Goal: Check status: Check status

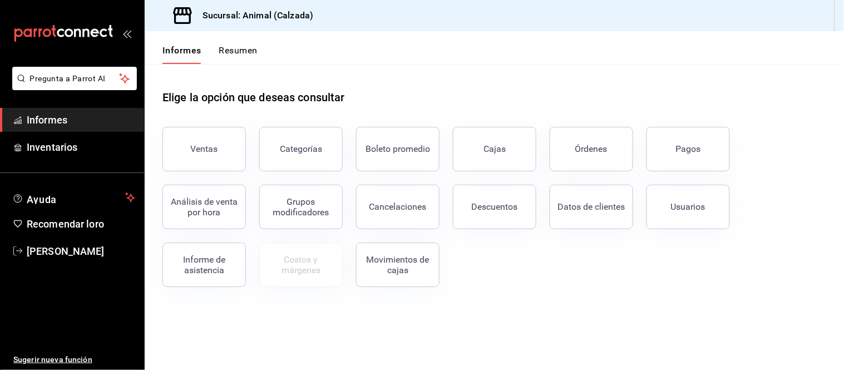
drag, startPoint x: 580, startPoint y: 161, endPoint x: 570, endPoint y: 140, distance: 23.4
click at [580, 161] on button "Órdenes" at bounding box center [591, 149] width 83 height 45
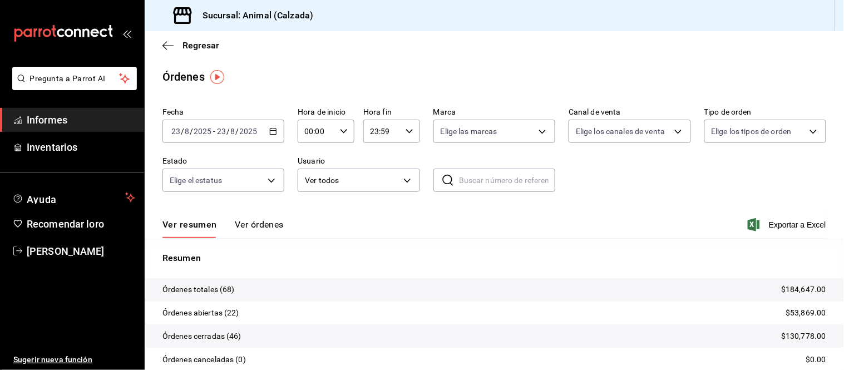
click at [340, 135] on icon "button" at bounding box center [344, 131] width 8 height 8
click at [310, 174] on button "05" at bounding box center [309, 170] width 23 height 22
type input "05:00"
click at [312, 168] on font "05" at bounding box center [309, 170] width 9 height 9
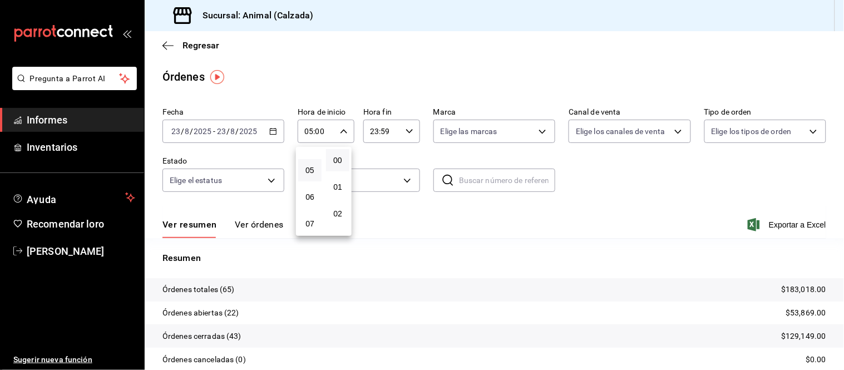
click at [417, 209] on div at bounding box center [422, 185] width 844 height 370
click at [269, 220] on font "Ver órdenes" at bounding box center [259, 224] width 49 height 11
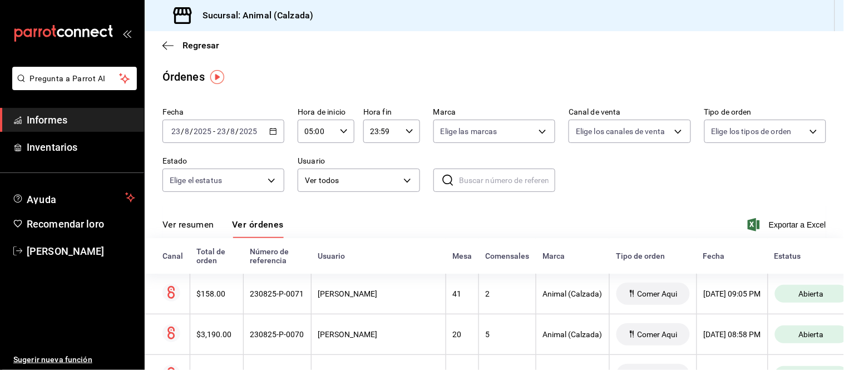
click at [212, 225] on font "Ver resumen" at bounding box center [188, 224] width 52 height 11
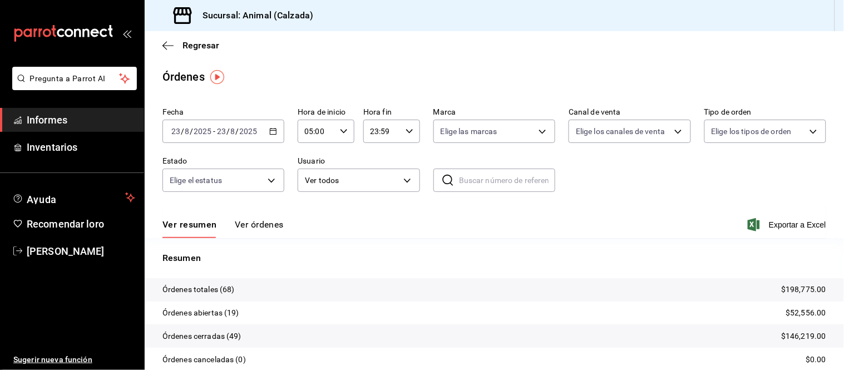
click at [199, 219] on font "Ver resumen" at bounding box center [189, 224] width 55 height 11
click at [249, 226] on font "Ver órdenes" at bounding box center [259, 224] width 49 height 11
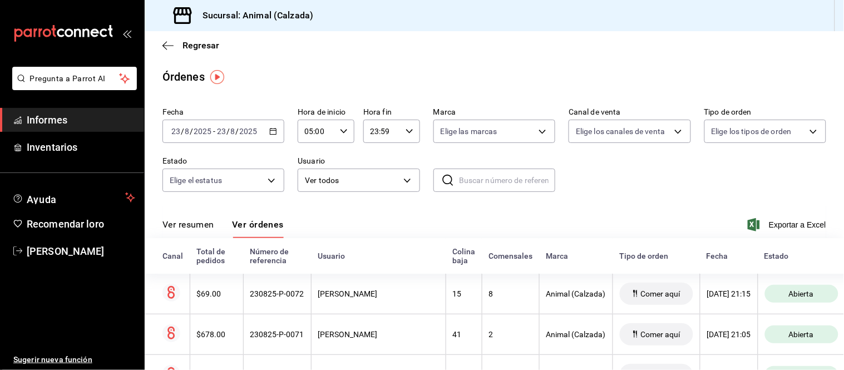
click at [204, 231] on button "Ver resumen" at bounding box center [188, 228] width 52 height 19
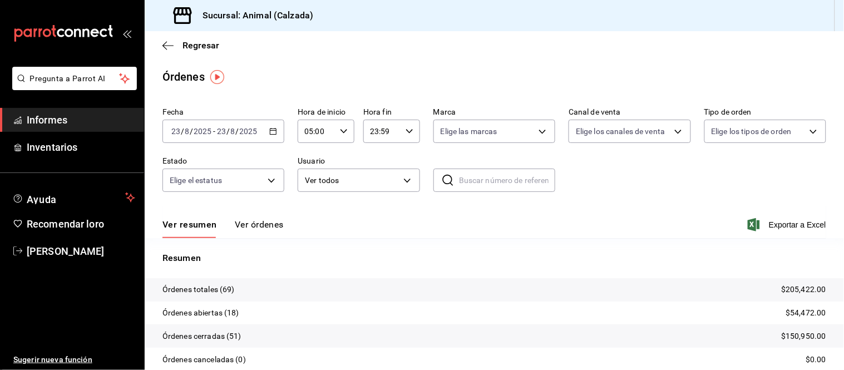
click at [260, 226] on font "Ver órdenes" at bounding box center [259, 224] width 49 height 11
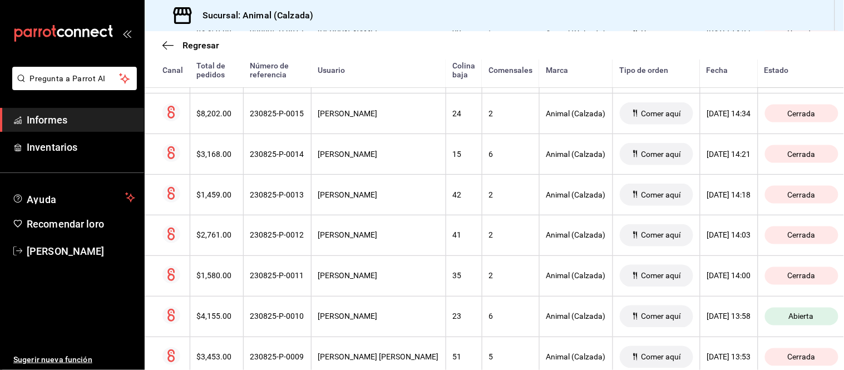
scroll to position [2516, 0]
click at [371, 322] on font "Giovanni Bautista" at bounding box center [348, 317] width 60 height 9
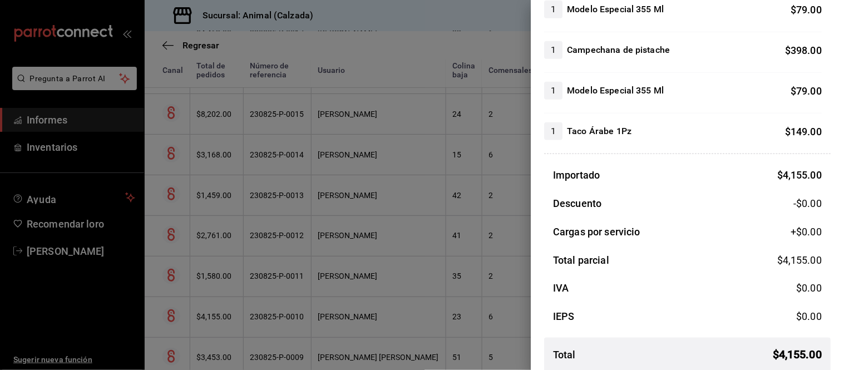
scroll to position [1367, 0]
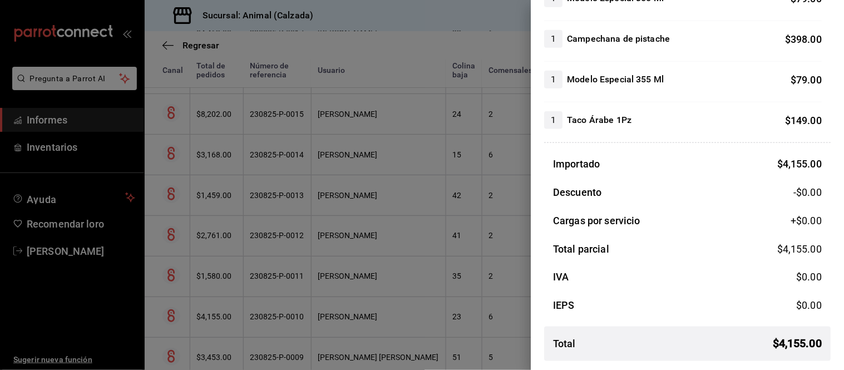
click at [378, 273] on div at bounding box center [422, 185] width 844 height 370
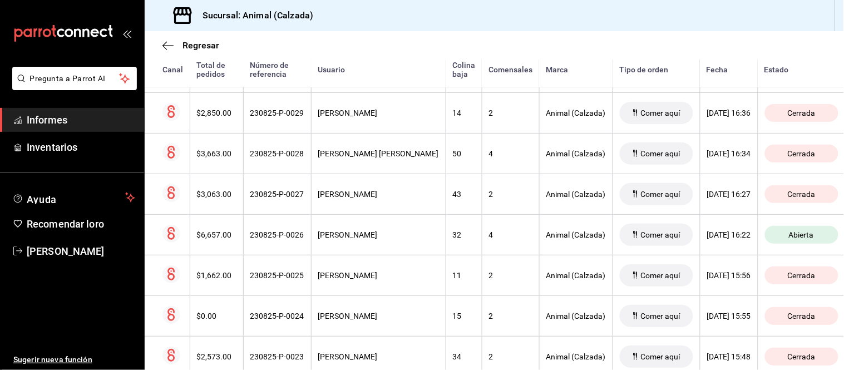
scroll to position [1959, 0]
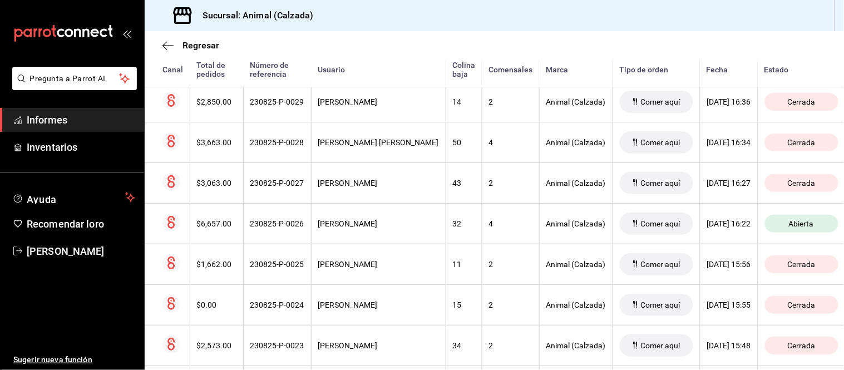
click at [390, 244] on th "Giovanni Bautista" at bounding box center [378, 223] width 135 height 41
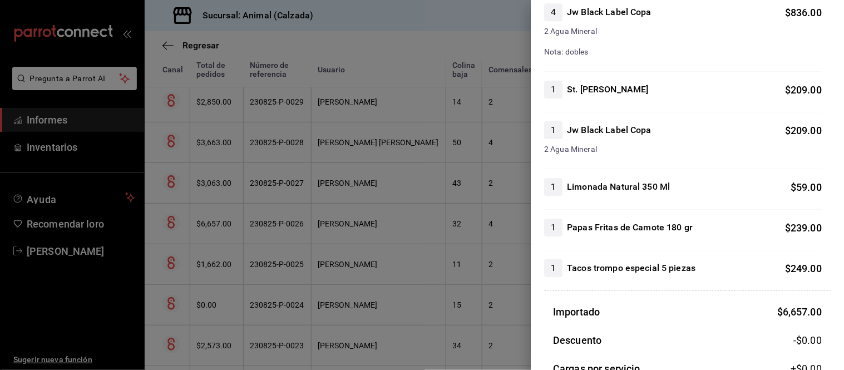
scroll to position [927, 0]
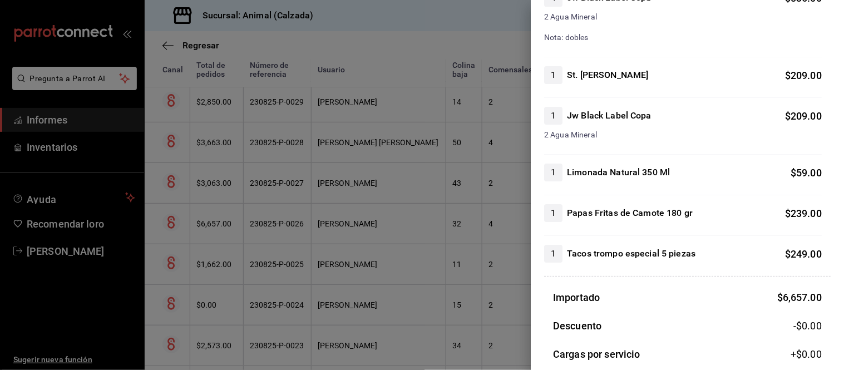
click at [427, 246] on div at bounding box center [422, 185] width 844 height 370
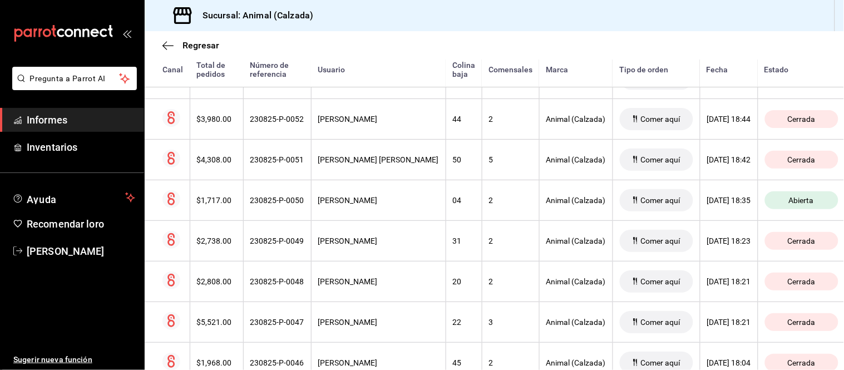
scroll to position [970, 0]
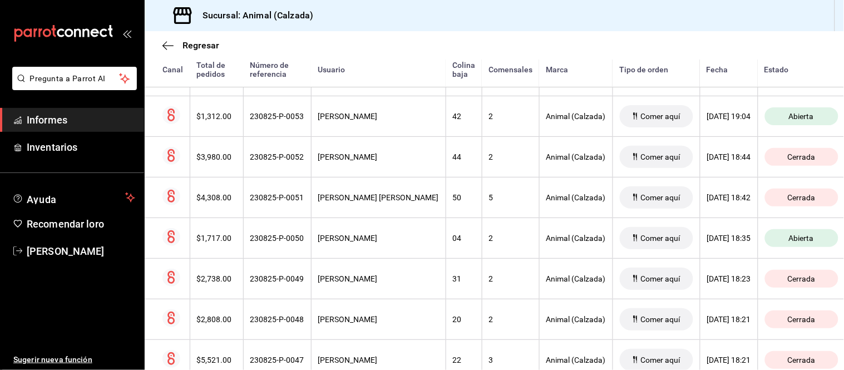
click at [483, 254] on th "2" at bounding box center [510, 238] width 57 height 41
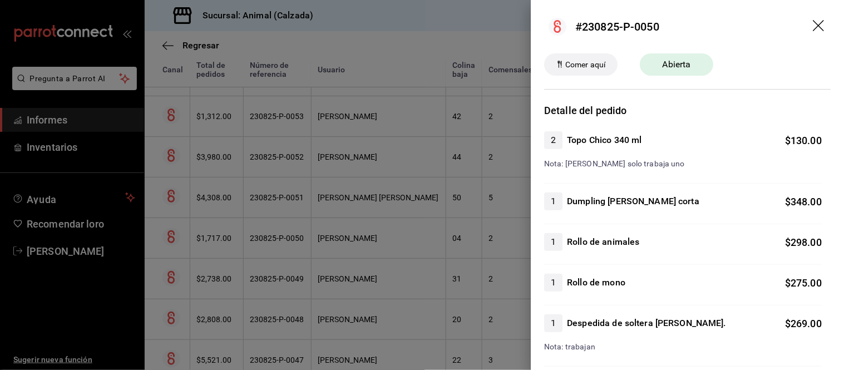
click at [484, 254] on div at bounding box center [422, 185] width 844 height 370
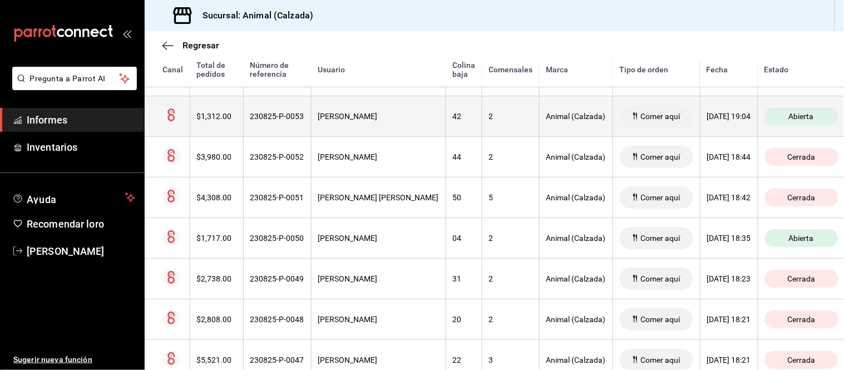
click at [539, 119] on th "Animal (Calzada)" at bounding box center [575, 116] width 73 height 41
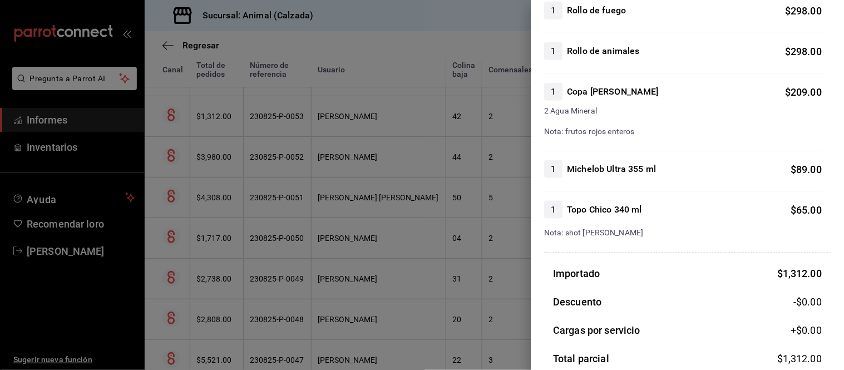
scroll to position [371, 0]
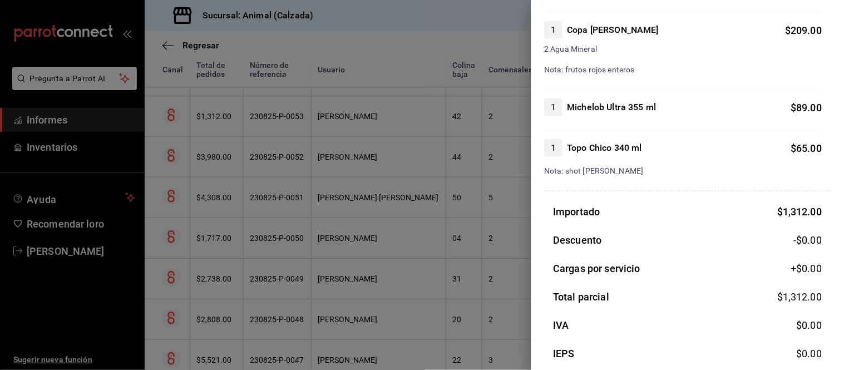
click at [459, 243] on div at bounding box center [422, 185] width 844 height 370
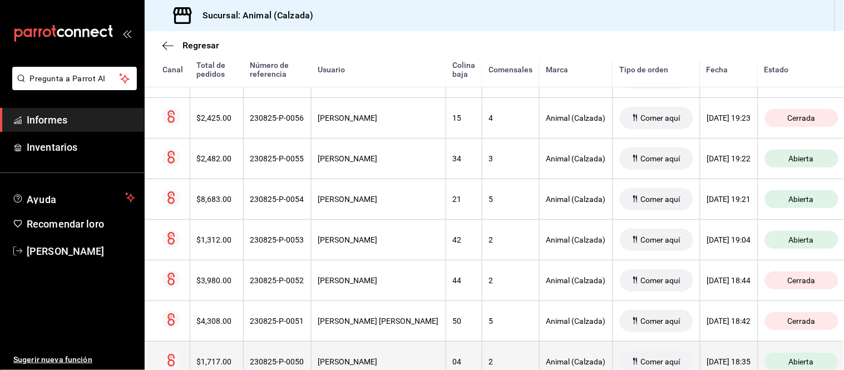
scroll to position [785, 0]
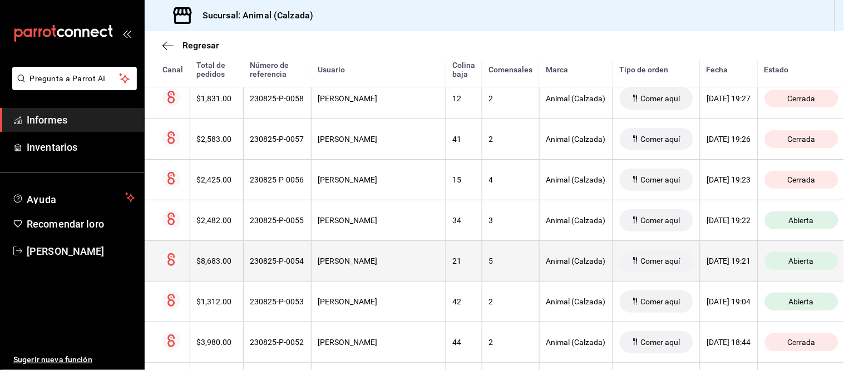
click at [539, 273] on th "Animal (Calzada)" at bounding box center [575, 260] width 73 height 41
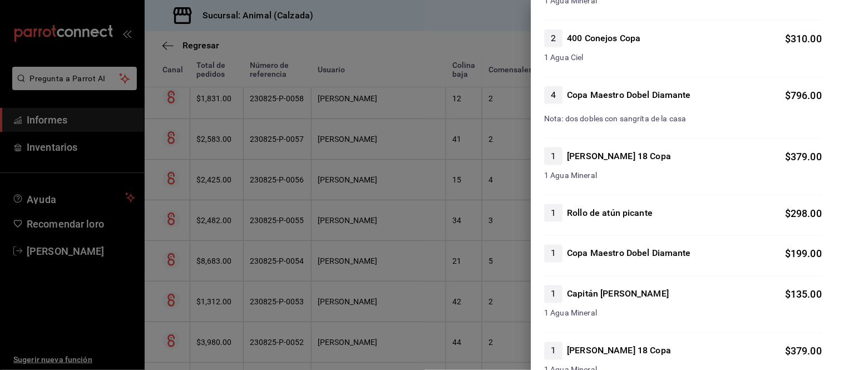
scroll to position [1422, 0]
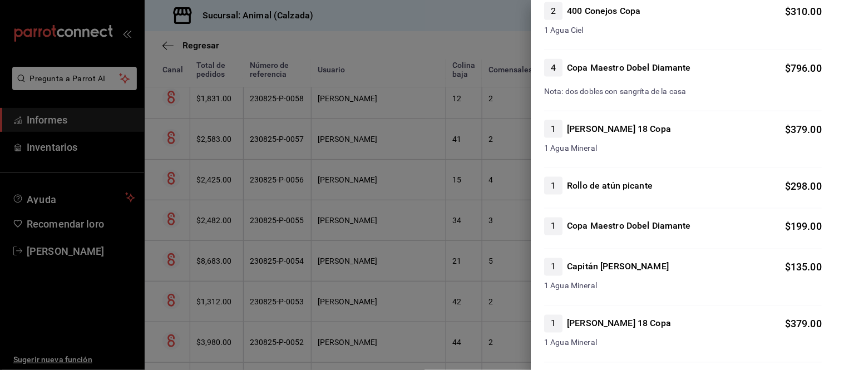
click at [458, 271] on div at bounding box center [422, 185] width 844 height 370
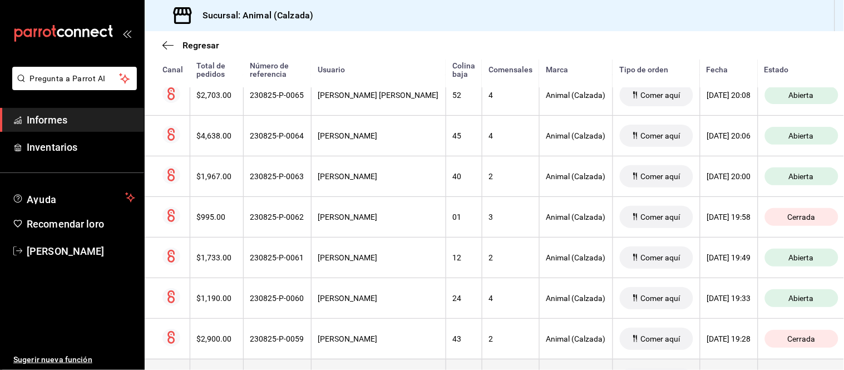
scroll to position [475, 0]
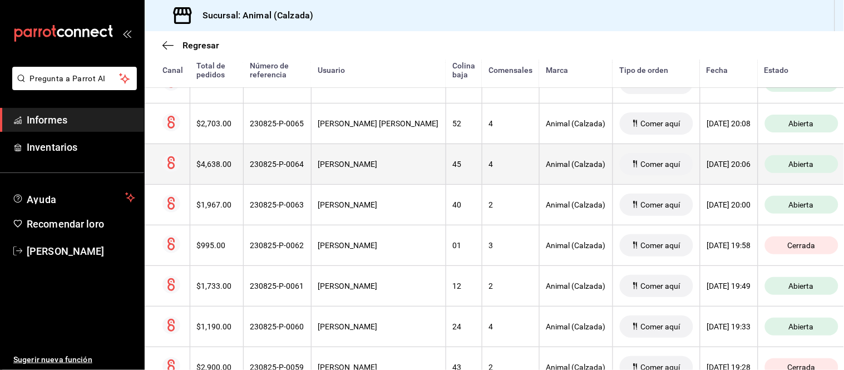
click at [489, 169] on div "4" at bounding box center [510, 164] width 43 height 9
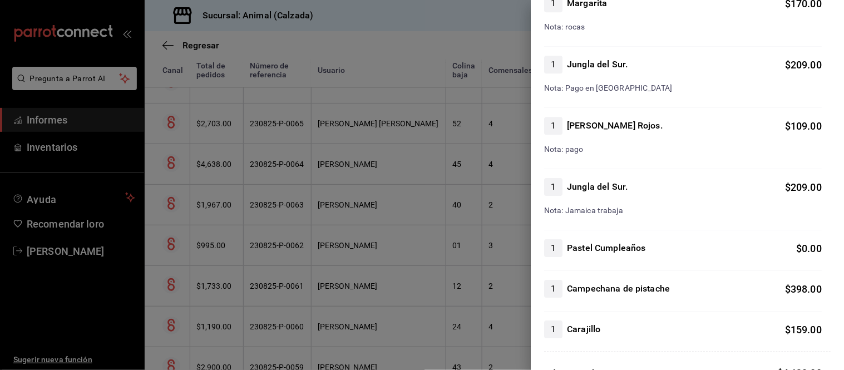
scroll to position [865, 0]
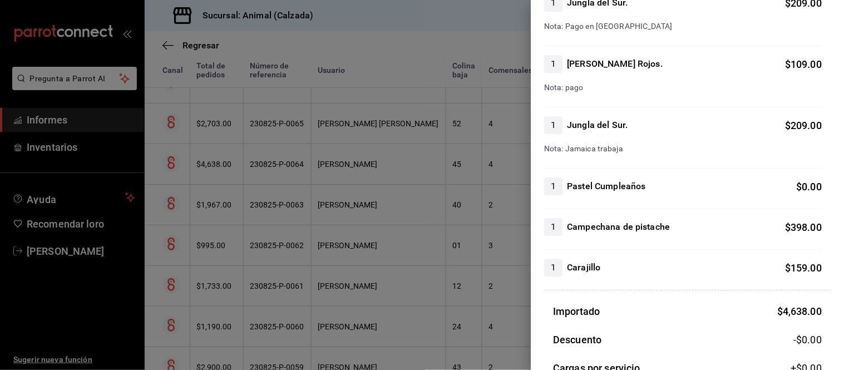
click at [479, 270] on div at bounding box center [422, 185] width 844 height 370
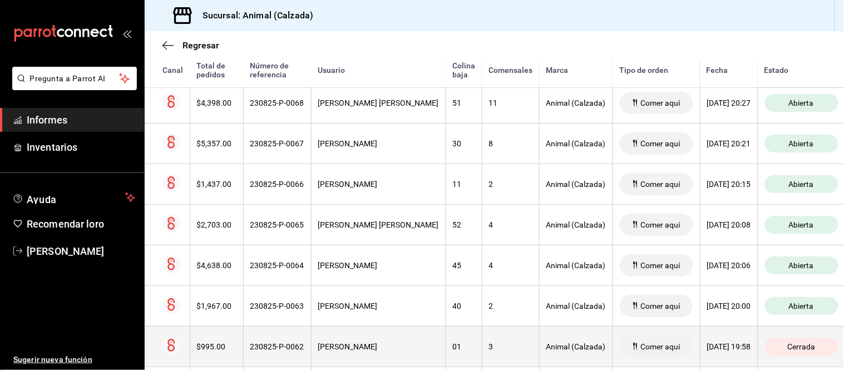
scroll to position [352, 0]
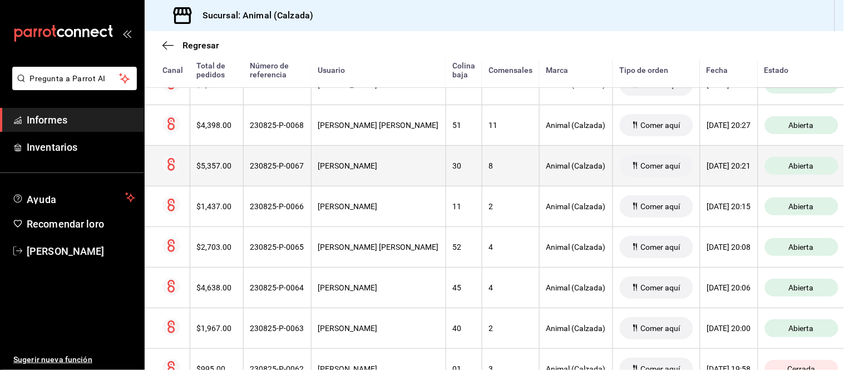
click at [393, 165] on div "Francisco Zapata" at bounding box center [378, 165] width 121 height 9
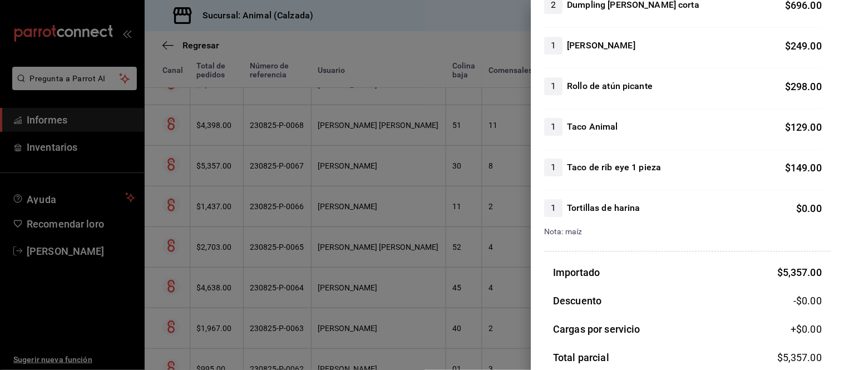
scroll to position [865, 0]
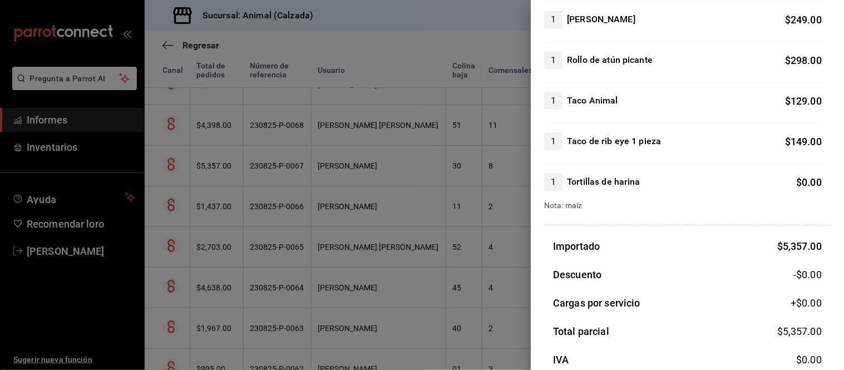
click at [442, 191] on div at bounding box center [422, 185] width 844 height 370
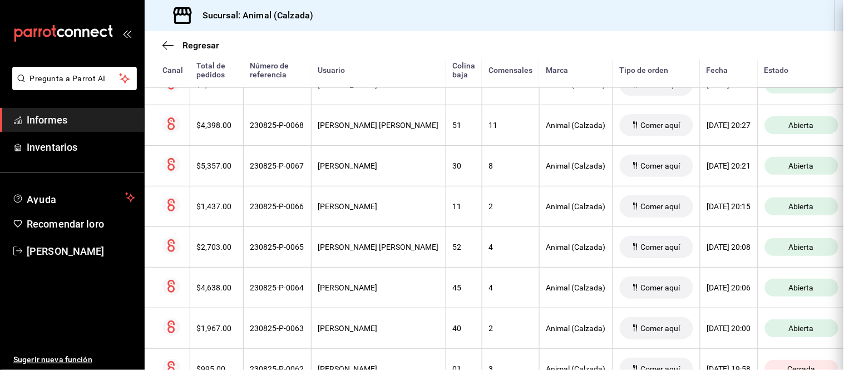
scroll to position [0, 0]
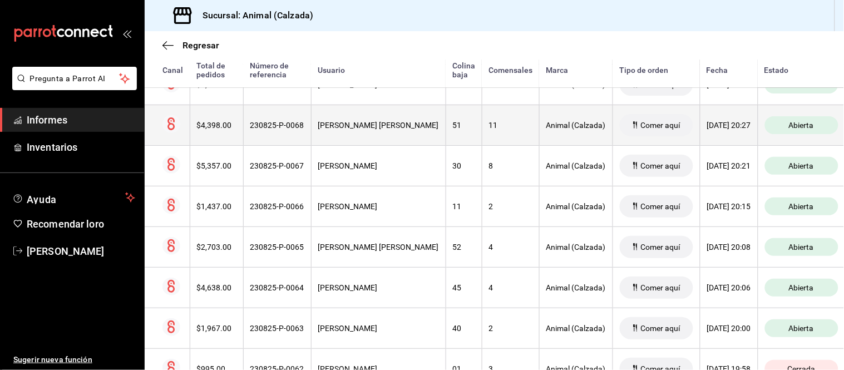
click at [448, 136] on th "51" at bounding box center [464, 125] width 36 height 41
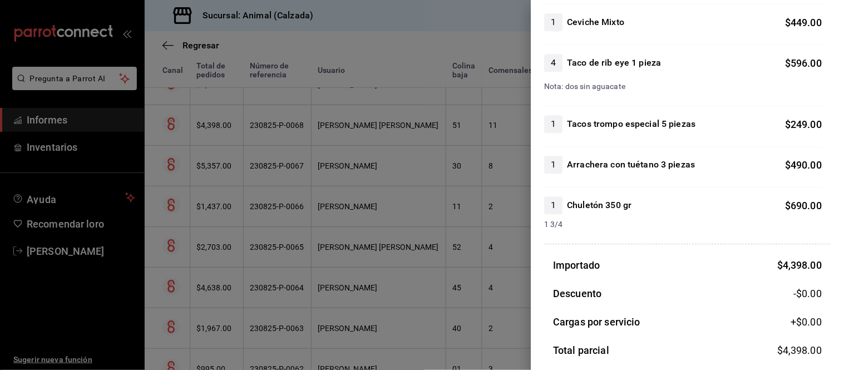
scroll to position [742, 0]
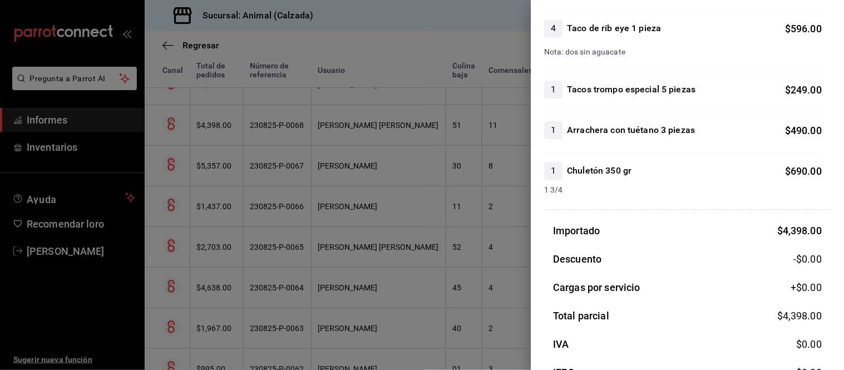
click at [358, 216] on div at bounding box center [422, 185] width 844 height 370
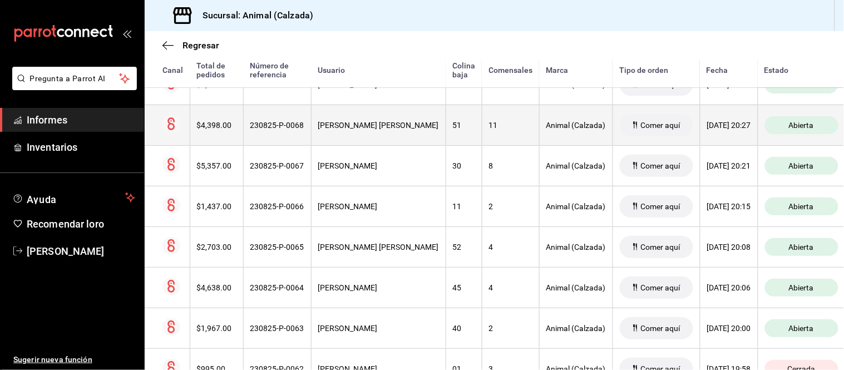
click at [383, 119] on th "Miguel Ángel De Ambrosio" at bounding box center [378, 125] width 135 height 41
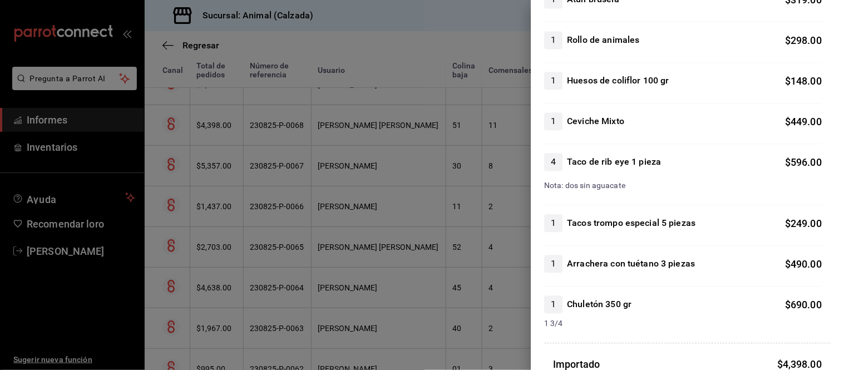
scroll to position [618, 0]
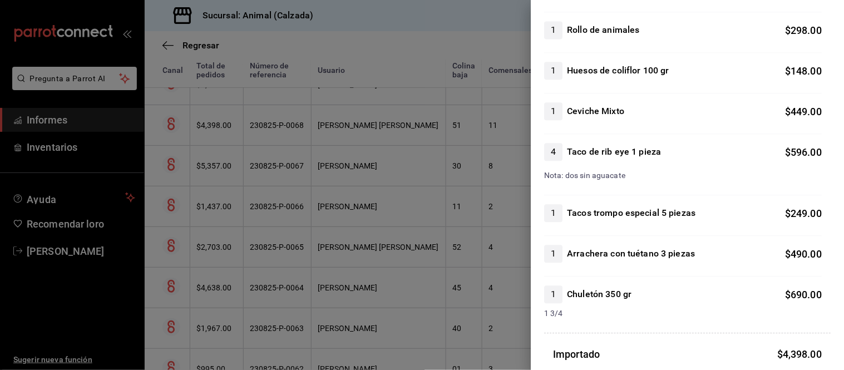
click at [501, 272] on div at bounding box center [422, 185] width 844 height 370
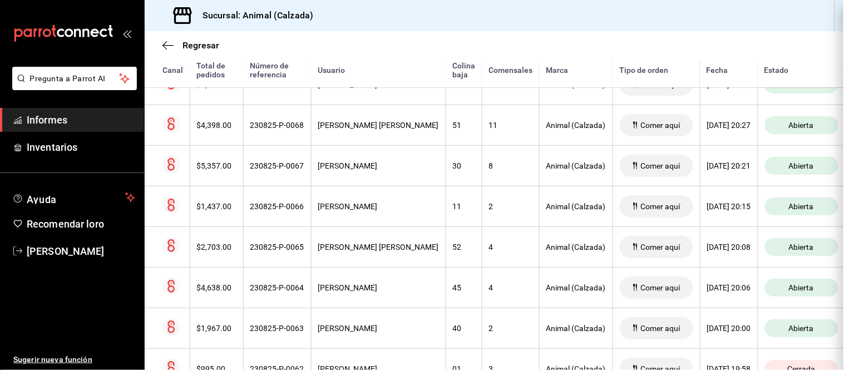
scroll to position [0, 0]
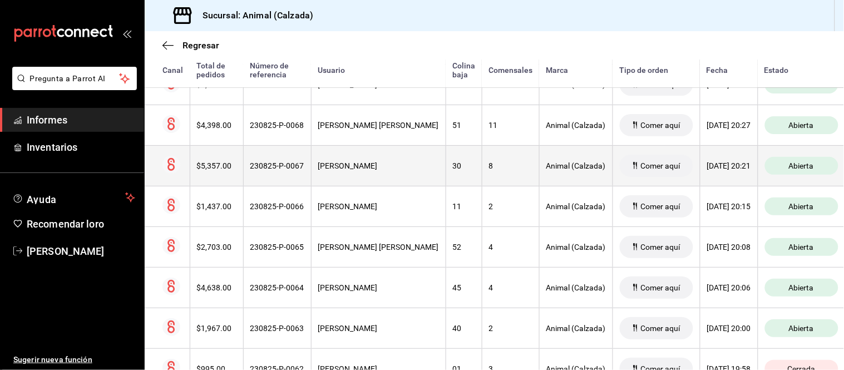
click at [446, 162] on th "30" at bounding box center [464, 165] width 36 height 41
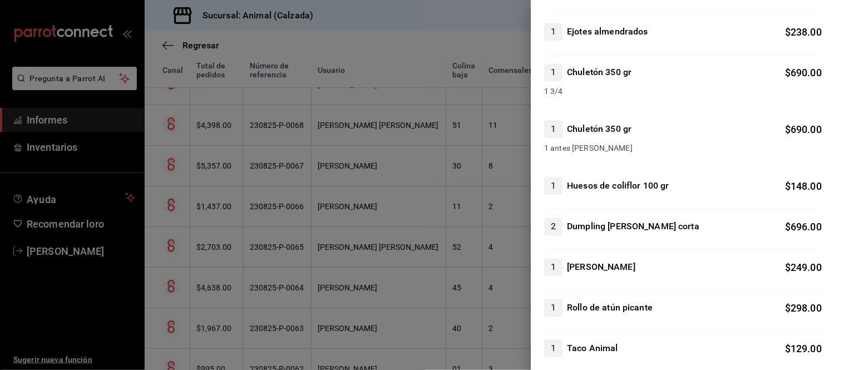
scroll to position [618, 0]
click at [485, 232] on div at bounding box center [422, 185] width 844 height 370
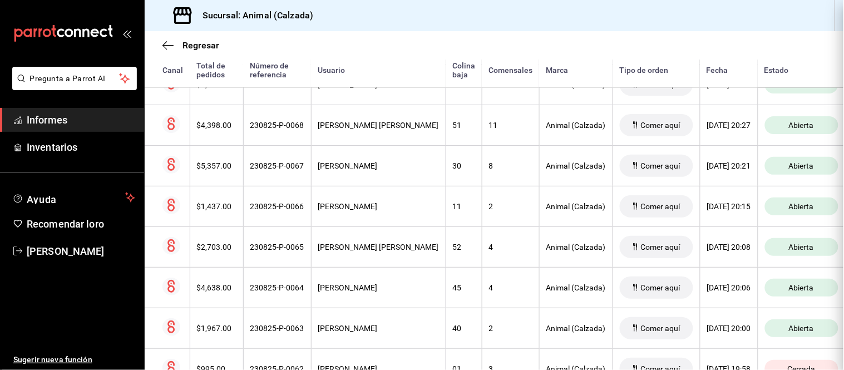
scroll to position [0, 0]
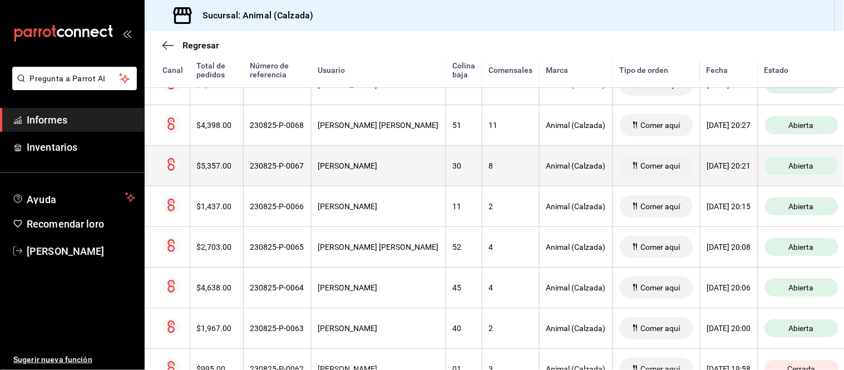
click at [489, 167] on div "8" at bounding box center [510, 165] width 43 height 9
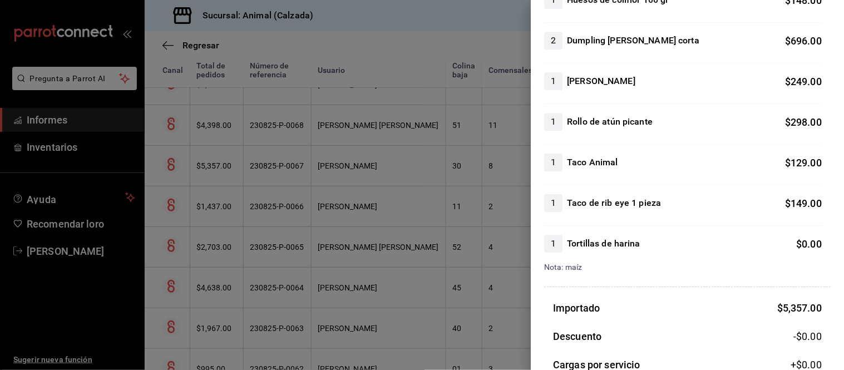
scroll to position [865, 0]
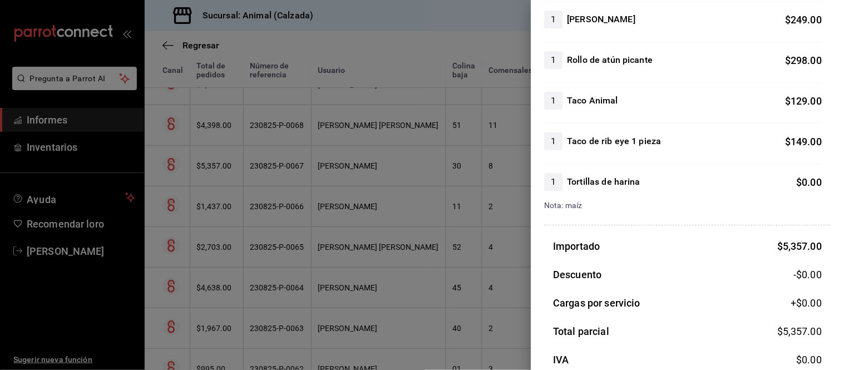
click at [482, 253] on div at bounding box center [422, 185] width 844 height 370
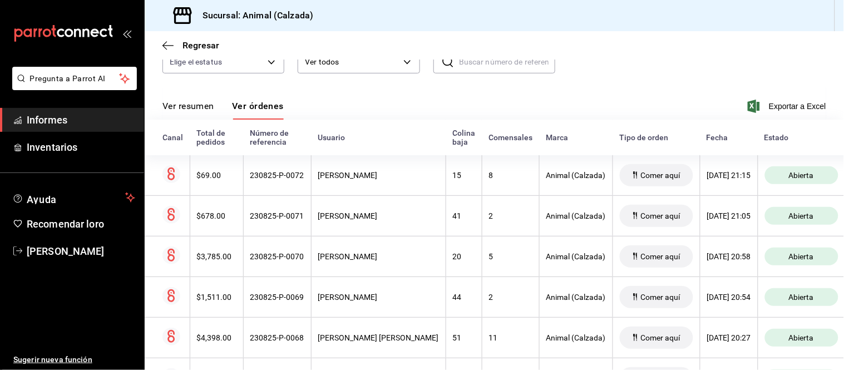
scroll to position [104, 0]
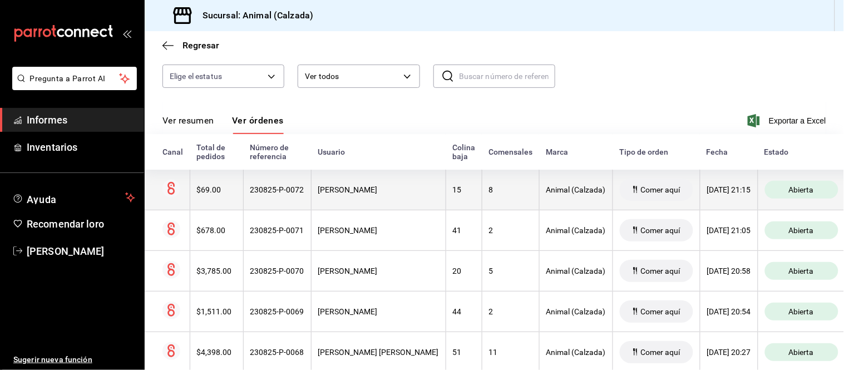
click at [482, 210] on th "8" at bounding box center [510, 190] width 57 height 41
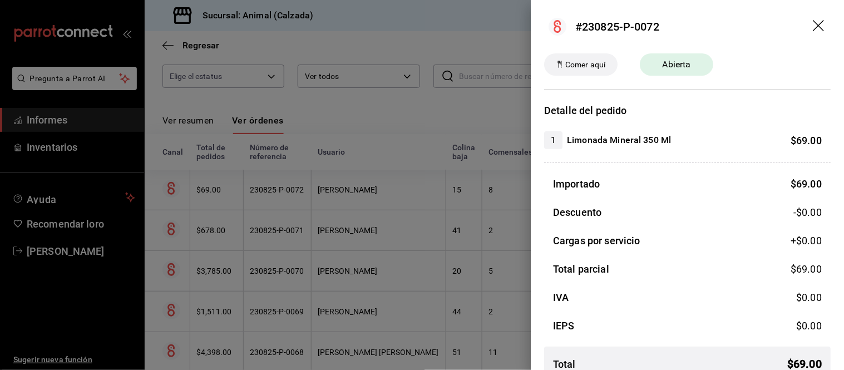
click at [308, 185] on div at bounding box center [422, 185] width 844 height 370
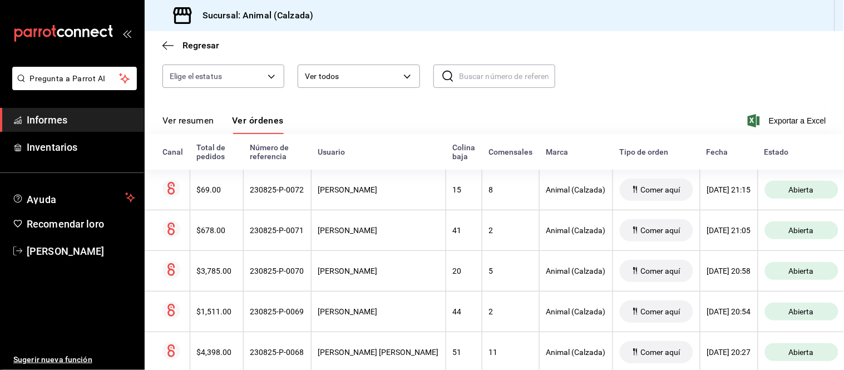
click at [189, 120] on font "Ver resumen" at bounding box center [188, 120] width 52 height 11
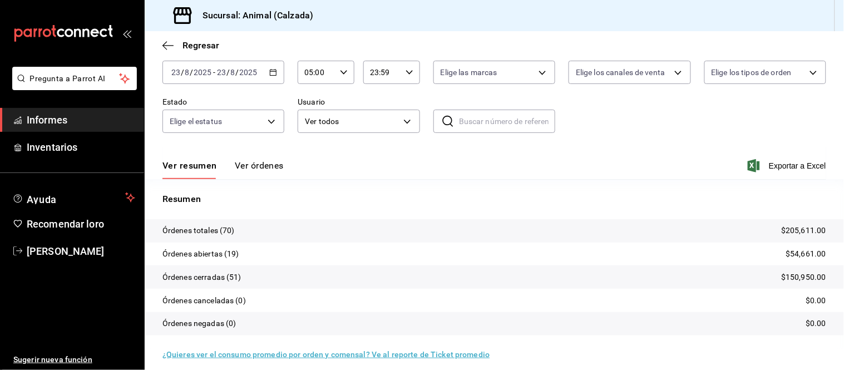
scroll to position [67, 0]
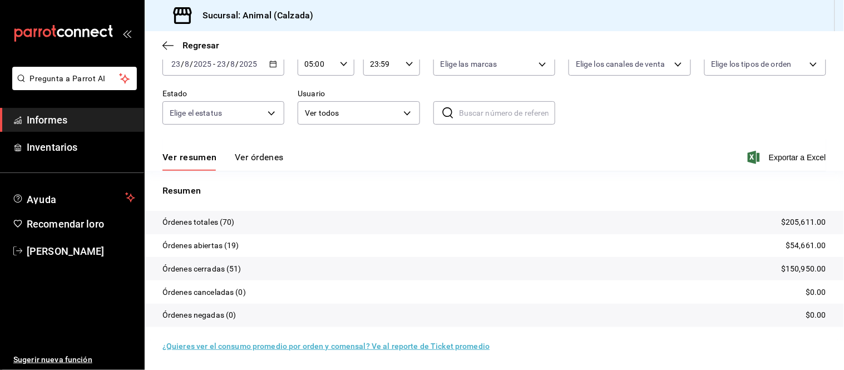
click at [253, 156] on font "Ver órdenes" at bounding box center [259, 157] width 49 height 11
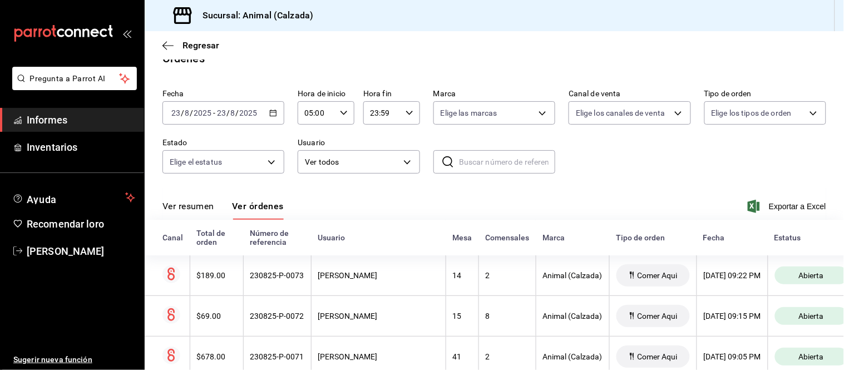
scroll to position [67, 0]
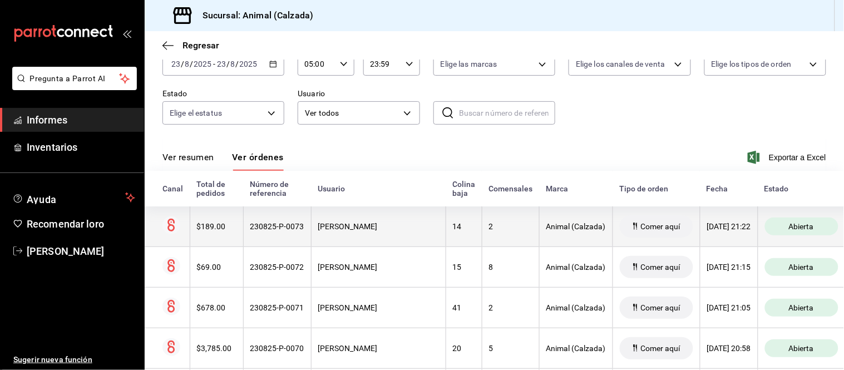
click at [369, 236] on th "BAYRON VILLEGAS" at bounding box center [378, 226] width 135 height 41
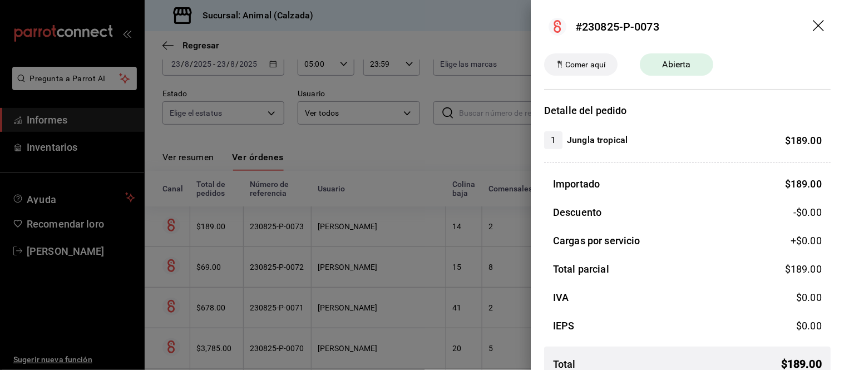
click at [331, 220] on div at bounding box center [422, 185] width 844 height 370
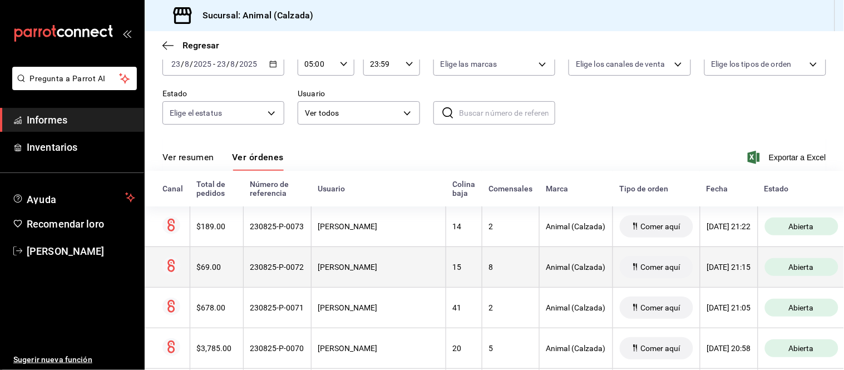
click at [374, 262] on th "BAYRON VILLEGAS" at bounding box center [378, 266] width 135 height 41
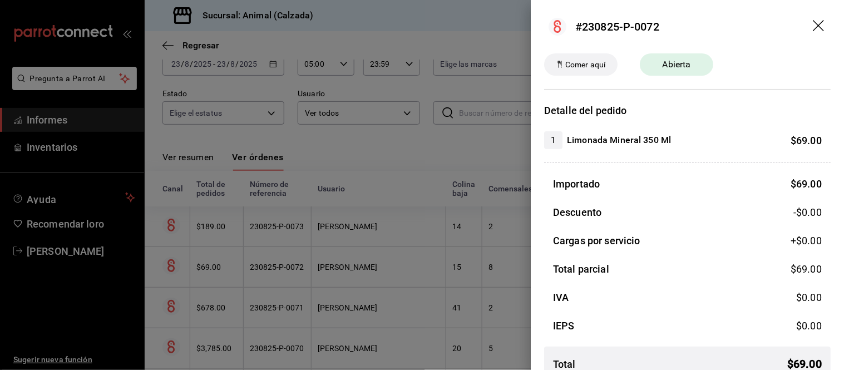
click at [374, 262] on div at bounding box center [422, 185] width 844 height 370
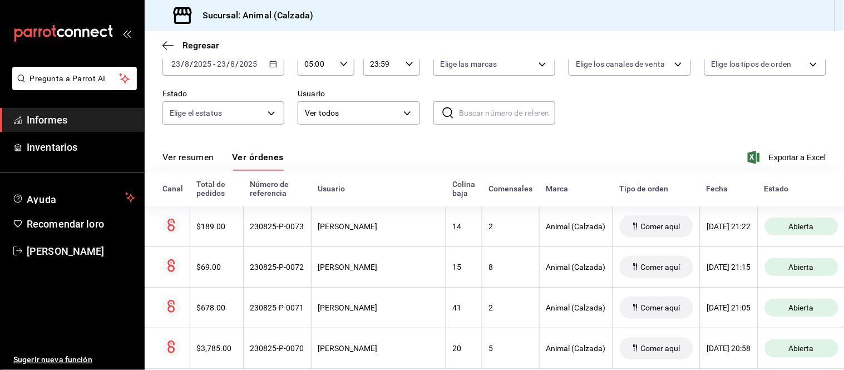
click at [203, 162] on font "Ver resumen" at bounding box center [188, 157] width 52 height 11
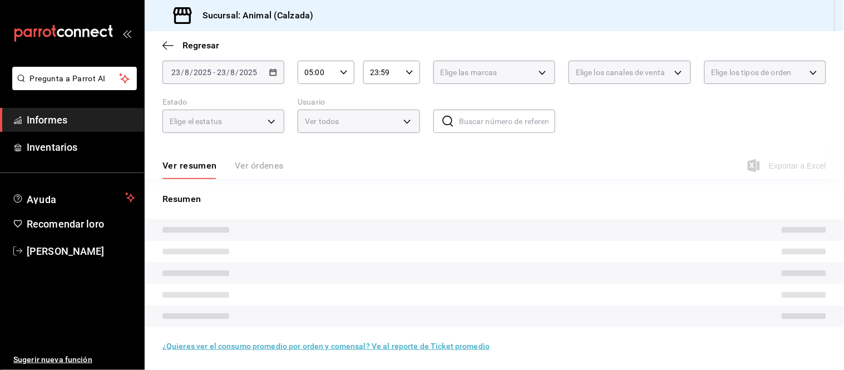
scroll to position [67, 0]
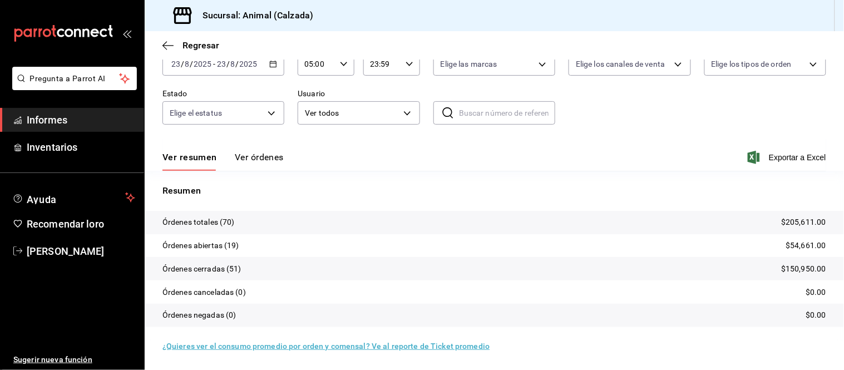
click at [251, 153] on font "Ver órdenes" at bounding box center [259, 157] width 49 height 11
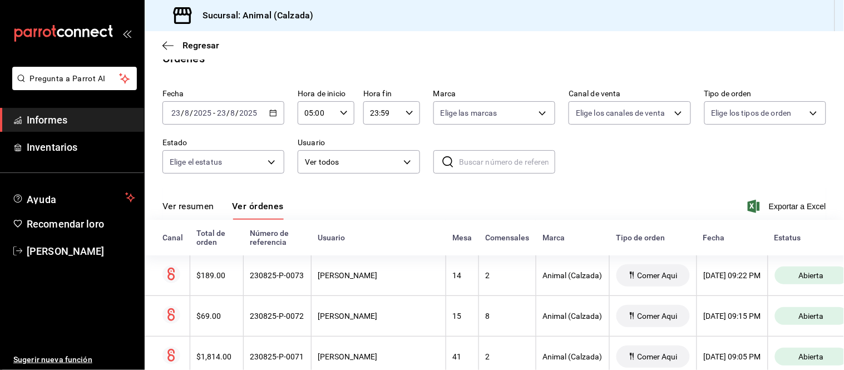
scroll to position [67, 0]
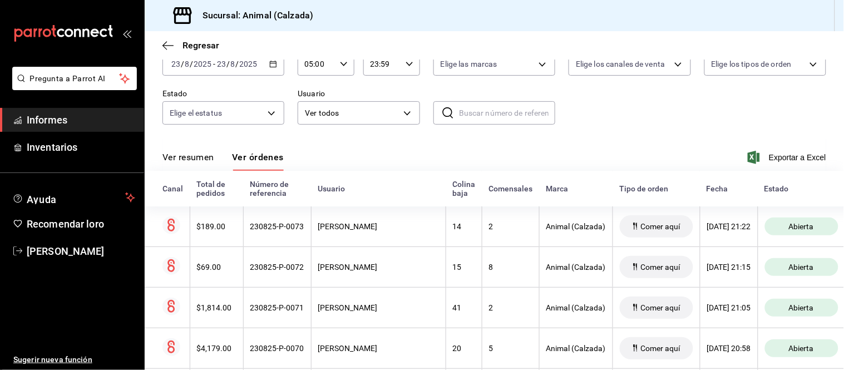
drag, startPoint x: 205, startPoint y: 156, endPoint x: 203, endPoint y: 148, distance: 8.1
click at [205, 156] on font "Ver resumen" at bounding box center [188, 157] width 52 height 11
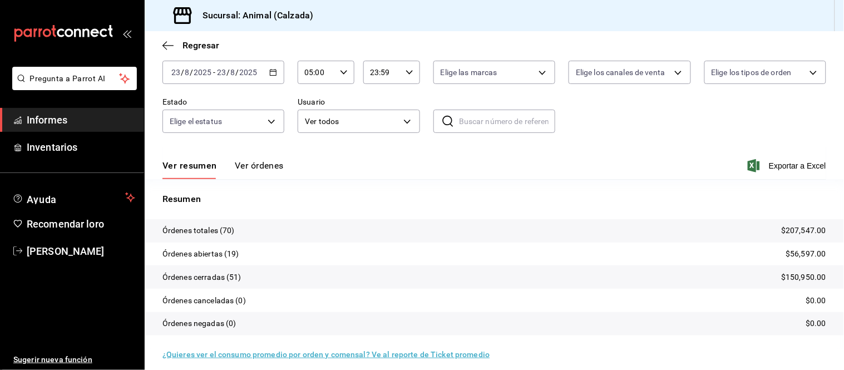
scroll to position [67, 0]
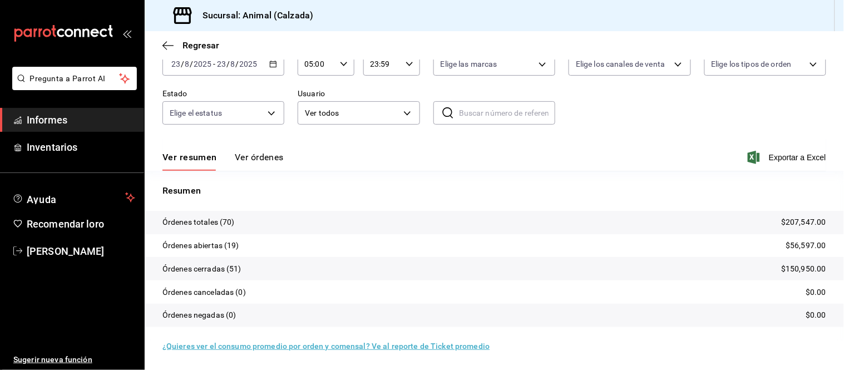
click at [257, 156] on font "Ver órdenes" at bounding box center [259, 157] width 49 height 11
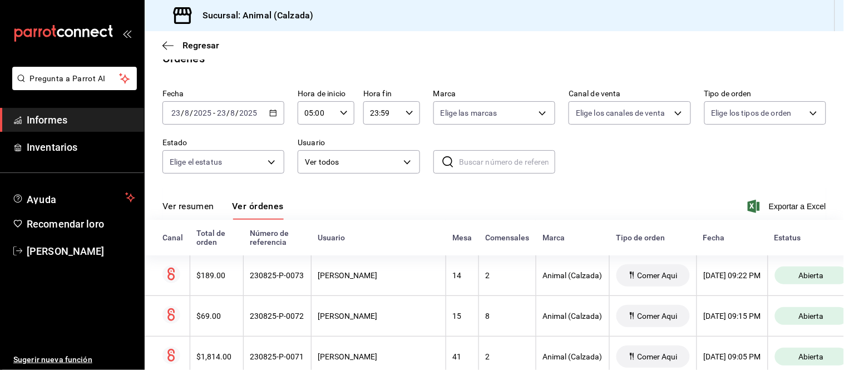
scroll to position [67, 0]
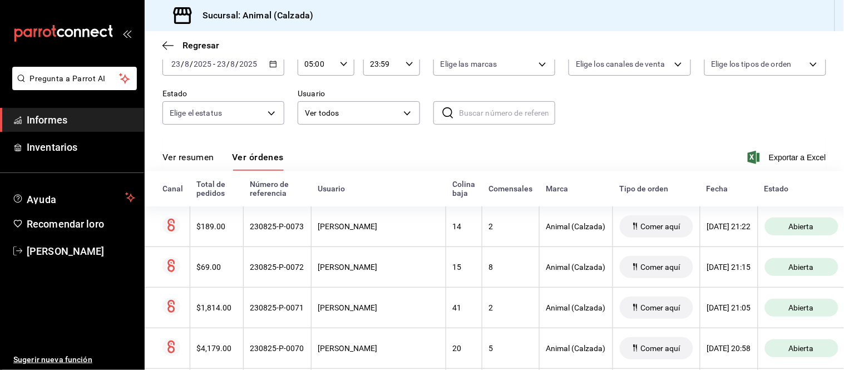
click at [192, 156] on font "Ver resumen" at bounding box center [188, 157] width 52 height 11
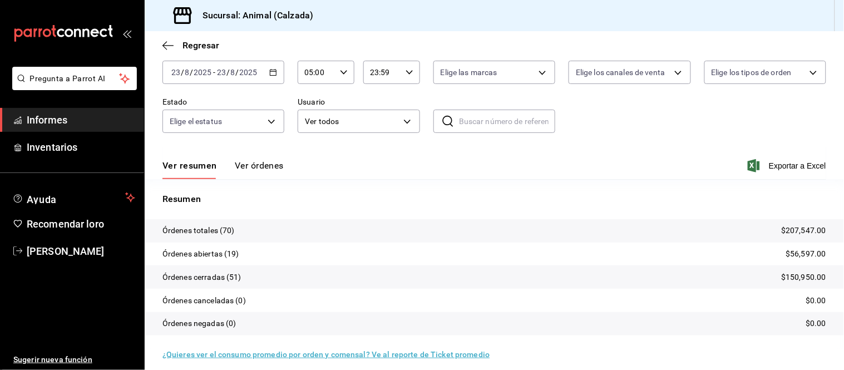
scroll to position [67, 0]
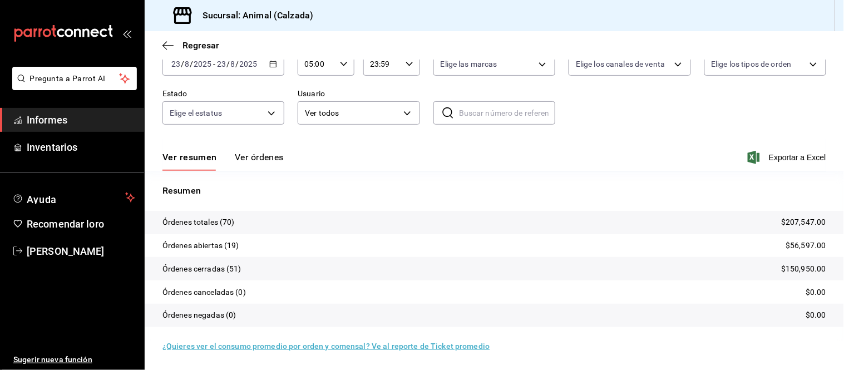
click at [256, 162] on font "Ver órdenes" at bounding box center [259, 157] width 49 height 11
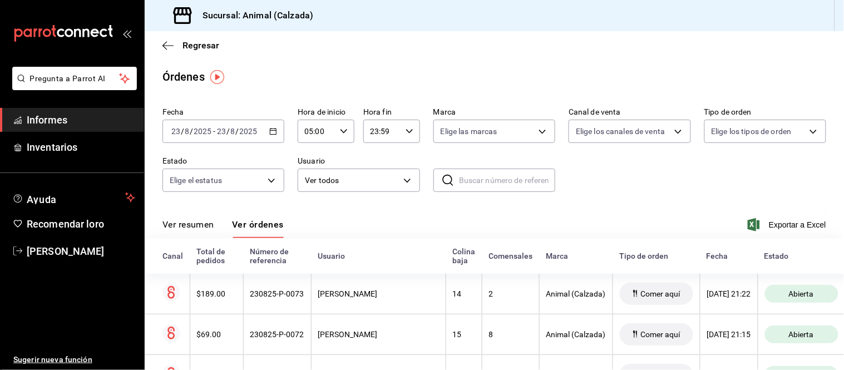
click at [206, 232] on button "Ver resumen" at bounding box center [188, 228] width 52 height 19
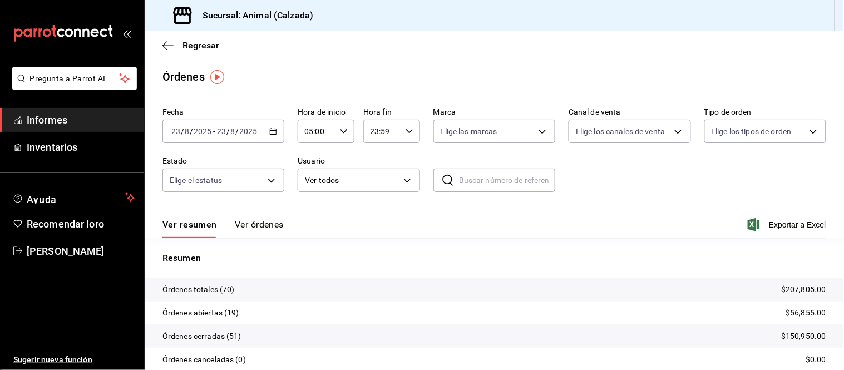
click at [245, 224] on font "Ver órdenes" at bounding box center [259, 224] width 49 height 11
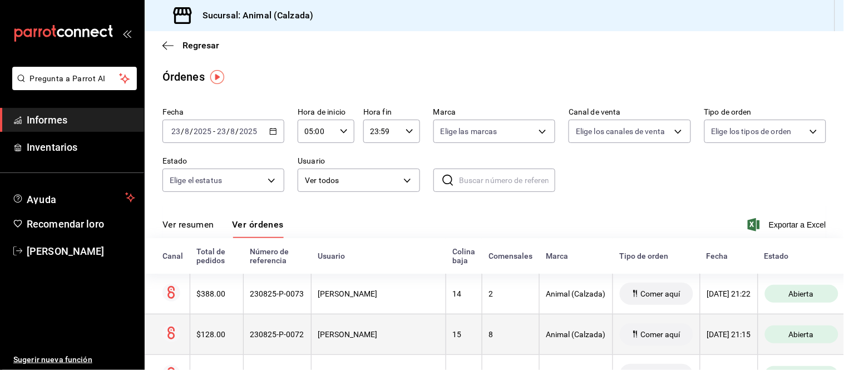
click at [383, 339] on div "BAYRON VILLEGAS" at bounding box center [378, 334] width 121 height 9
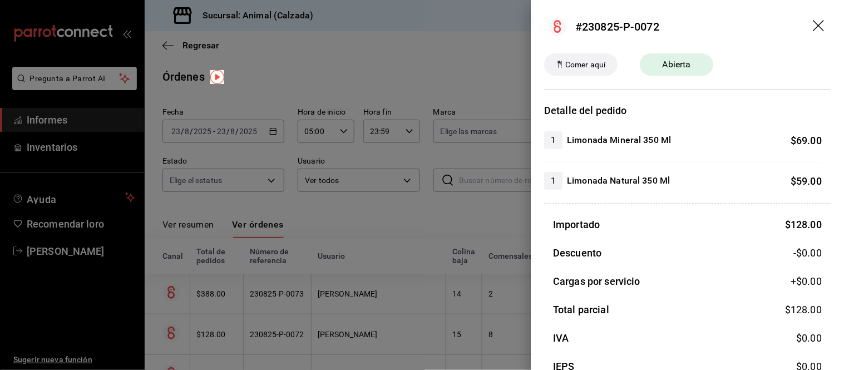
click at [427, 293] on div at bounding box center [422, 185] width 844 height 370
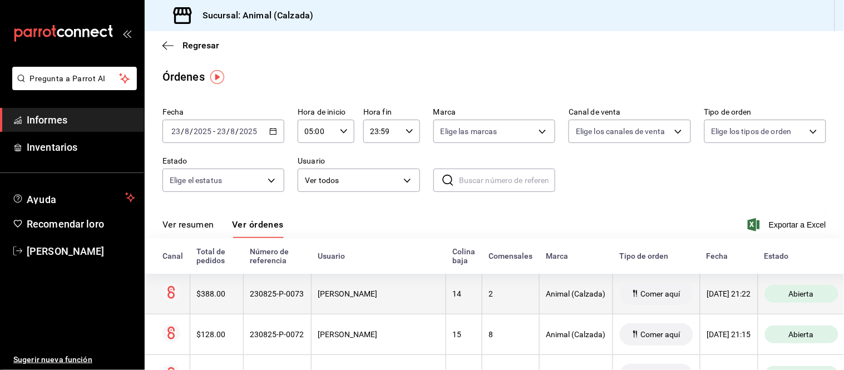
click at [398, 310] on th "BAYRON VILLEGAS" at bounding box center [378, 294] width 135 height 41
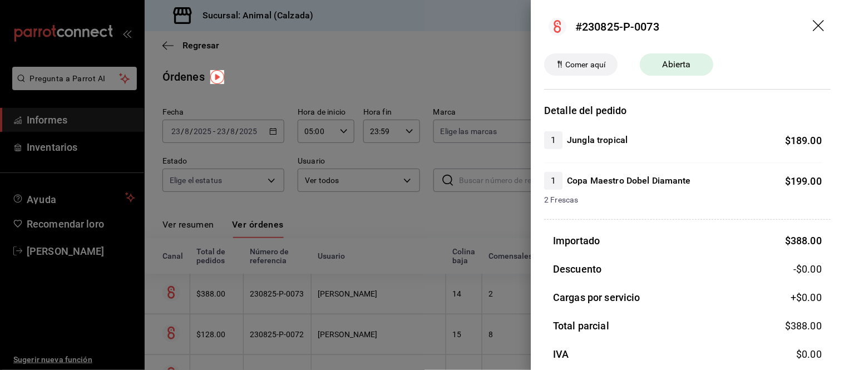
click at [398, 310] on div at bounding box center [422, 185] width 844 height 370
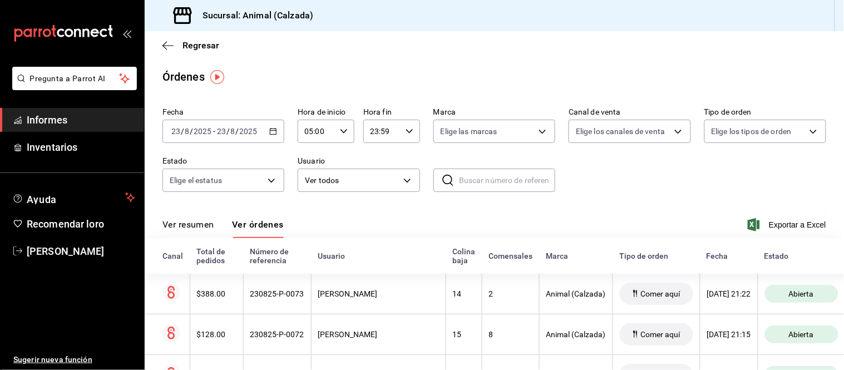
click at [193, 231] on button "Ver resumen" at bounding box center [188, 228] width 52 height 19
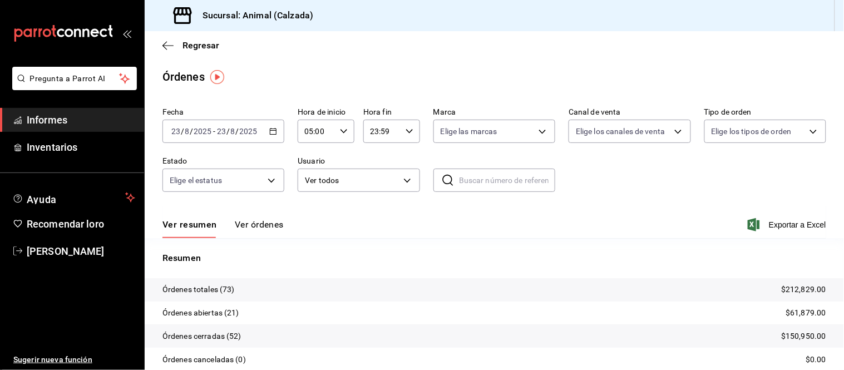
click at [265, 225] on font "Ver órdenes" at bounding box center [259, 224] width 49 height 11
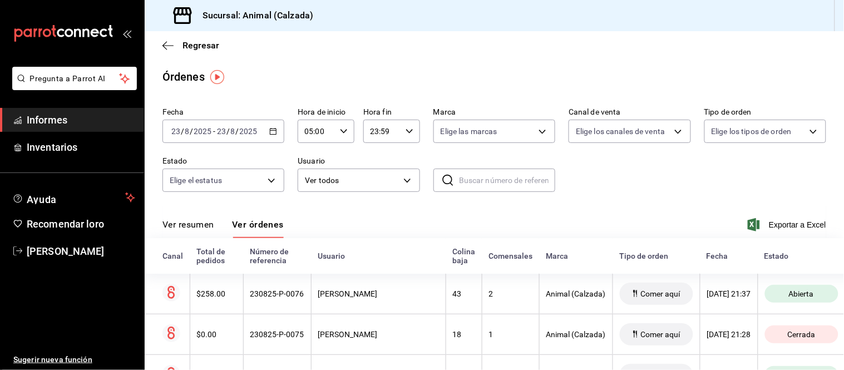
click at [203, 225] on font "Ver resumen" at bounding box center [188, 224] width 52 height 11
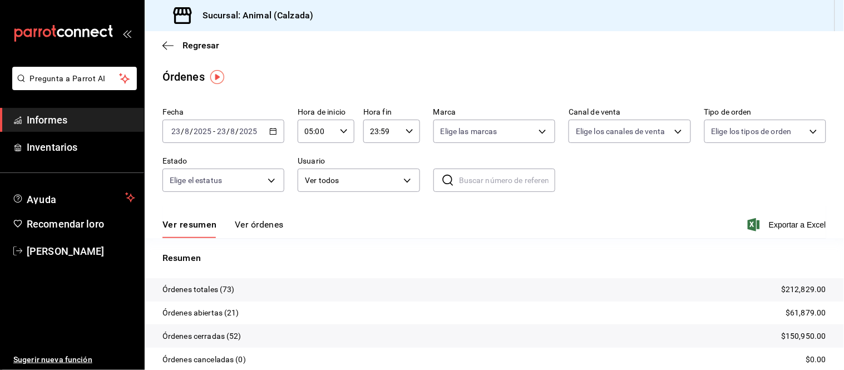
click at [259, 221] on font "Ver órdenes" at bounding box center [259, 224] width 49 height 11
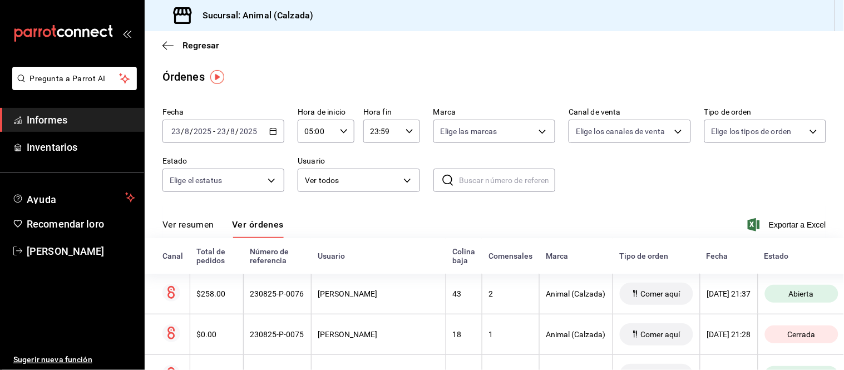
click at [209, 224] on font "Ver resumen" at bounding box center [188, 224] width 52 height 11
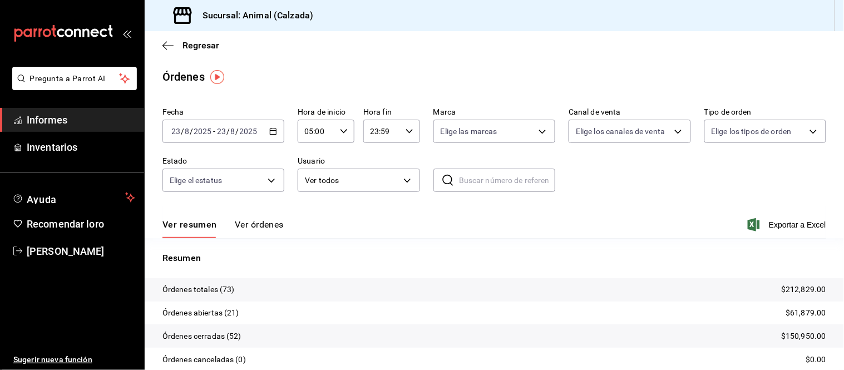
click at [263, 227] on font "Ver órdenes" at bounding box center [259, 224] width 49 height 11
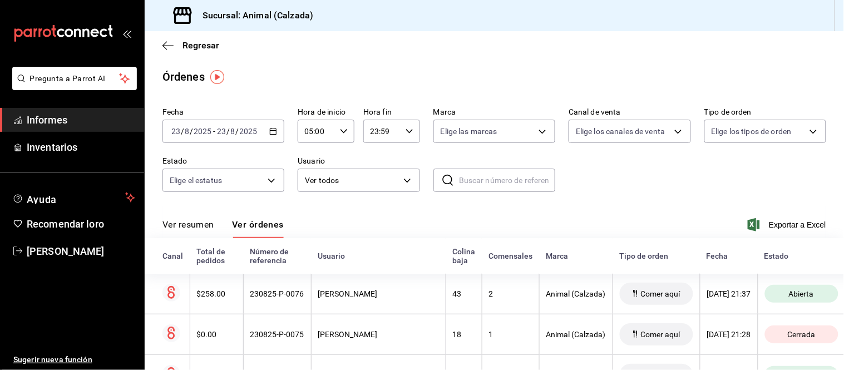
click at [194, 231] on button "Ver resumen" at bounding box center [188, 228] width 52 height 19
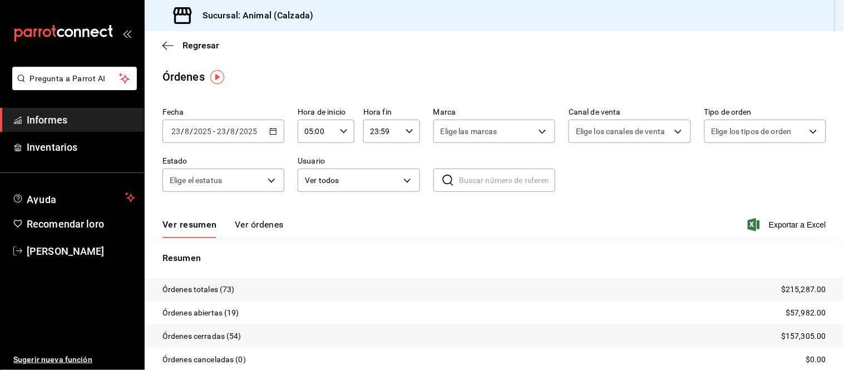
click at [254, 225] on font "Ver órdenes" at bounding box center [259, 224] width 49 height 11
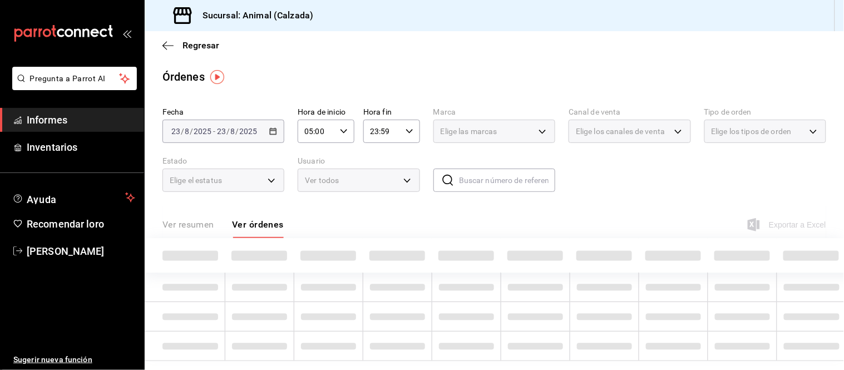
click at [202, 221] on font "Ver resumen" at bounding box center [188, 224] width 52 height 11
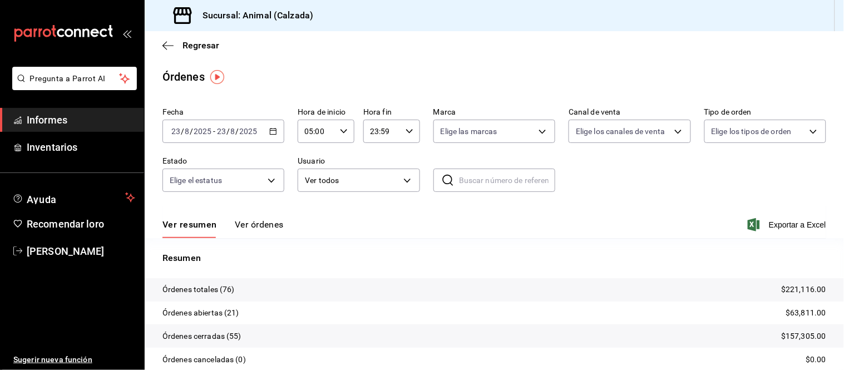
click at [262, 226] on font "Ver órdenes" at bounding box center [259, 224] width 49 height 11
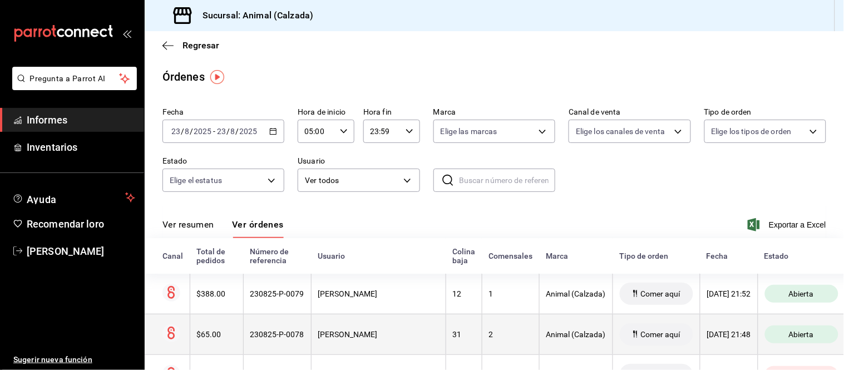
click at [482, 344] on th "2" at bounding box center [510, 334] width 57 height 41
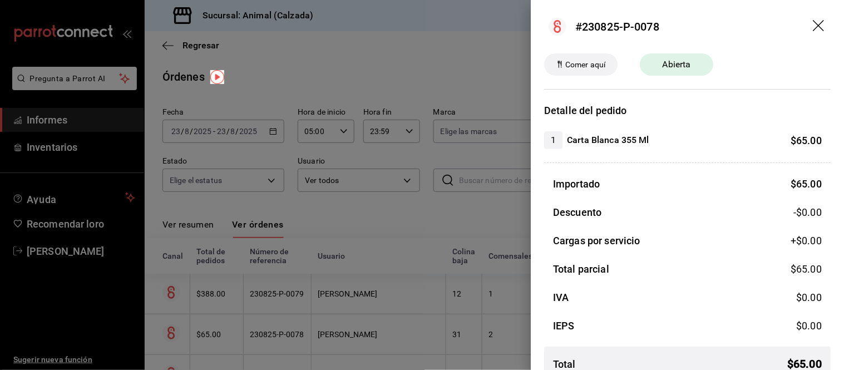
click at [460, 326] on div at bounding box center [422, 185] width 844 height 370
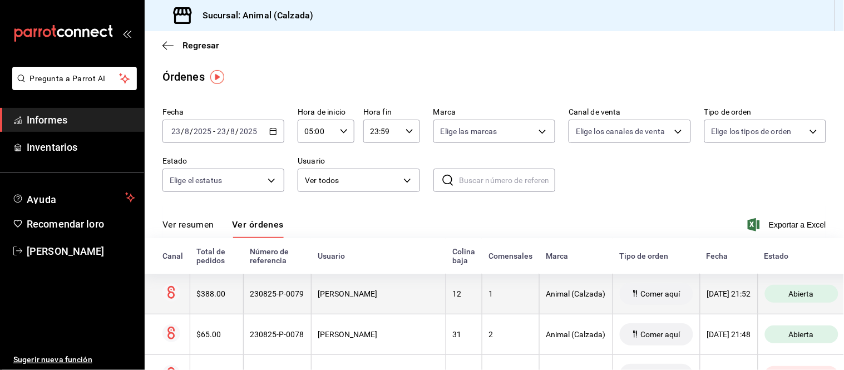
click at [446, 310] on th "12" at bounding box center [464, 294] width 36 height 41
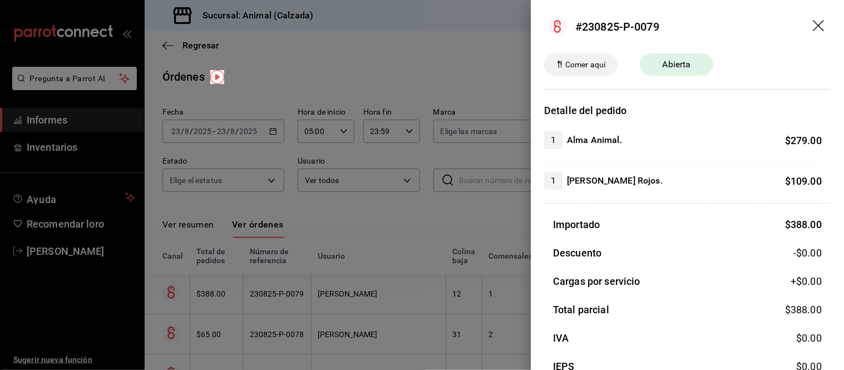
click at [421, 310] on div at bounding box center [422, 185] width 844 height 370
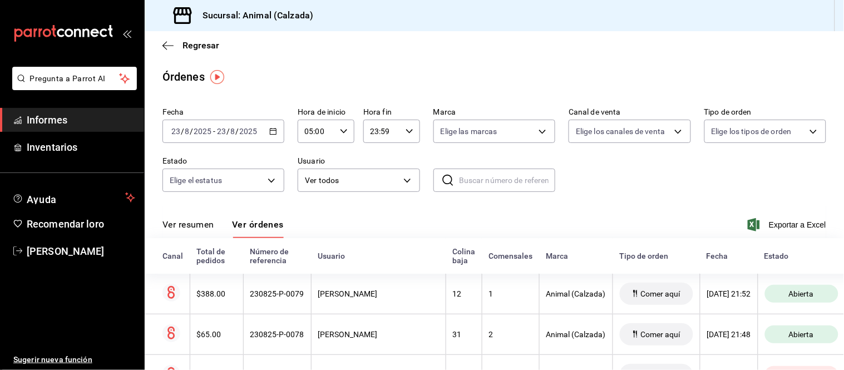
click at [199, 226] on font "Ver resumen" at bounding box center [188, 224] width 52 height 11
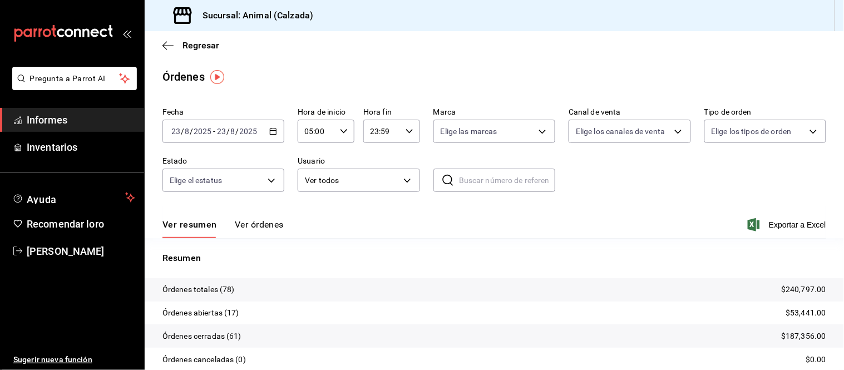
click at [267, 227] on font "Ver órdenes" at bounding box center [259, 224] width 49 height 11
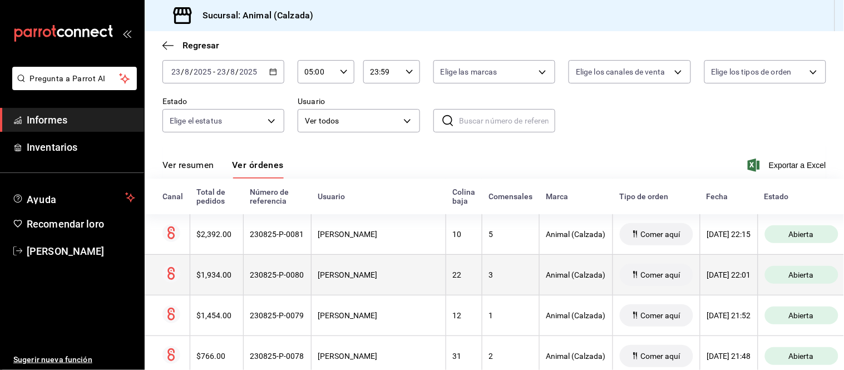
scroll to position [62, 0]
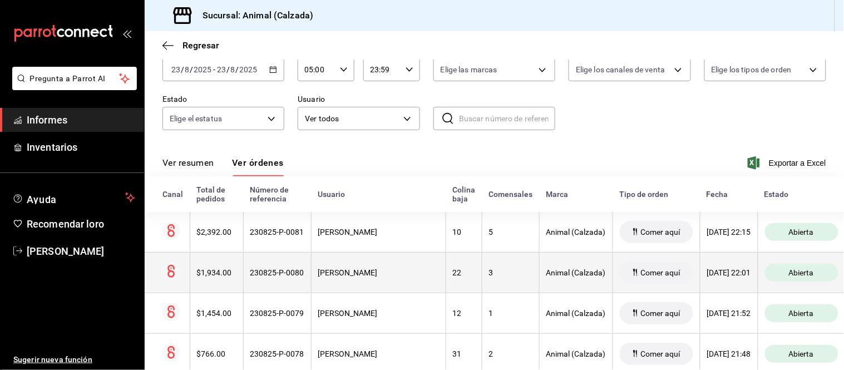
click at [625, 287] on th "Comer aquí" at bounding box center [656, 272] width 87 height 41
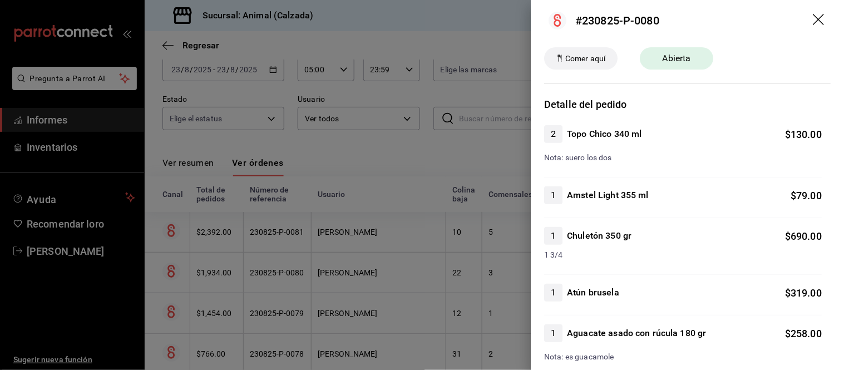
scroll to position [0, 0]
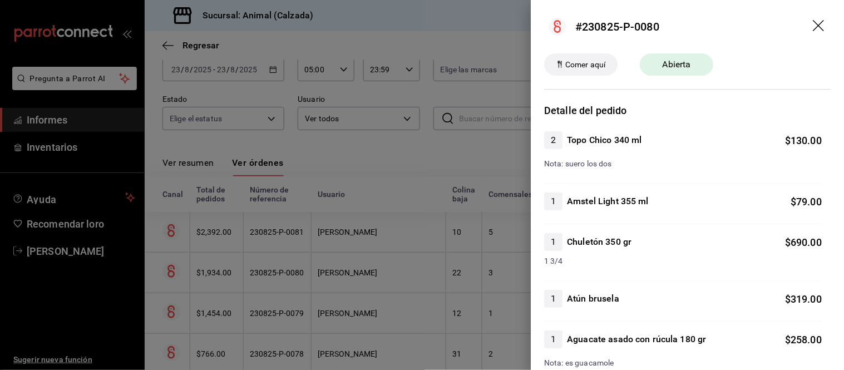
click at [502, 284] on div at bounding box center [422, 185] width 844 height 370
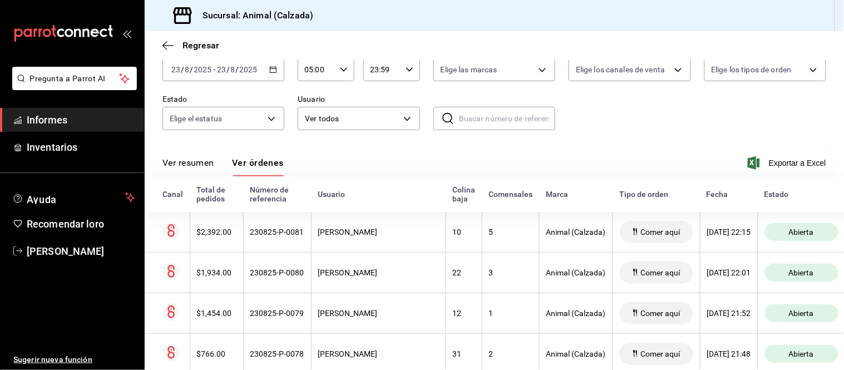
click at [203, 160] on font "Ver resumen" at bounding box center [188, 162] width 52 height 11
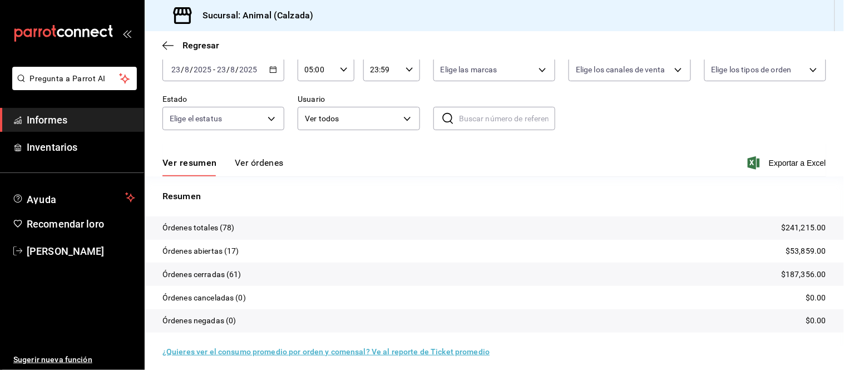
click at [268, 164] on font "Ver órdenes" at bounding box center [259, 162] width 49 height 11
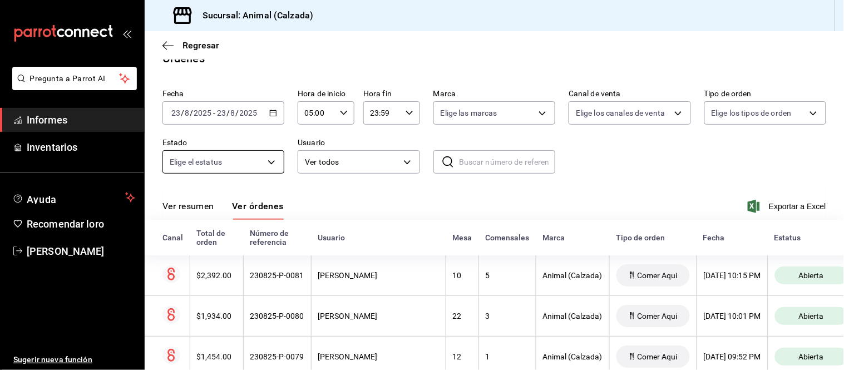
scroll to position [62, 0]
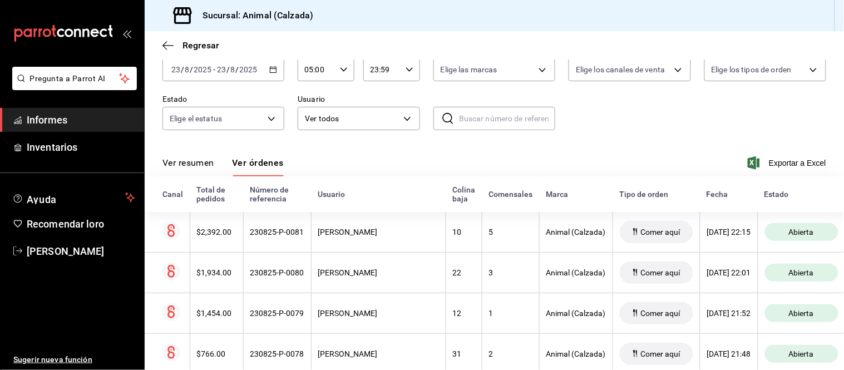
click at [188, 160] on font "Ver resumen" at bounding box center [188, 162] width 52 height 11
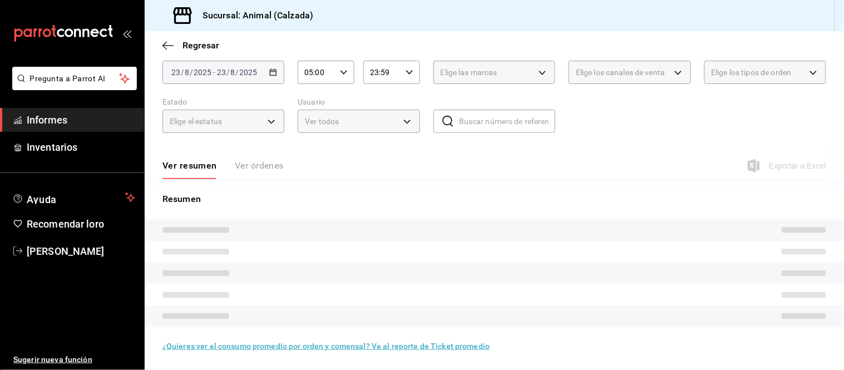
scroll to position [62, 0]
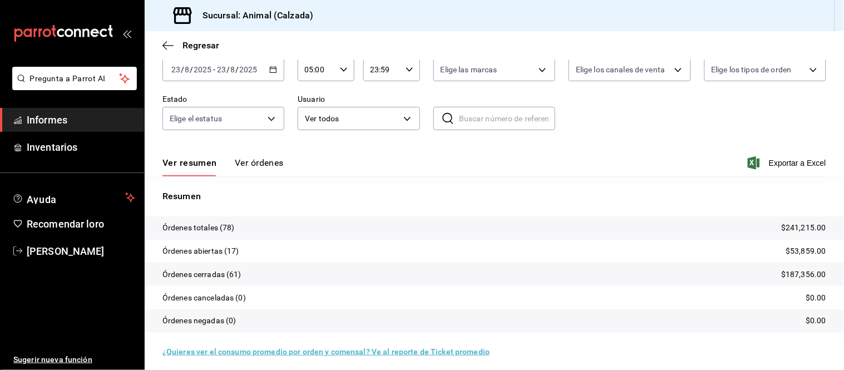
drag, startPoint x: 270, startPoint y: 165, endPoint x: 260, endPoint y: 152, distance: 16.3
click at [269, 165] on font "Ver órdenes" at bounding box center [259, 162] width 49 height 11
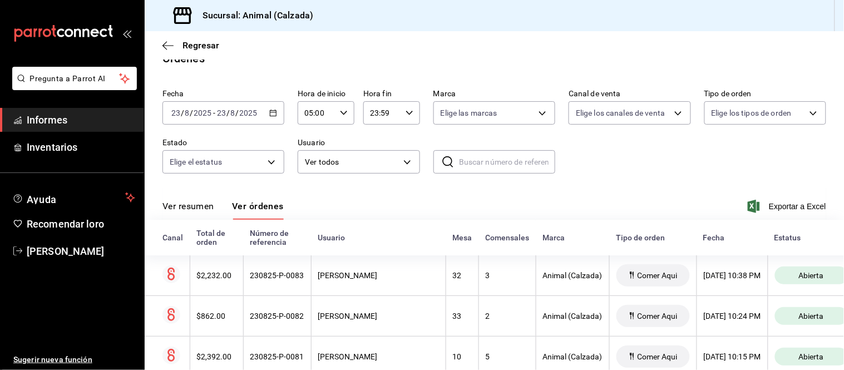
scroll to position [62, 0]
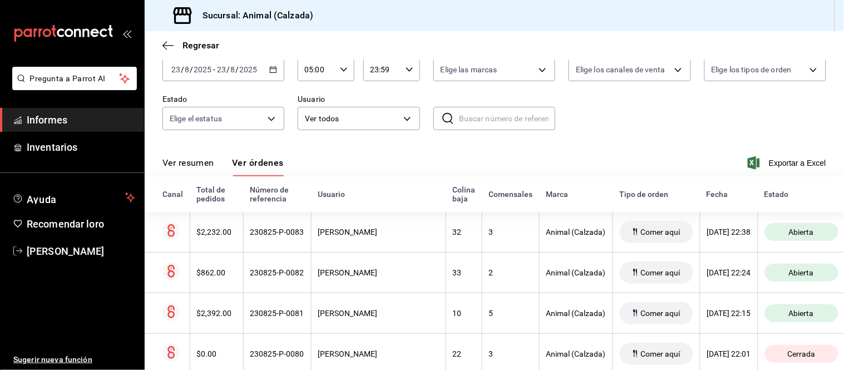
click at [194, 155] on div "Ver resumen Ver órdenes Exportar a Excel" at bounding box center [494, 160] width 664 height 33
click at [196, 164] on font "Ver resumen" at bounding box center [188, 162] width 52 height 11
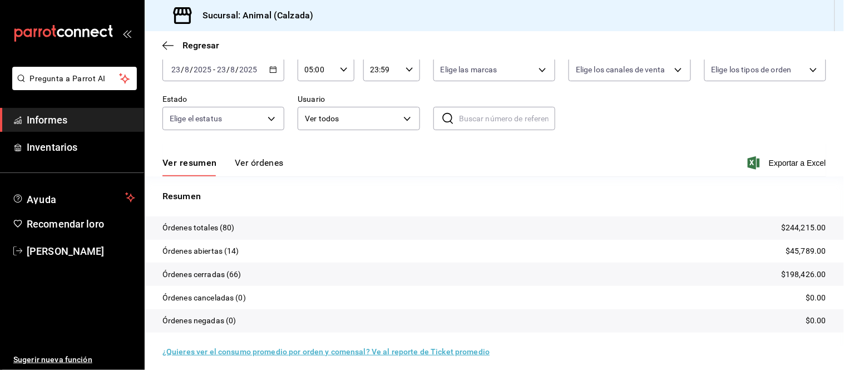
click at [272, 163] on font "Ver órdenes" at bounding box center [259, 162] width 49 height 11
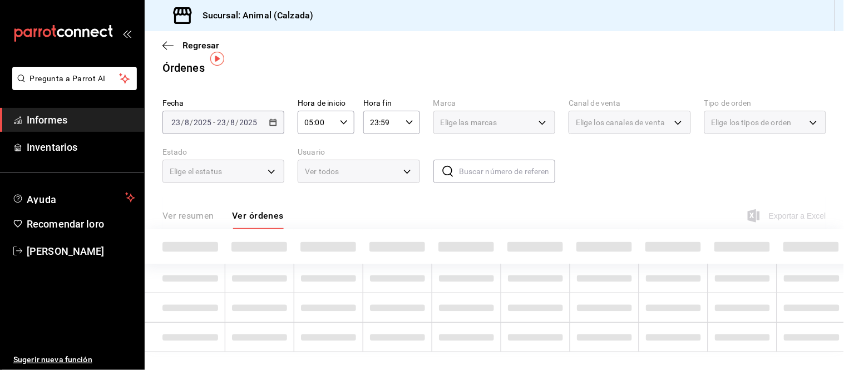
scroll to position [62, 0]
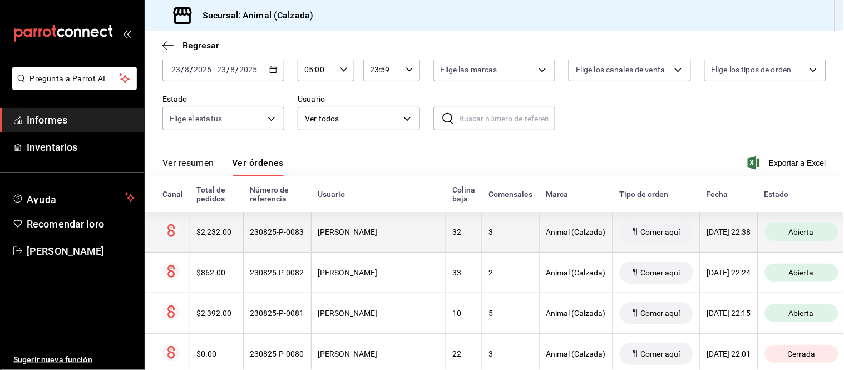
click at [620, 243] on div "Comer aquí" at bounding box center [656, 232] width 73 height 22
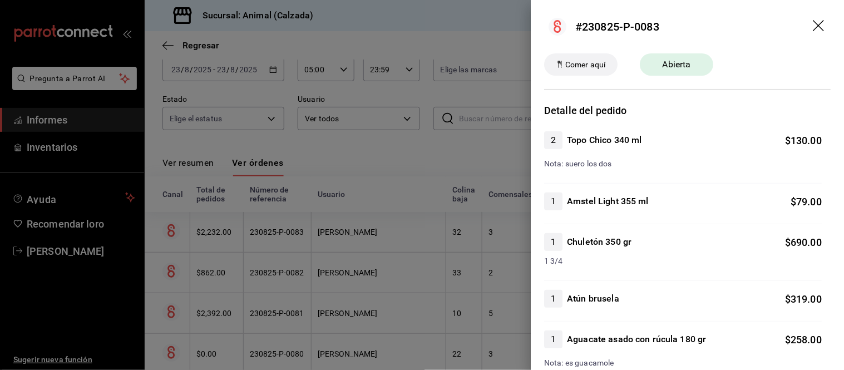
click at [442, 221] on div at bounding box center [422, 185] width 844 height 370
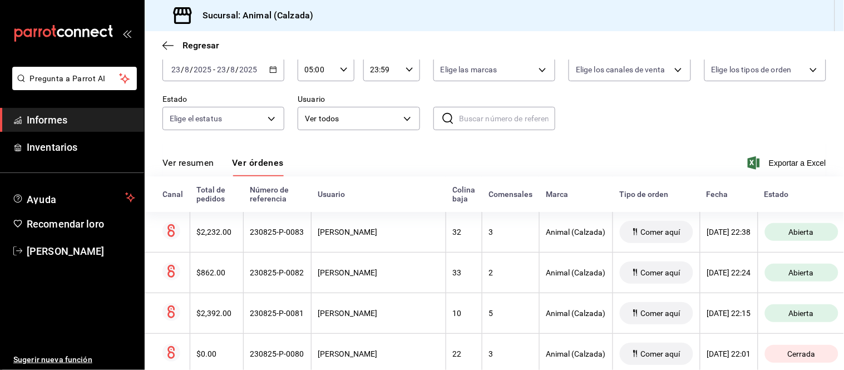
click at [193, 165] on font "Ver resumen" at bounding box center [188, 162] width 52 height 11
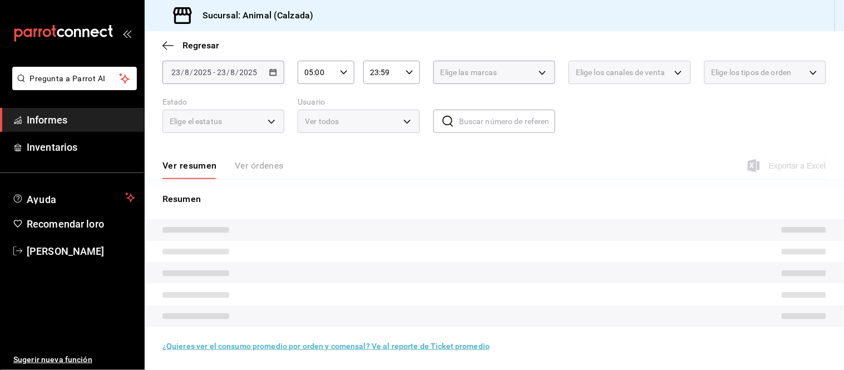
scroll to position [62, 0]
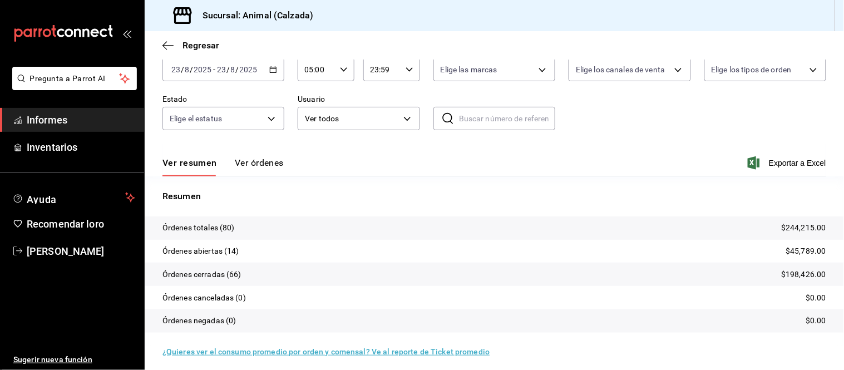
click at [262, 165] on font "Ver órdenes" at bounding box center [259, 162] width 49 height 11
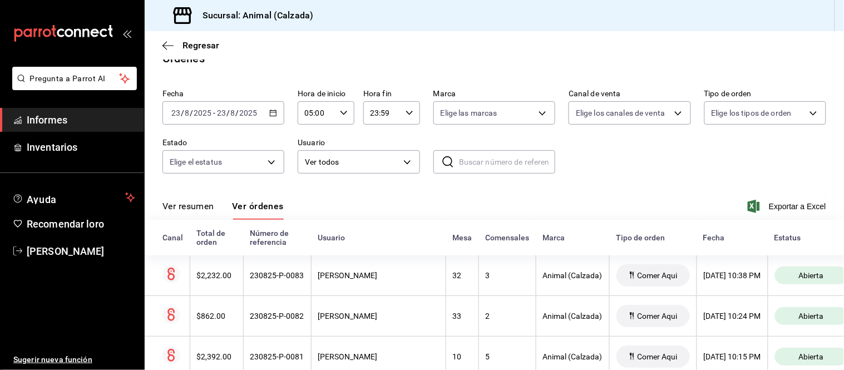
scroll to position [62, 0]
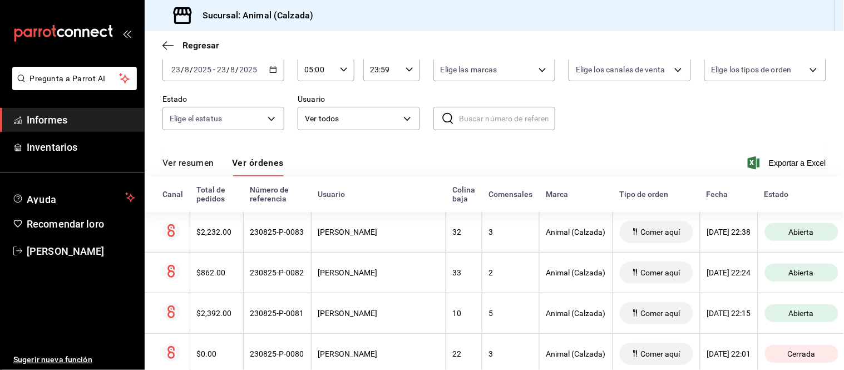
drag, startPoint x: 212, startPoint y: 166, endPoint x: 203, endPoint y: 168, distance: 9.2
click at [211, 167] on font "Ver resumen" at bounding box center [188, 162] width 52 height 11
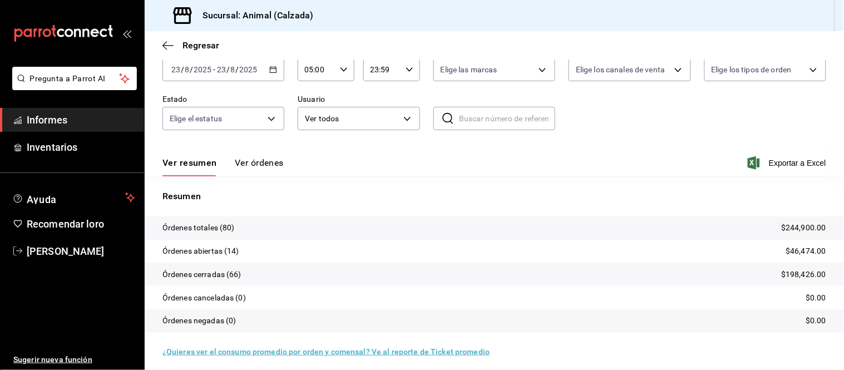
click at [249, 161] on font "Ver órdenes" at bounding box center [259, 162] width 49 height 11
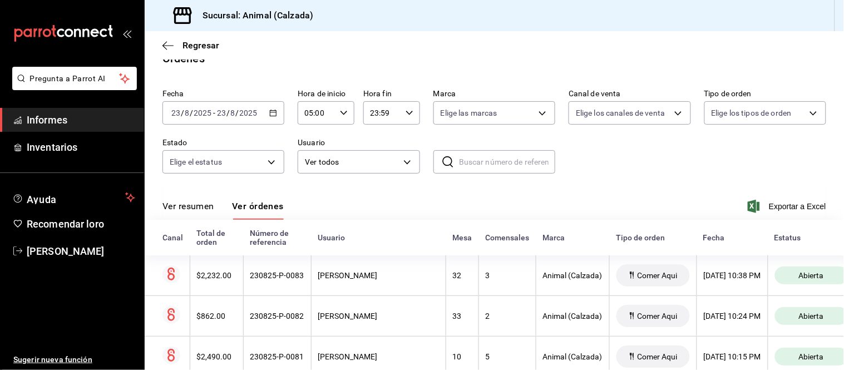
scroll to position [62, 0]
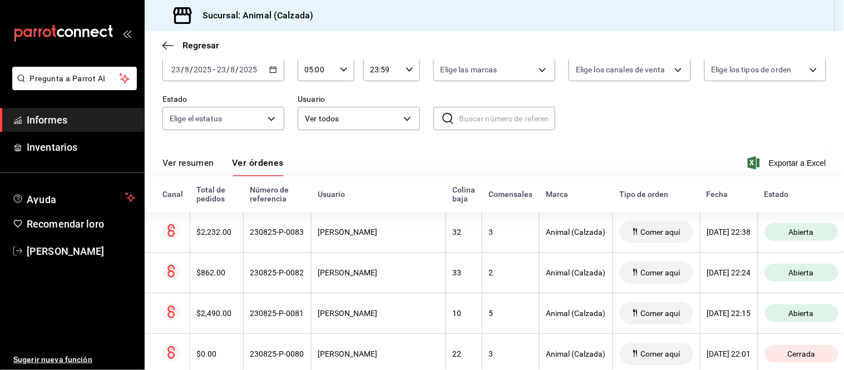
click at [199, 170] on button "Ver resumen" at bounding box center [188, 166] width 52 height 19
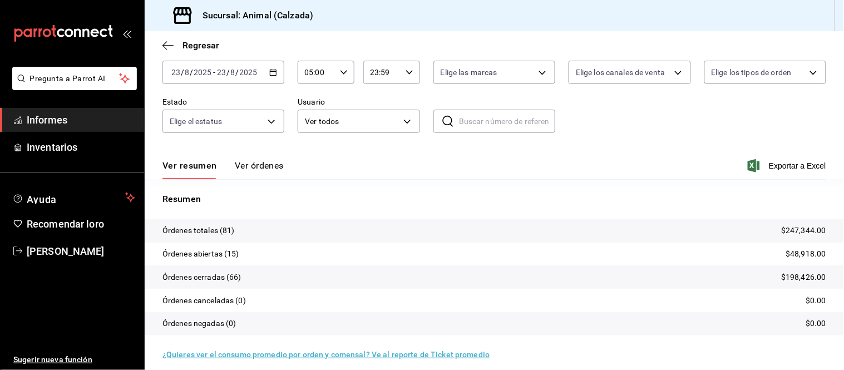
scroll to position [62, 0]
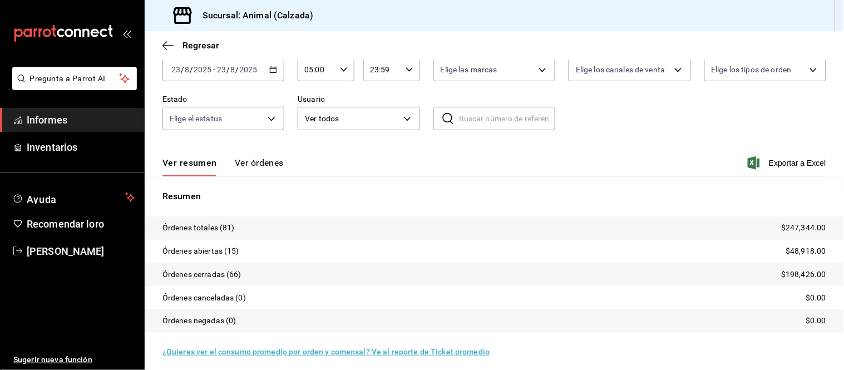
click at [271, 160] on font "Ver órdenes" at bounding box center [259, 162] width 49 height 11
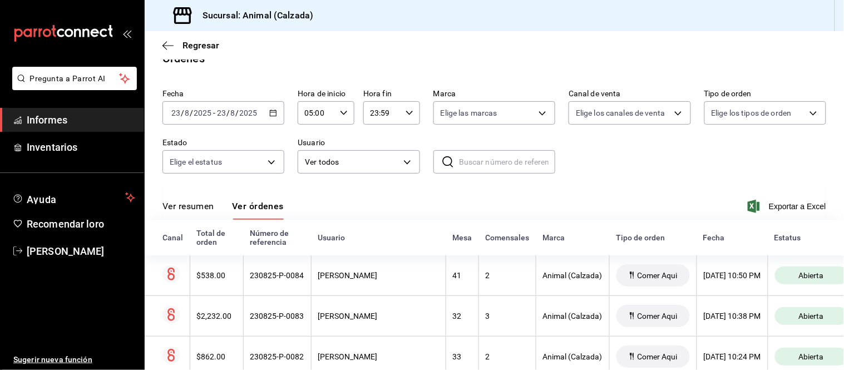
scroll to position [62, 0]
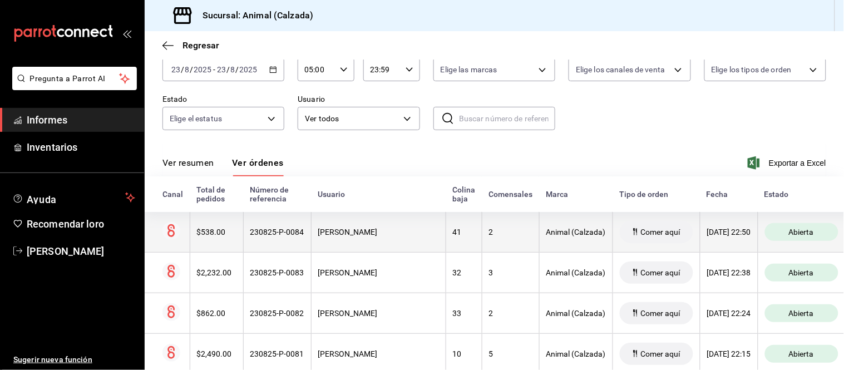
click at [453, 235] on font "41" at bounding box center [457, 232] width 9 height 9
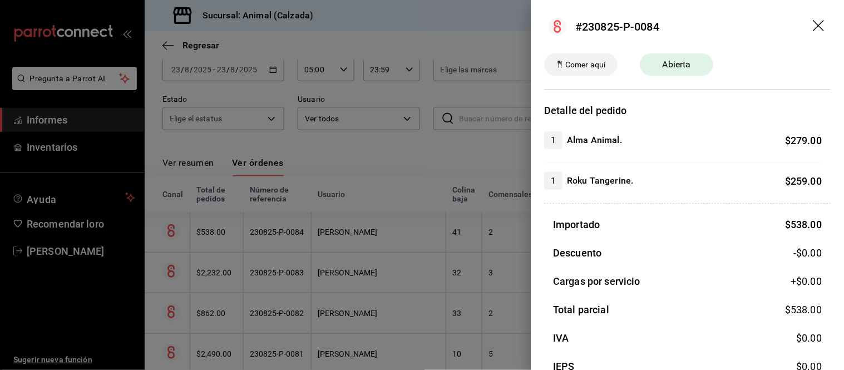
click at [471, 217] on div at bounding box center [422, 185] width 844 height 370
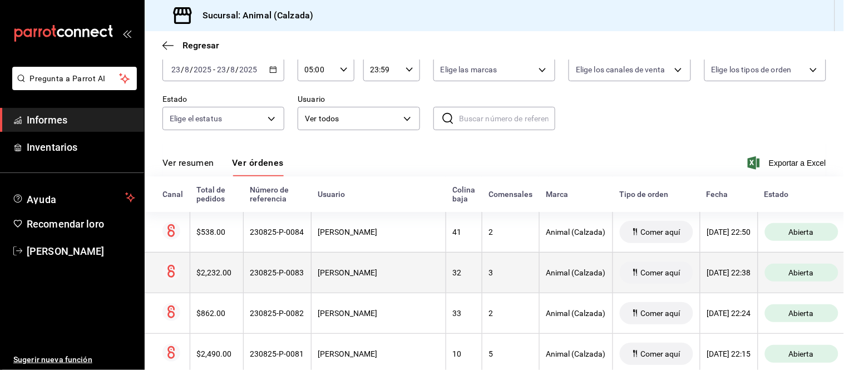
click at [410, 274] on th "Giovanni Bautista" at bounding box center [378, 272] width 135 height 41
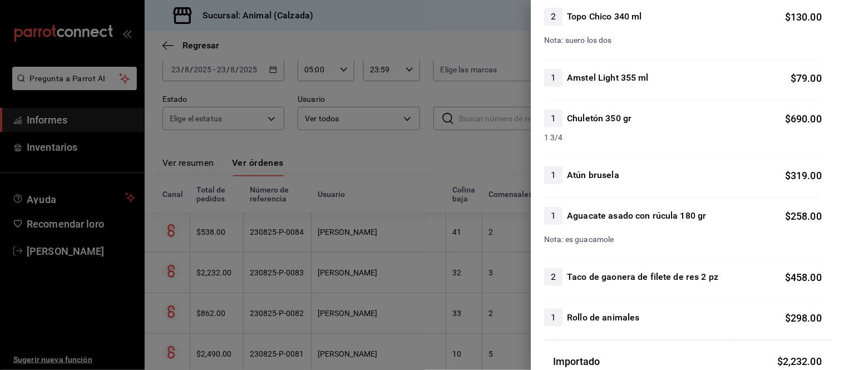
scroll to position [185, 0]
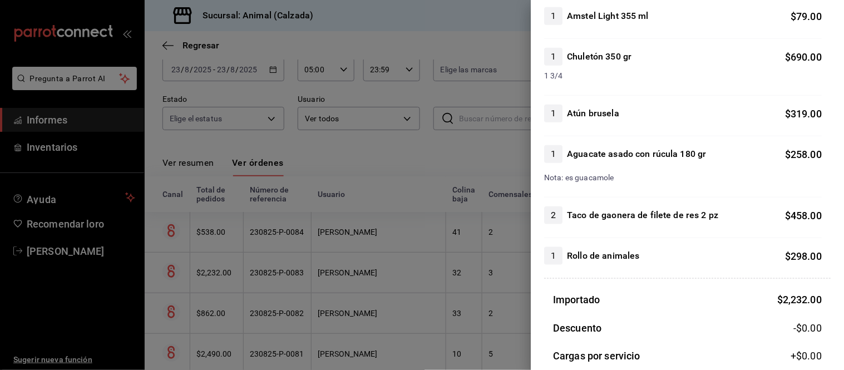
drag, startPoint x: 374, startPoint y: 297, endPoint x: 371, endPoint y: 305, distance: 8.5
click at [373, 299] on div at bounding box center [422, 185] width 844 height 370
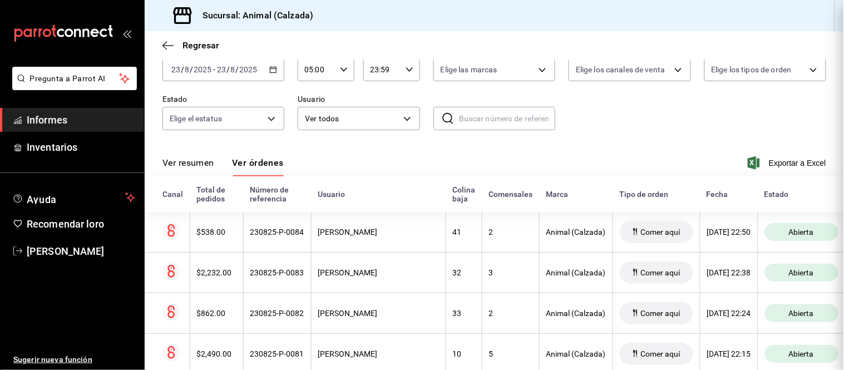
scroll to position [0, 0]
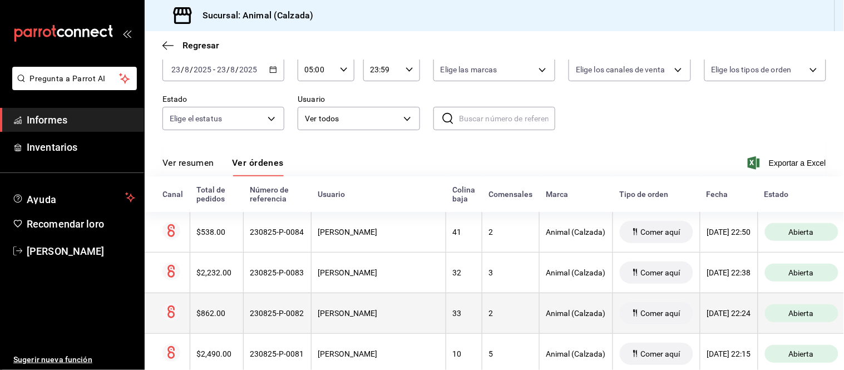
click at [371, 310] on font "Giovanni Bautista" at bounding box center [348, 313] width 60 height 9
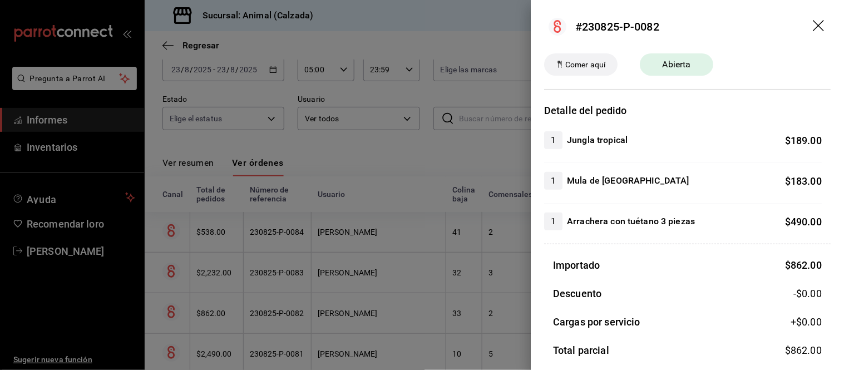
click at [456, 275] on div at bounding box center [422, 185] width 844 height 370
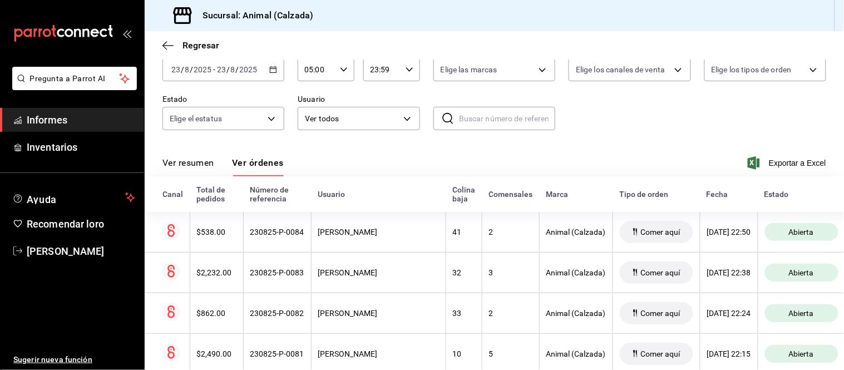
click at [196, 165] on font "Ver resumen" at bounding box center [188, 162] width 52 height 11
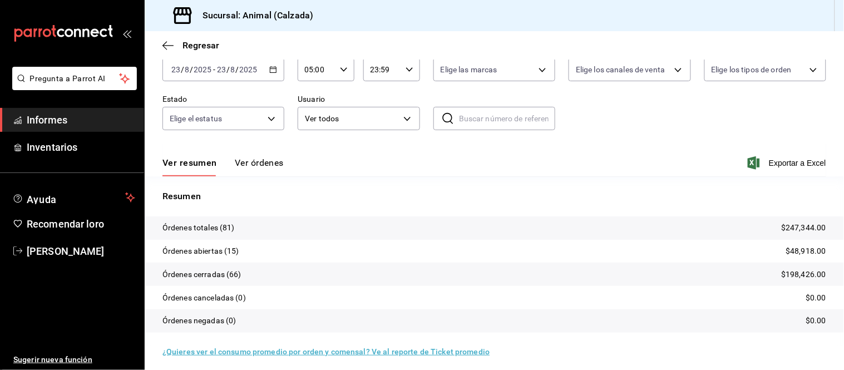
click at [263, 158] on font "Ver órdenes" at bounding box center [259, 162] width 49 height 11
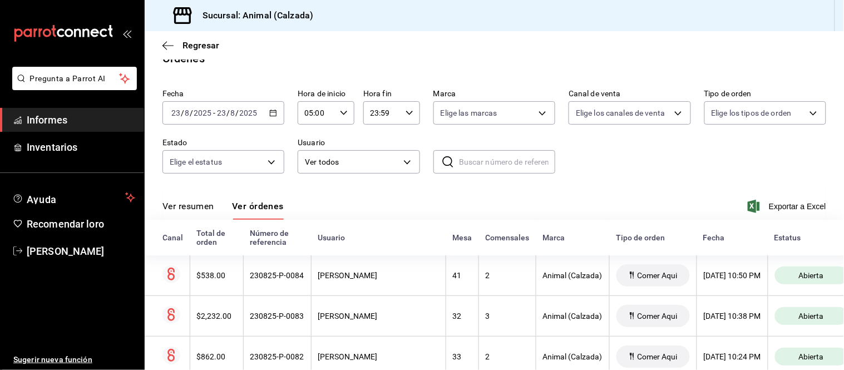
scroll to position [62, 0]
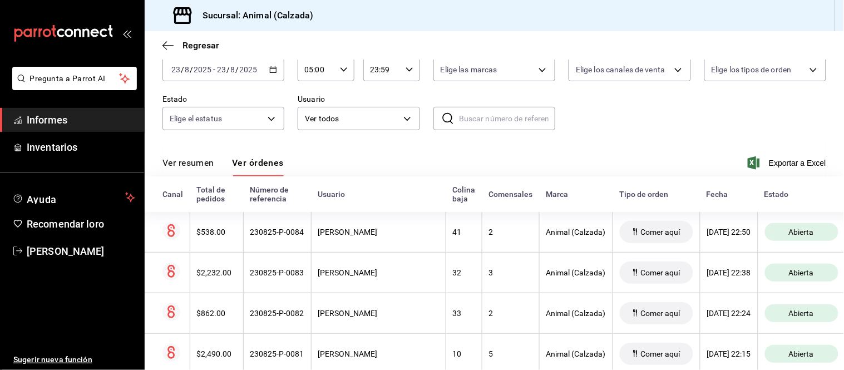
click at [188, 165] on font "Ver resumen" at bounding box center [188, 162] width 52 height 11
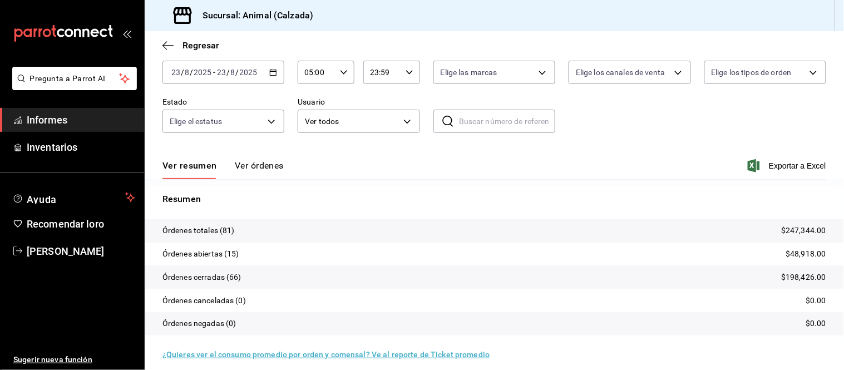
scroll to position [62, 0]
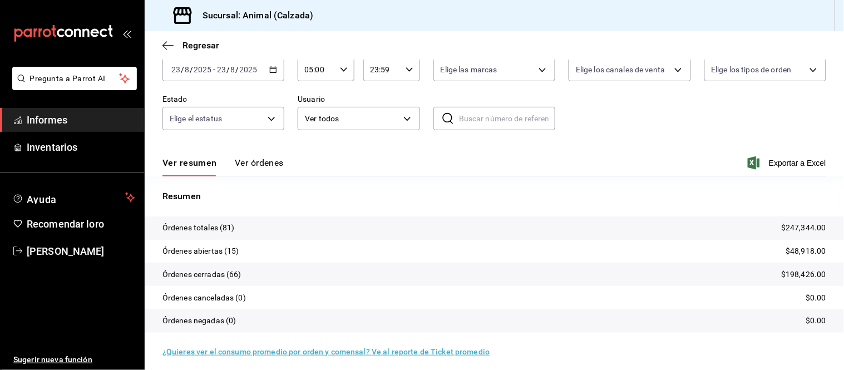
click at [265, 164] on font "Ver órdenes" at bounding box center [259, 162] width 49 height 11
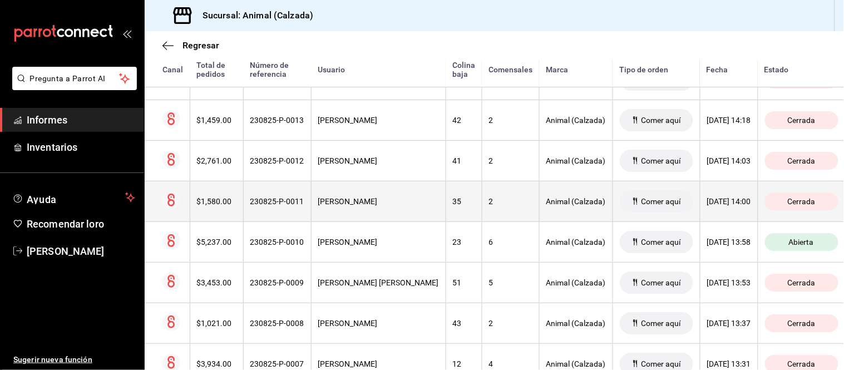
scroll to position [3065, 0]
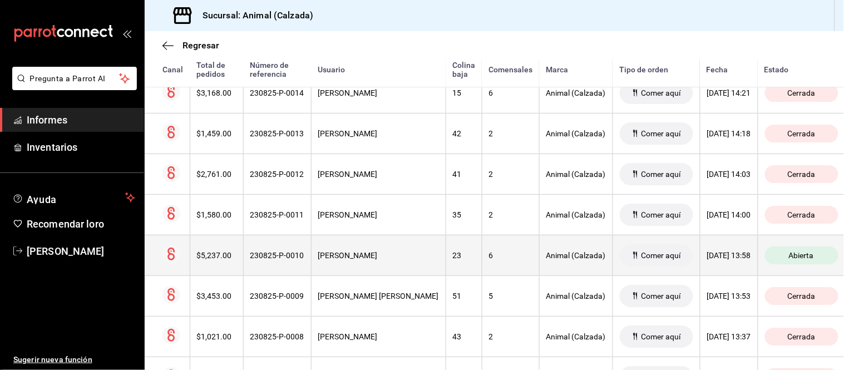
click at [499, 269] on th "6" at bounding box center [510, 255] width 57 height 41
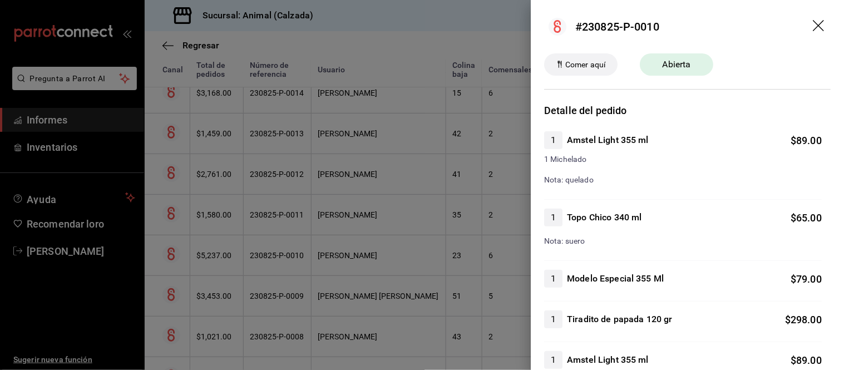
click at [442, 214] on div at bounding box center [422, 185] width 844 height 370
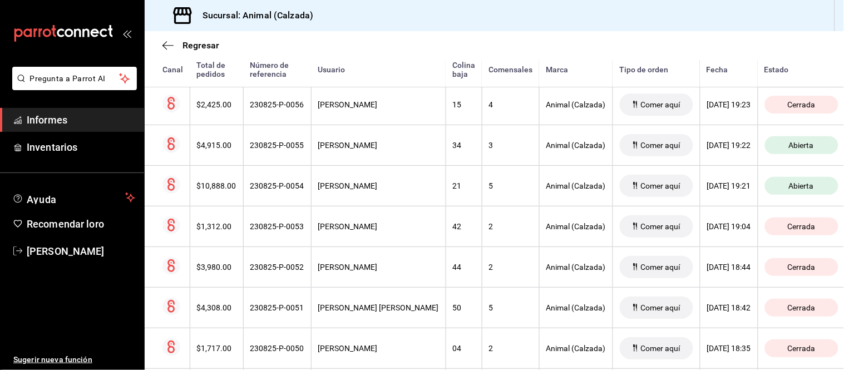
scroll to position [1334, 0]
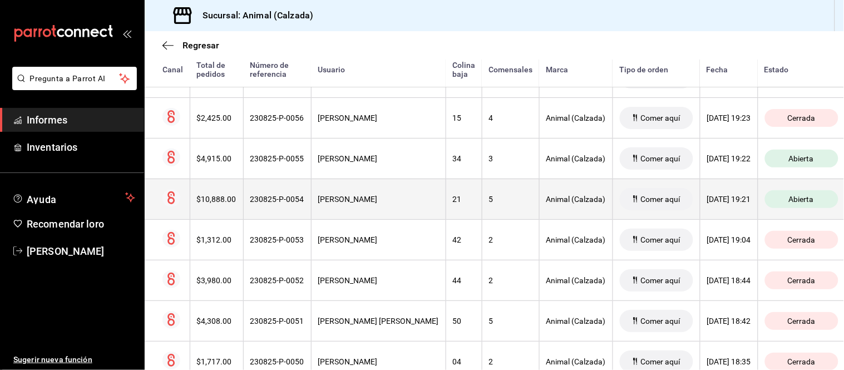
click at [453, 204] on div "21" at bounding box center [464, 199] width 22 height 9
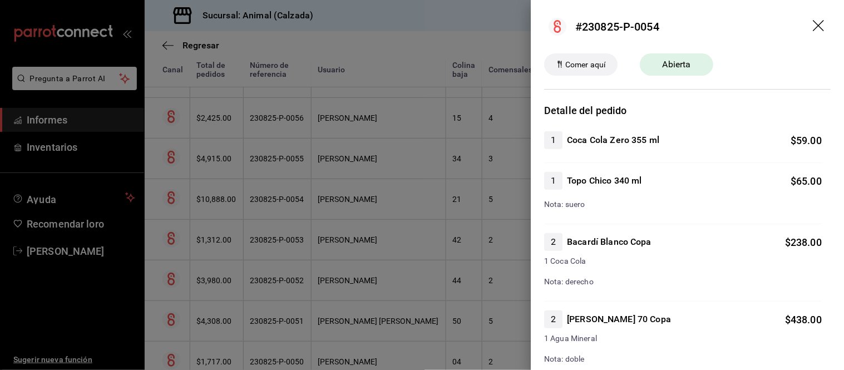
drag, startPoint x: 414, startPoint y: 199, endPoint x: 421, endPoint y: 192, distance: 9.8
click at [414, 199] on div at bounding box center [422, 185] width 844 height 370
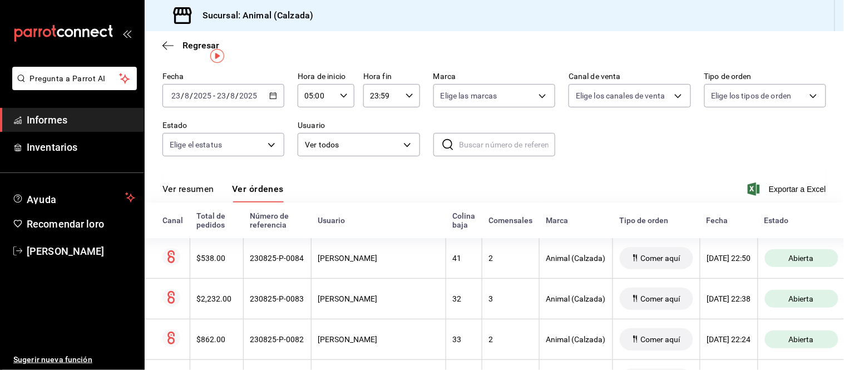
scroll to position [0, 0]
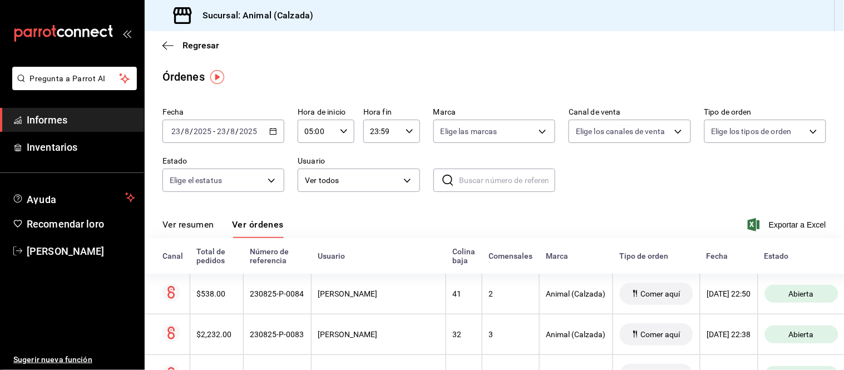
click at [214, 227] on font "Ver resumen" at bounding box center [188, 224] width 52 height 11
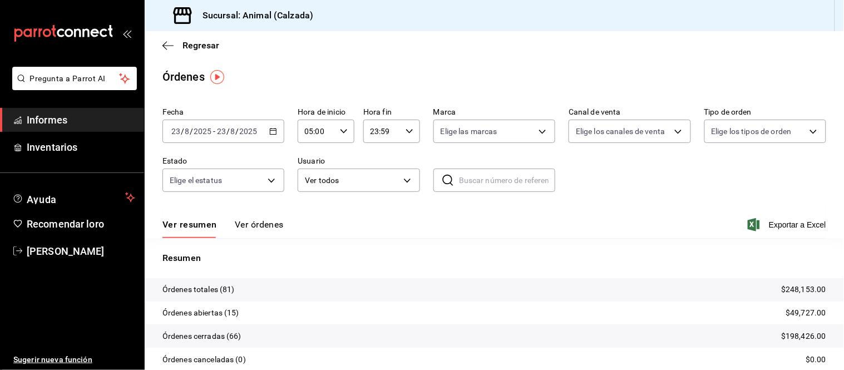
click at [263, 225] on font "Ver órdenes" at bounding box center [259, 224] width 49 height 11
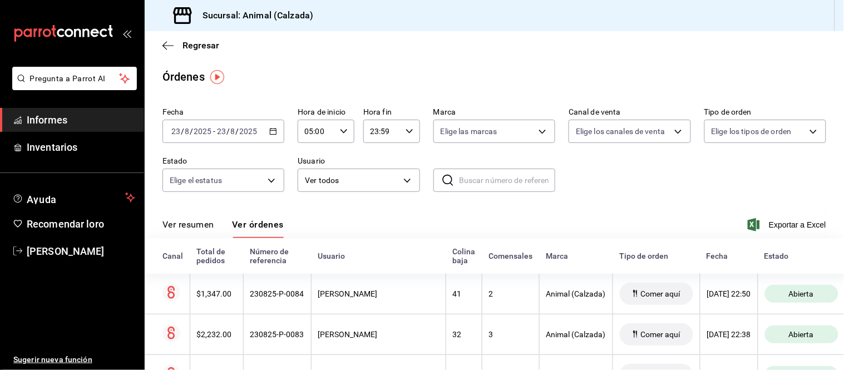
click at [191, 225] on font "Ver resumen" at bounding box center [188, 224] width 52 height 11
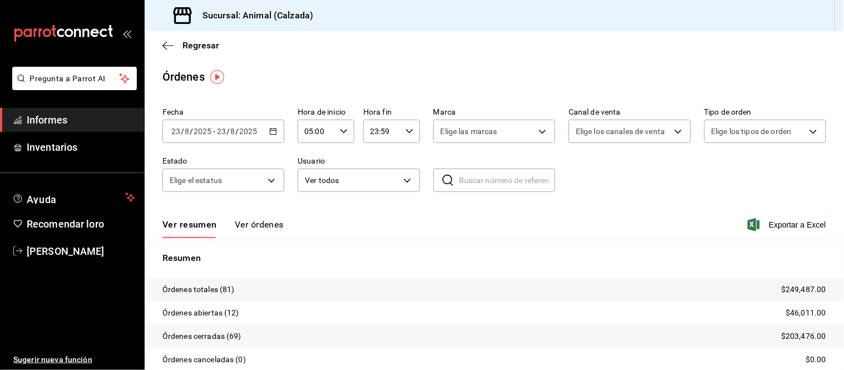
click at [251, 227] on font "Ver órdenes" at bounding box center [259, 224] width 49 height 11
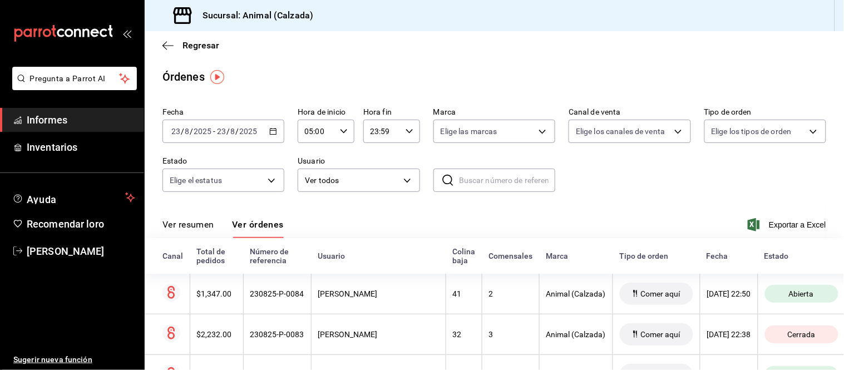
click at [195, 224] on font "Ver resumen" at bounding box center [188, 224] width 52 height 11
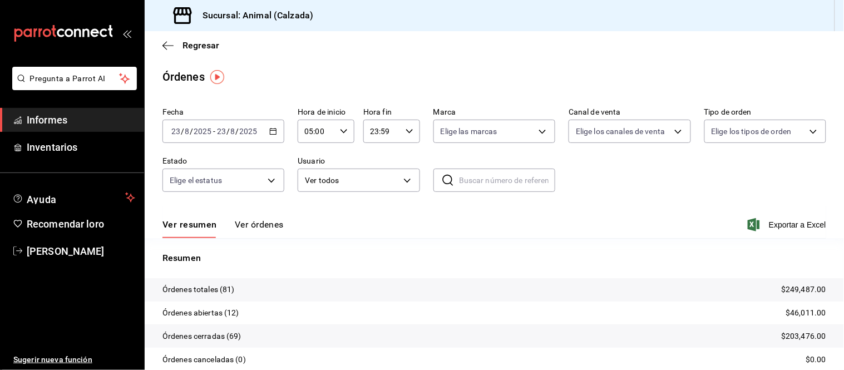
click at [263, 228] on font "Ver órdenes" at bounding box center [259, 224] width 49 height 11
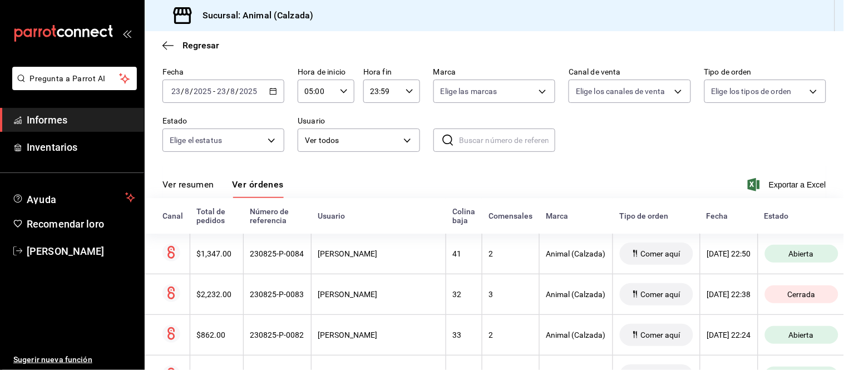
scroll to position [62, 0]
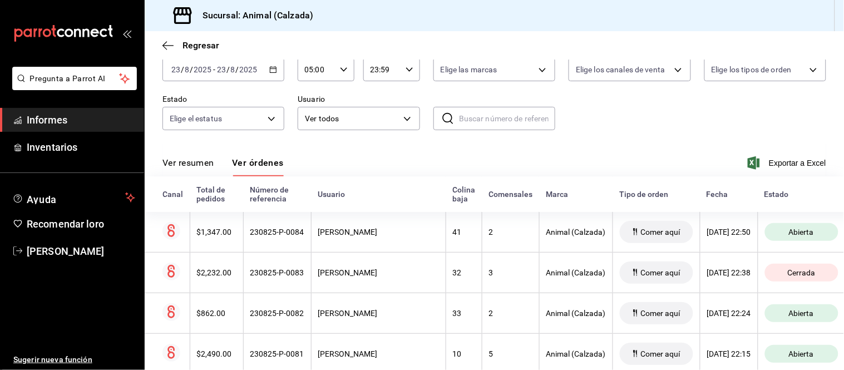
click at [200, 165] on font "Ver resumen" at bounding box center [188, 162] width 52 height 11
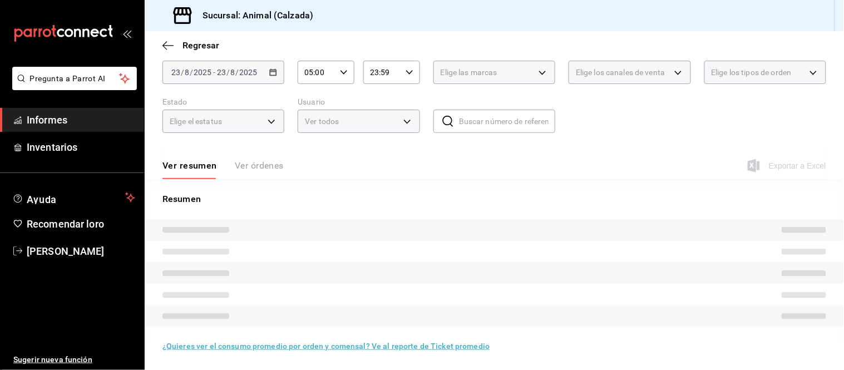
scroll to position [62, 0]
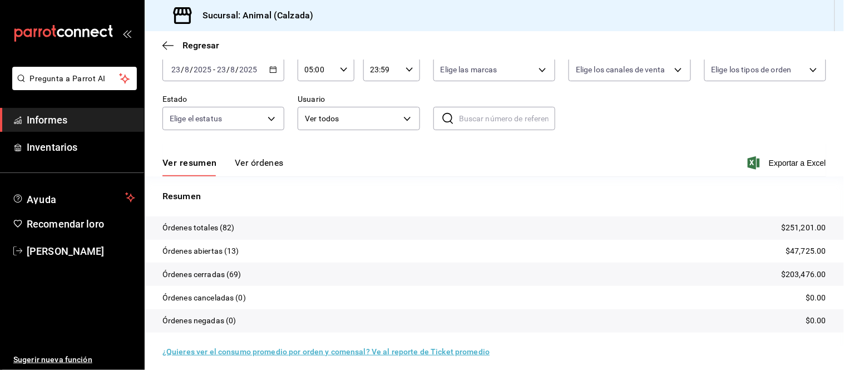
click at [267, 165] on font "Ver órdenes" at bounding box center [259, 162] width 49 height 11
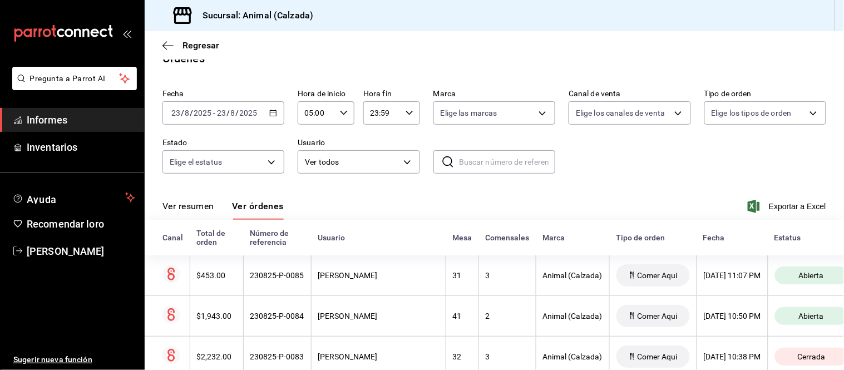
scroll to position [62, 0]
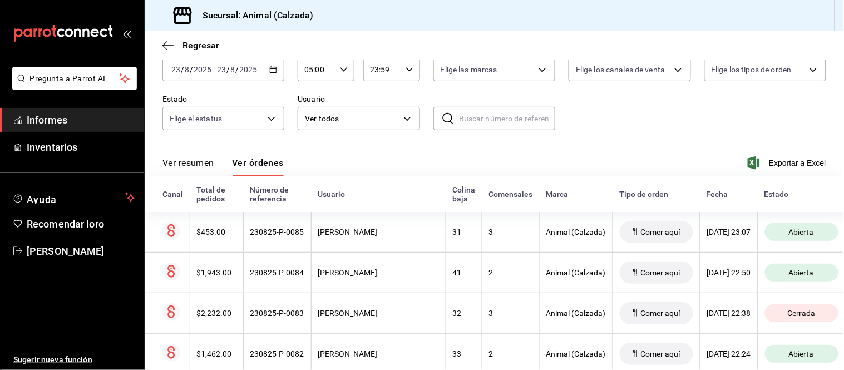
drag, startPoint x: 203, startPoint y: 162, endPoint x: 203, endPoint y: 154, distance: 8.3
click at [203, 162] on font "Ver resumen" at bounding box center [188, 162] width 52 height 11
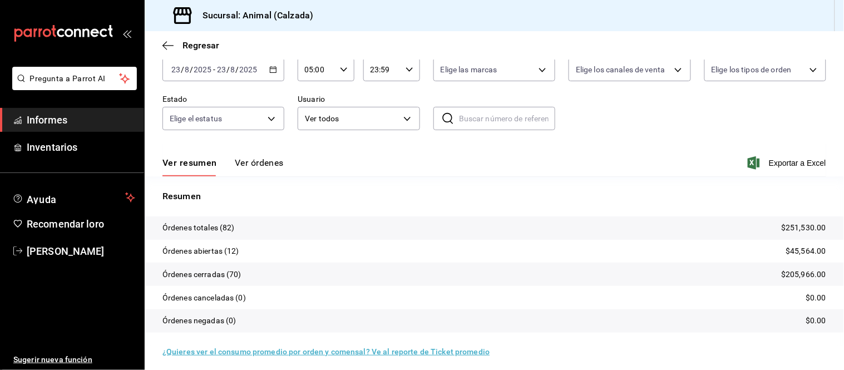
click at [253, 164] on font "Ver órdenes" at bounding box center [259, 162] width 49 height 11
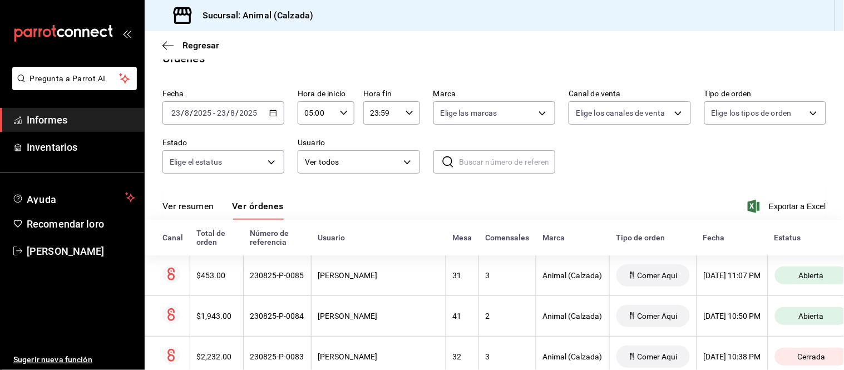
scroll to position [62, 0]
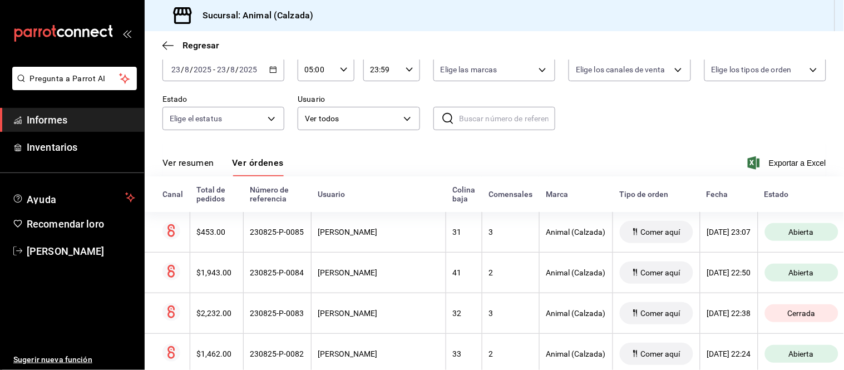
click at [196, 163] on font "Ver resumen" at bounding box center [188, 162] width 52 height 11
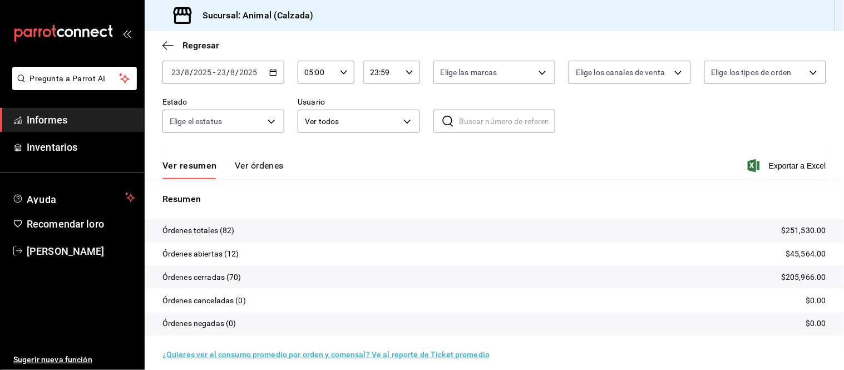
scroll to position [62, 0]
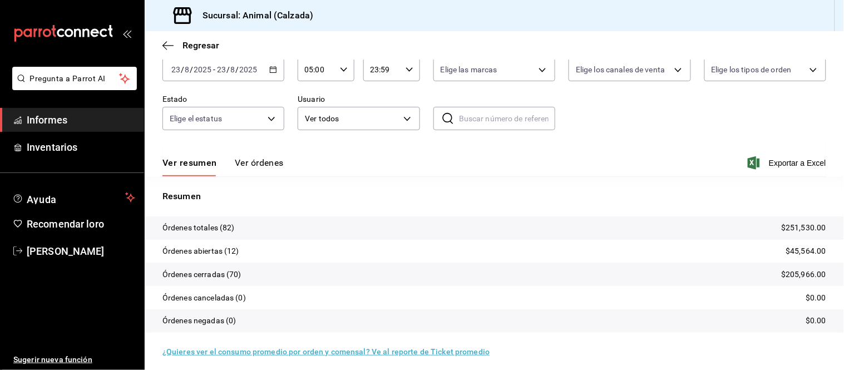
click at [253, 167] on font "Ver órdenes" at bounding box center [259, 162] width 49 height 11
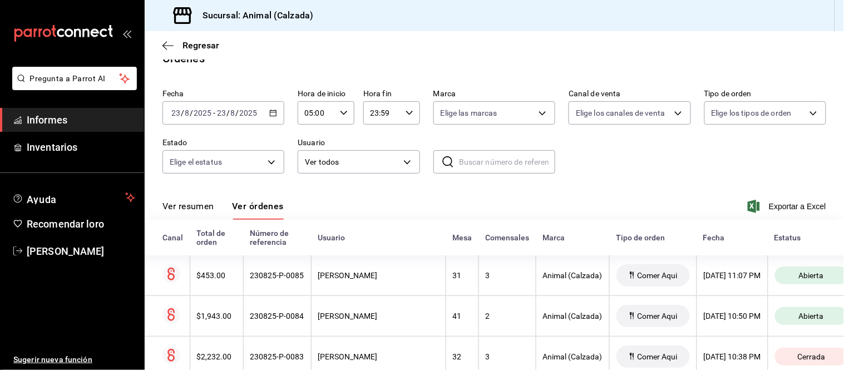
scroll to position [62, 0]
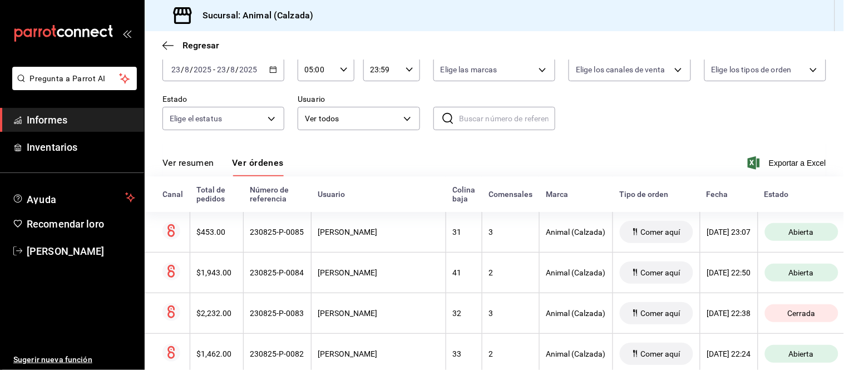
click at [214, 165] on font "Ver resumen" at bounding box center [188, 162] width 52 height 11
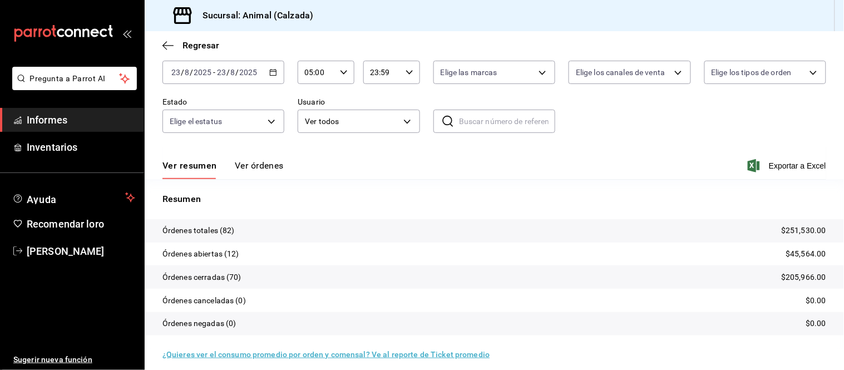
scroll to position [62, 0]
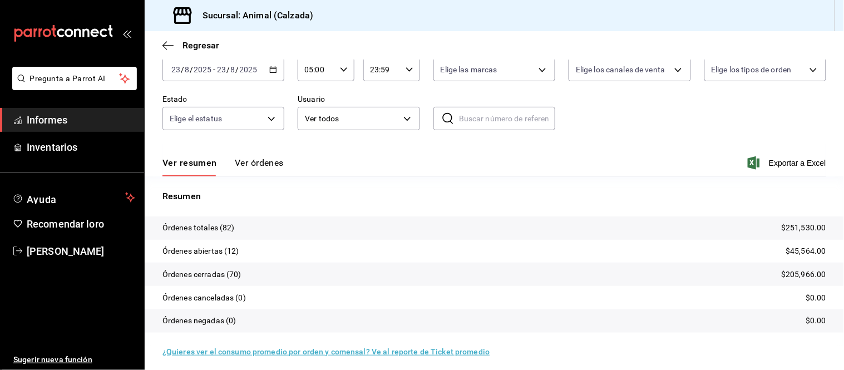
click at [246, 169] on button "Ver órdenes" at bounding box center [259, 166] width 49 height 19
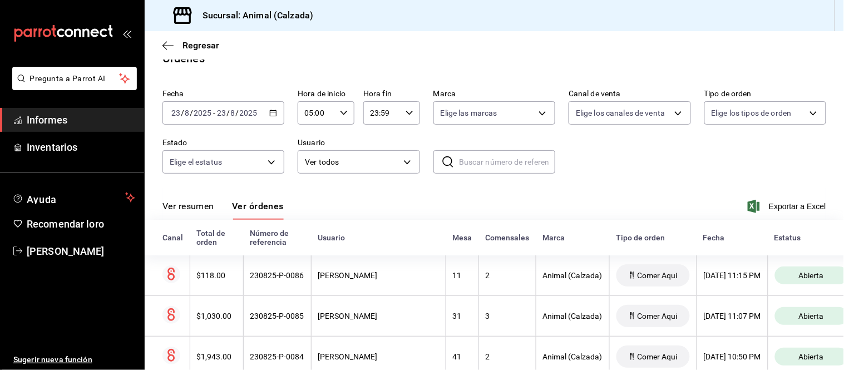
scroll to position [62, 0]
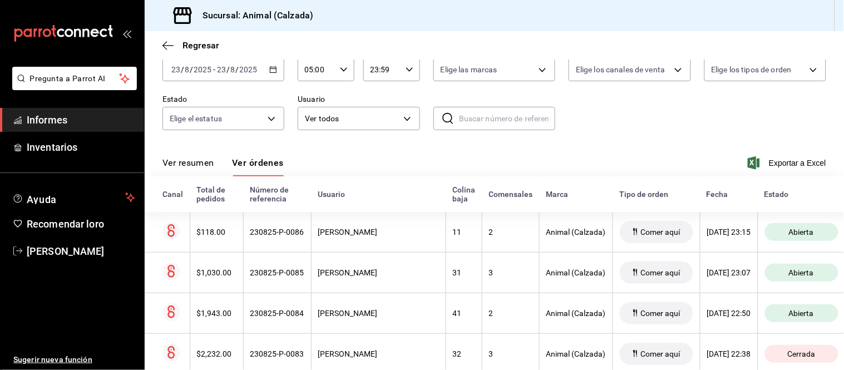
click at [209, 160] on font "Ver resumen" at bounding box center [188, 162] width 52 height 11
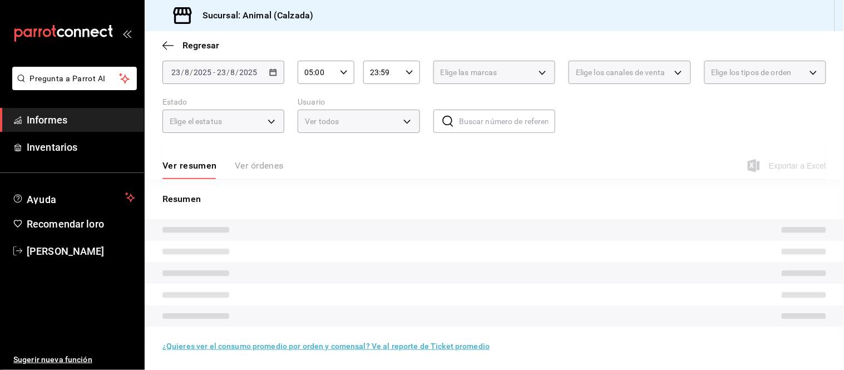
scroll to position [62, 0]
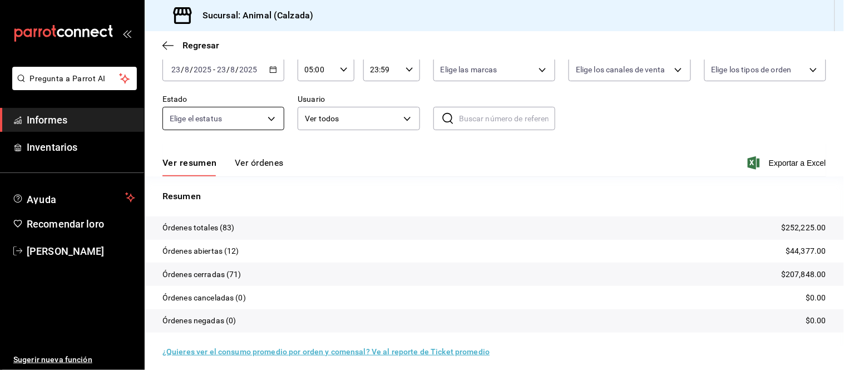
click at [259, 158] on font "Ver órdenes" at bounding box center [259, 162] width 49 height 11
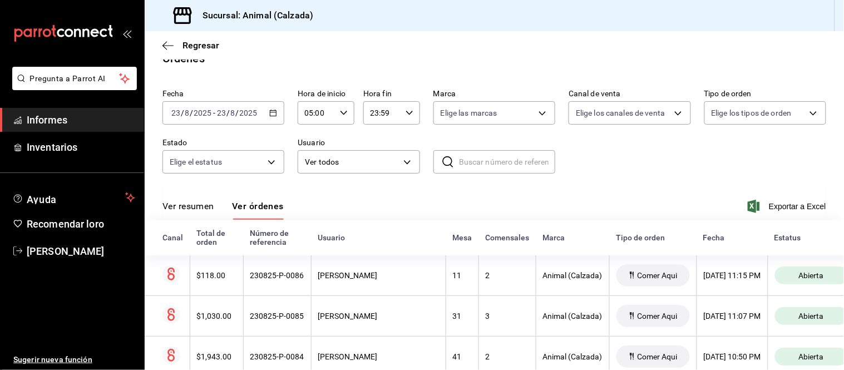
scroll to position [62, 0]
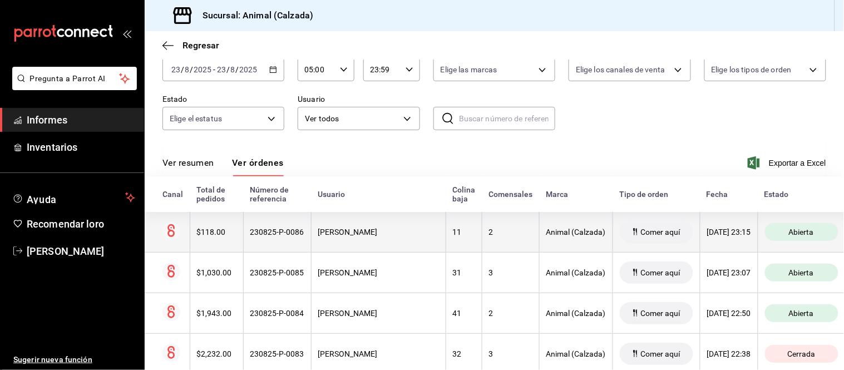
click at [496, 241] on th "2" at bounding box center [510, 232] width 57 height 41
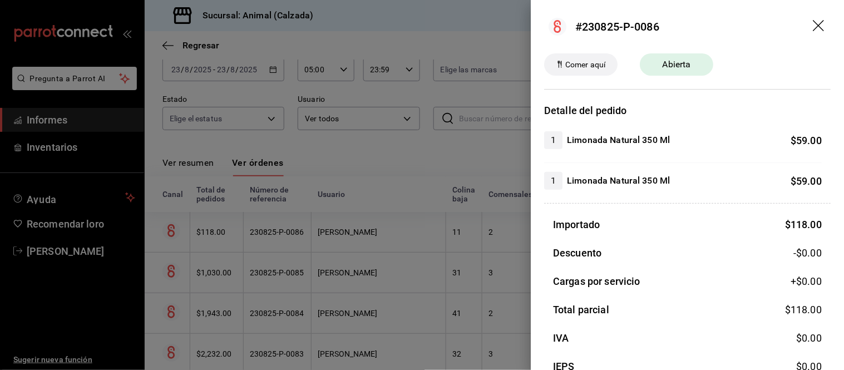
click at [494, 243] on div at bounding box center [422, 185] width 844 height 370
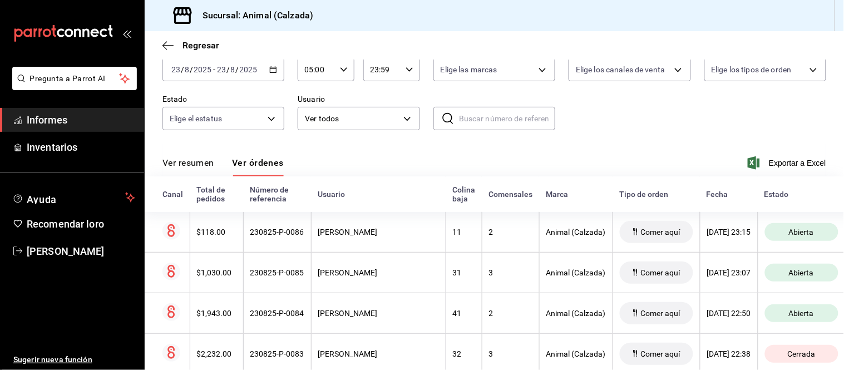
click at [196, 163] on font "Ver resumen" at bounding box center [188, 162] width 52 height 11
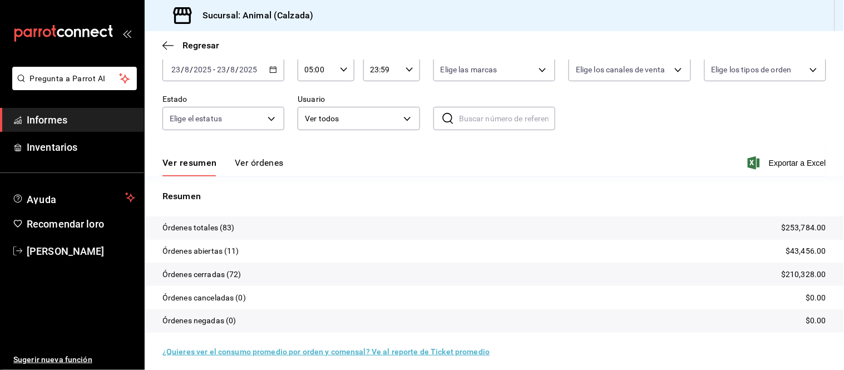
click at [241, 165] on font "Ver órdenes" at bounding box center [259, 162] width 49 height 11
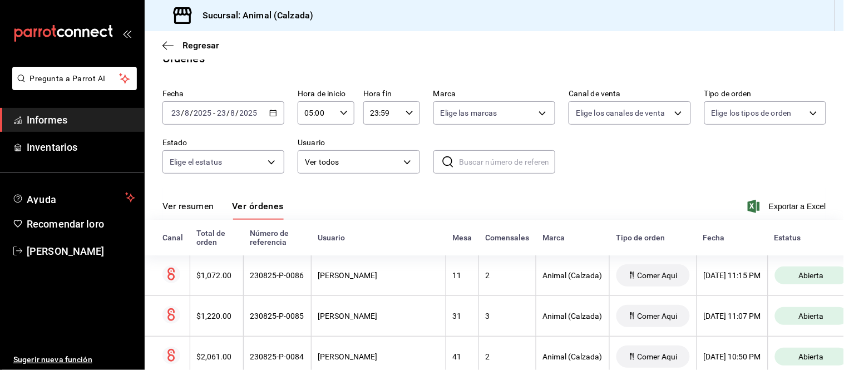
scroll to position [62, 0]
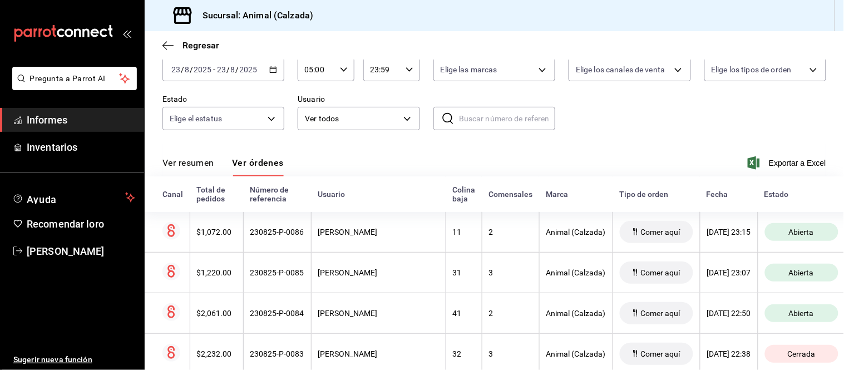
drag, startPoint x: 203, startPoint y: 164, endPoint x: 208, endPoint y: 146, distance: 18.5
click at [203, 164] on font "Ver resumen" at bounding box center [188, 162] width 52 height 11
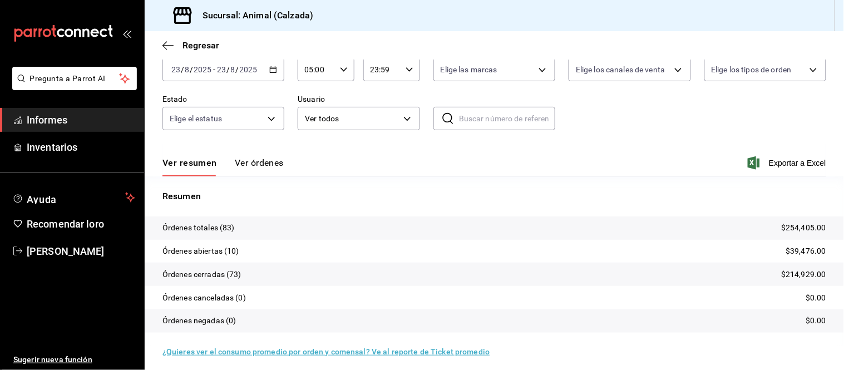
click at [245, 163] on font "Ver órdenes" at bounding box center [259, 162] width 49 height 11
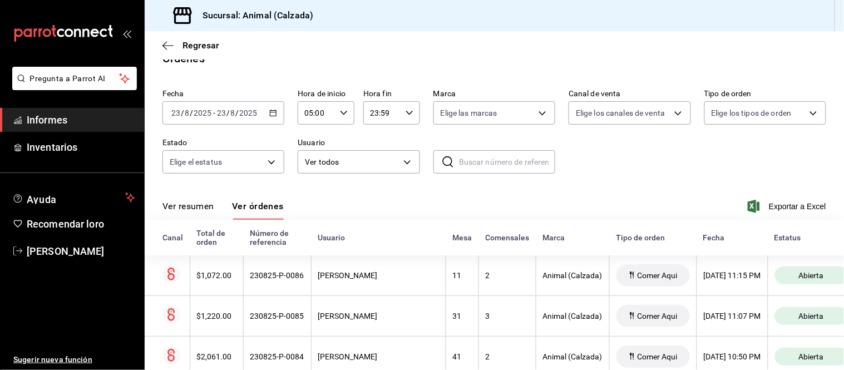
scroll to position [62, 0]
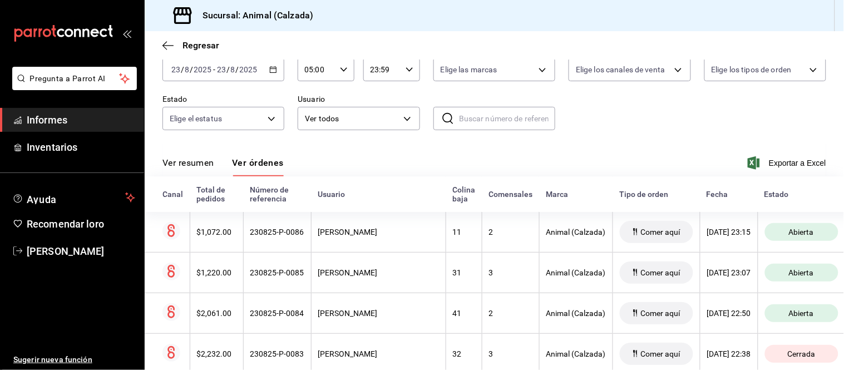
click at [206, 164] on font "Ver resumen" at bounding box center [188, 162] width 52 height 11
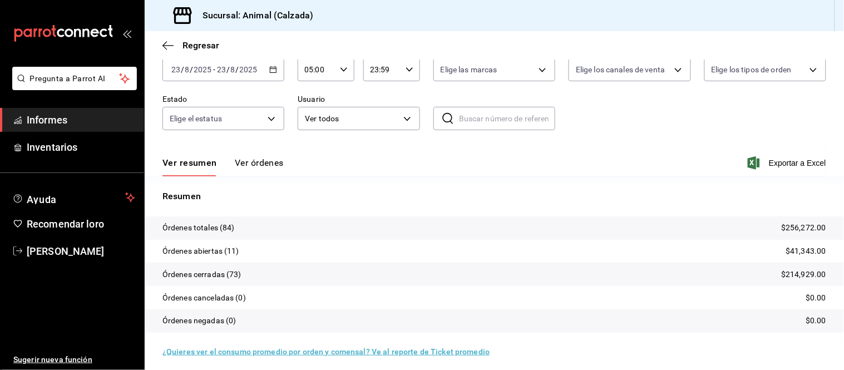
click at [246, 162] on font "Ver órdenes" at bounding box center [259, 162] width 49 height 11
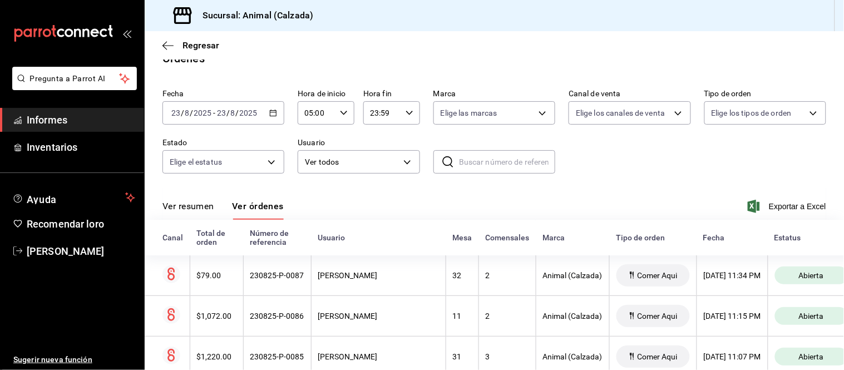
scroll to position [62, 0]
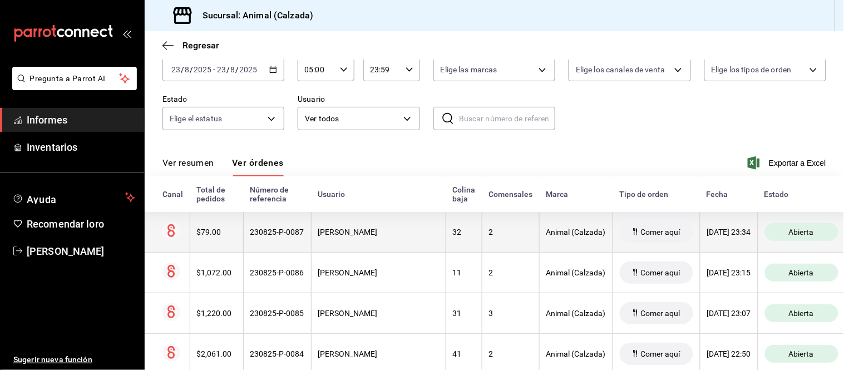
click at [453, 232] on div "32" at bounding box center [464, 232] width 22 height 9
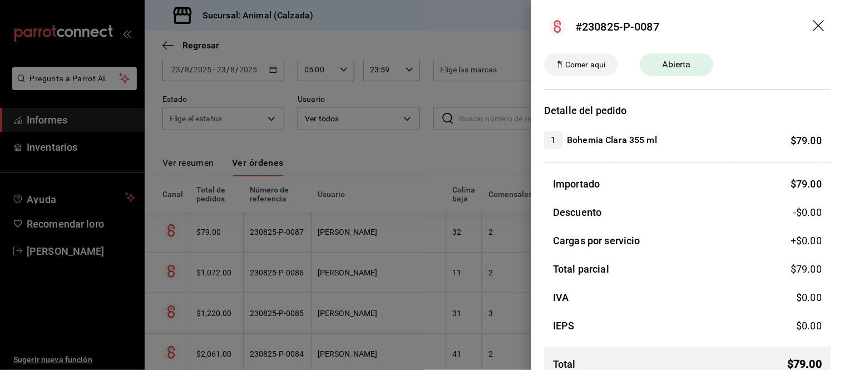
click at [437, 238] on div at bounding box center [422, 185] width 844 height 370
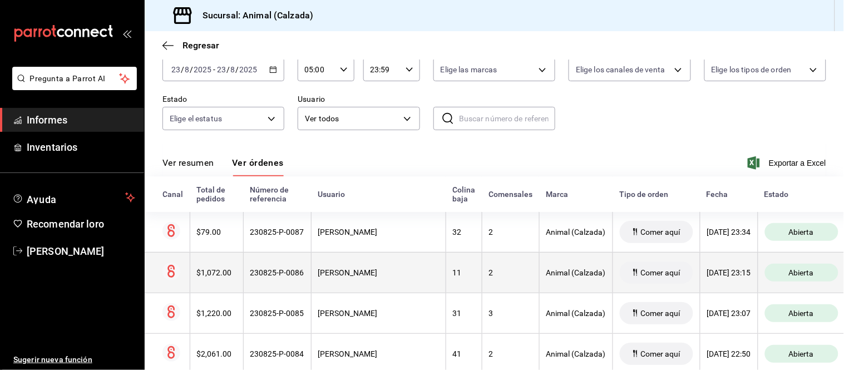
click at [447, 267] on th "11" at bounding box center [464, 272] width 36 height 41
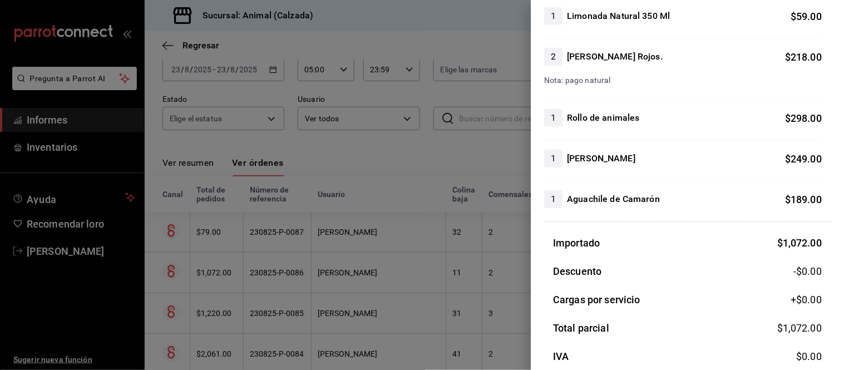
scroll to position [185, 0]
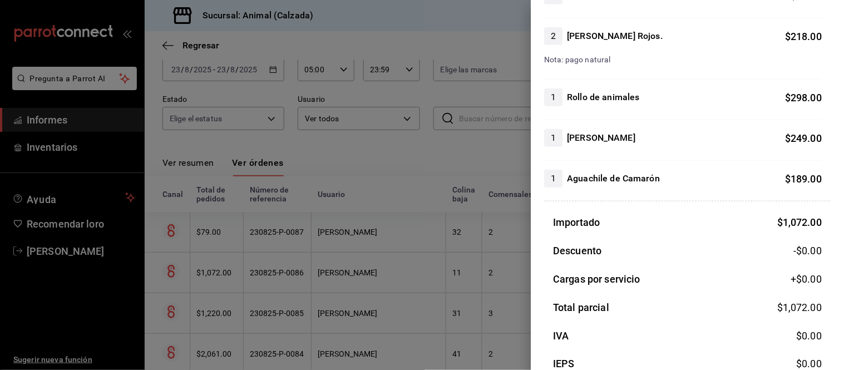
click at [485, 220] on div at bounding box center [422, 185] width 844 height 370
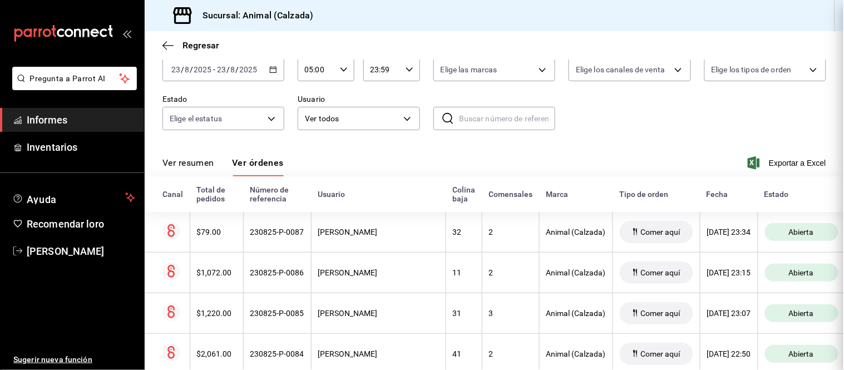
scroll to position [0, 0]
click at [188, 164] on font "Ver resumen" at bounding box center [188, 162] width 52 height 11
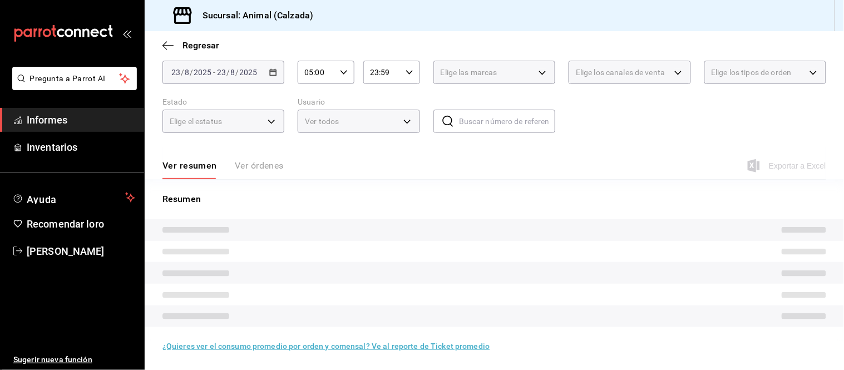
scroll to position [62, 0]
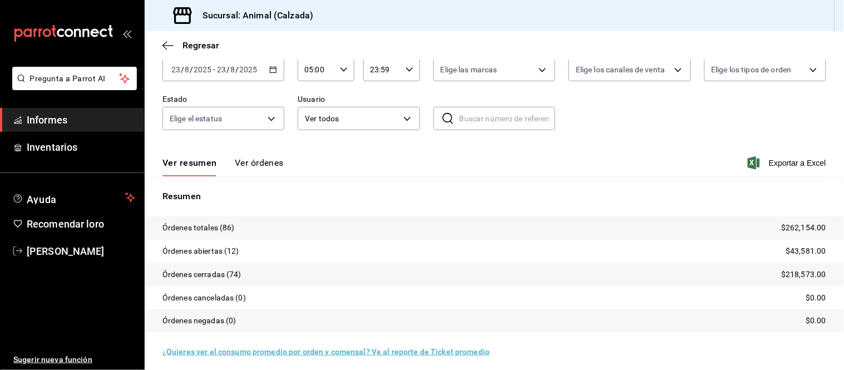
click at [245, 161] on font "Ver órdenes" at bounding box center [259, 162] width 49 height 11
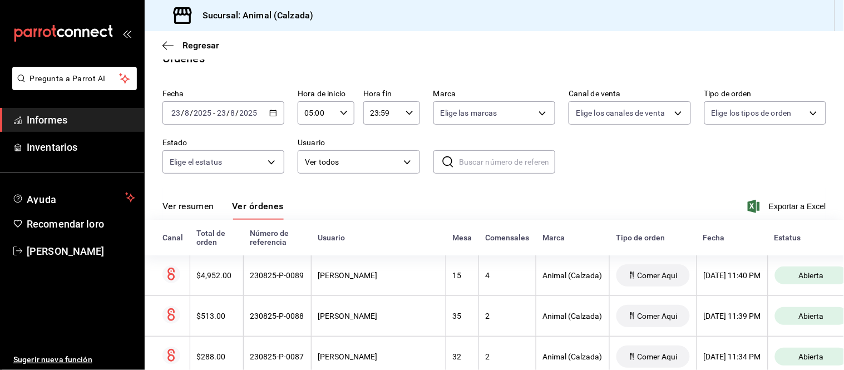
scroll to position [62, 0]
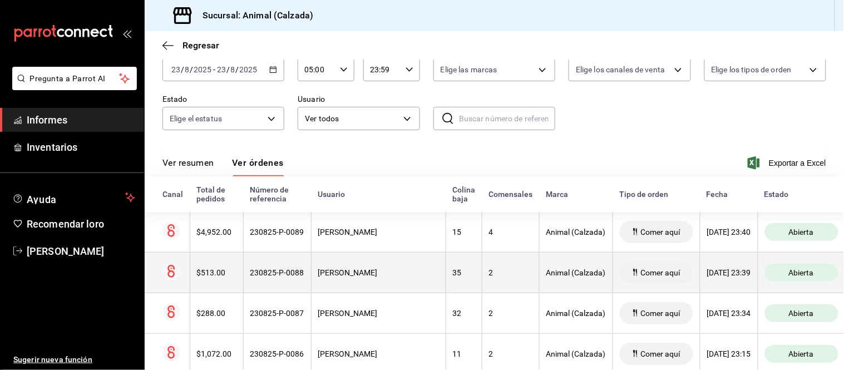
click at [489, 269] on font "2" at bounding box center [491, 272] width 4 height 9
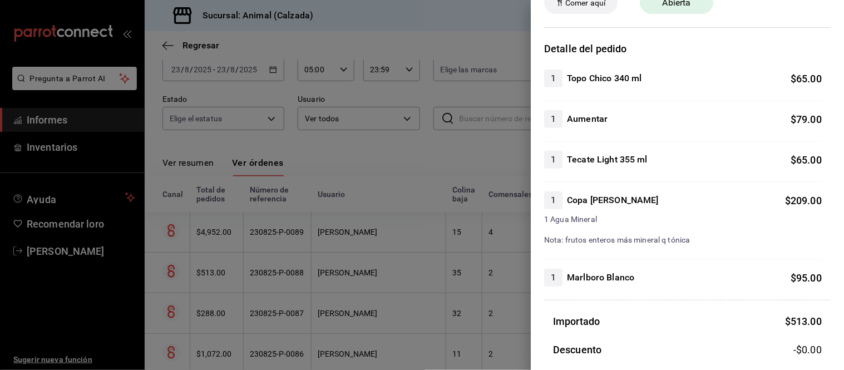
click at [302, 231] on div at bounding box center [422, 185] width 844 height 370
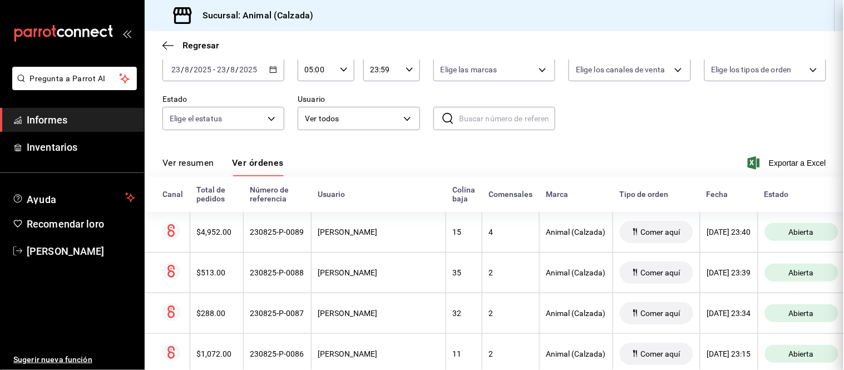
scroll to position [0, 0]
click at [208, 161] on font "Ver resumen" at bounding box center [188, 162] width 52 height 11
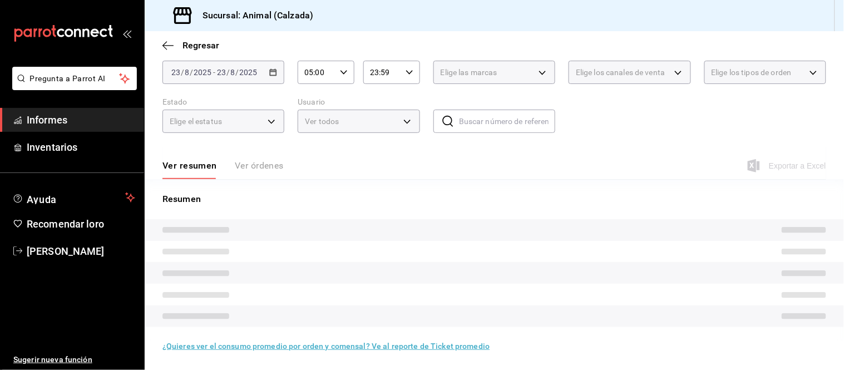
scroll to position [62, 0]
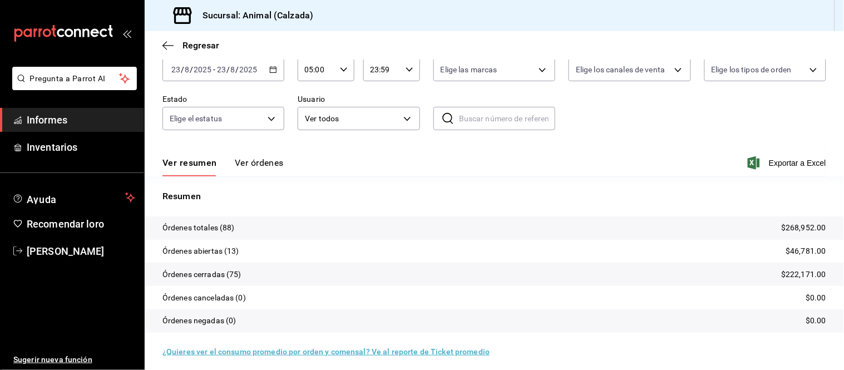
click at [252, 161] on font "Ver órdenes" at bounding box center [259, 162] width 49 height 11
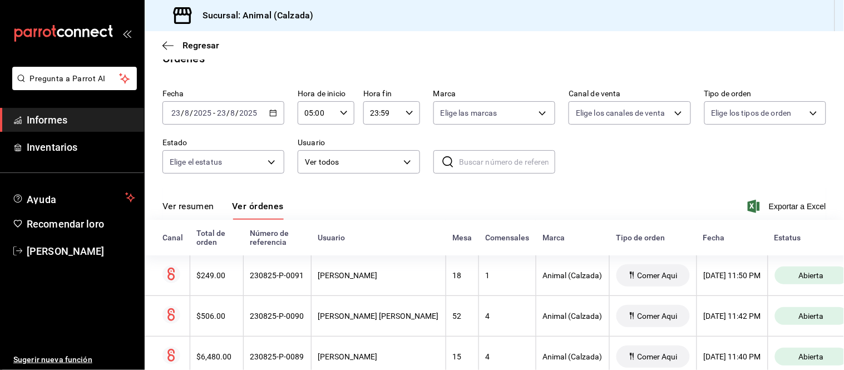
scroll to position [62, 0]
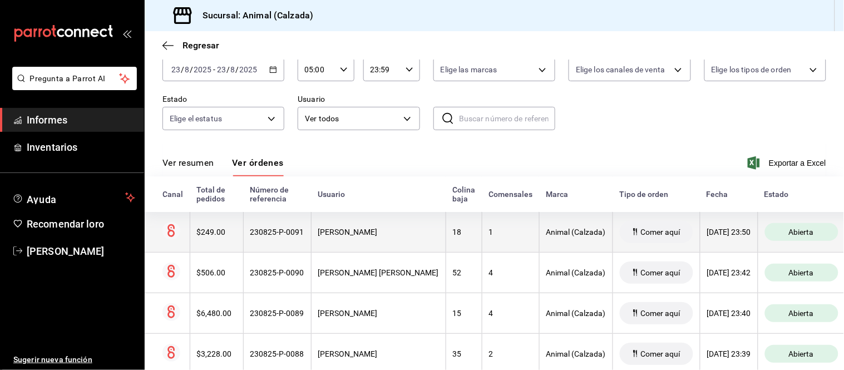
click at [491, 245] on th "1" at bounding box center [510, 232] width 57 height 41
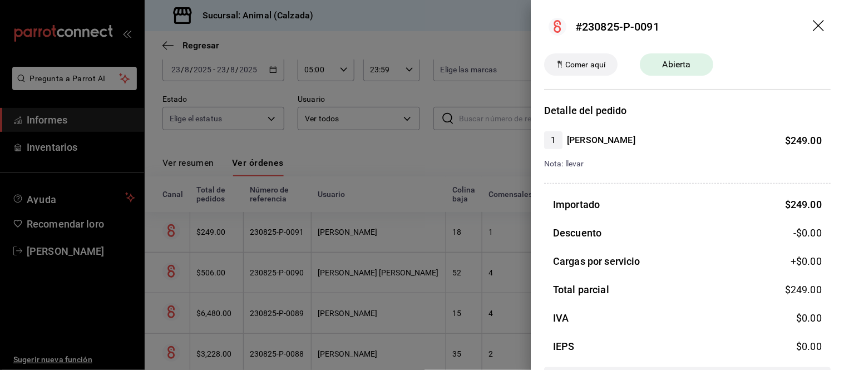
click at [491, 245] on div at bounding box center [422, 185] width 844 height 370
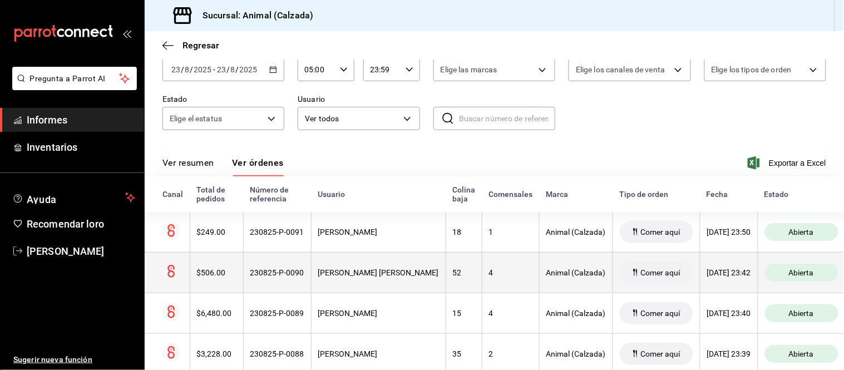
click at [500, 265] on th "4" at bounding box center [510, 272] width 57 height 41
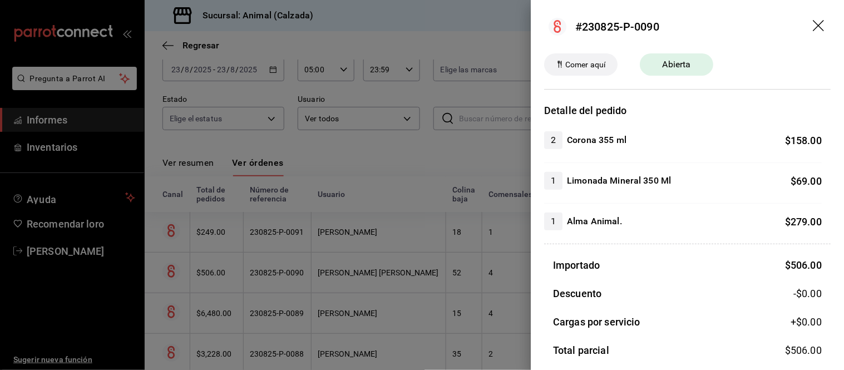
click at [500, 265] on div at bounding box center [422, 185] width 844 height 370
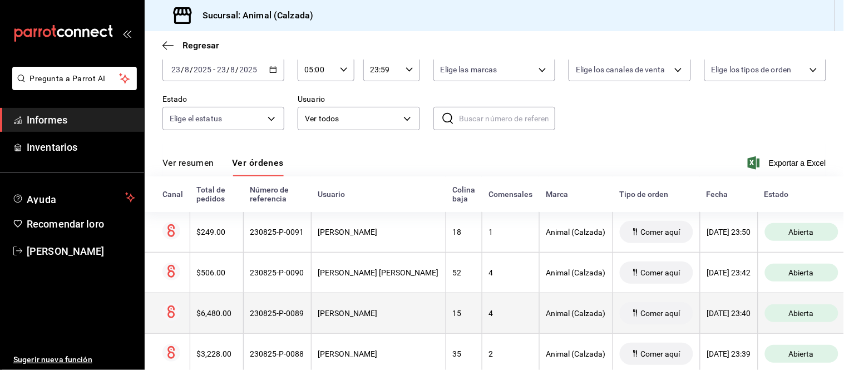
click at [488, 303] on th "4" at bounding box center [510, 313] width 57 height 41
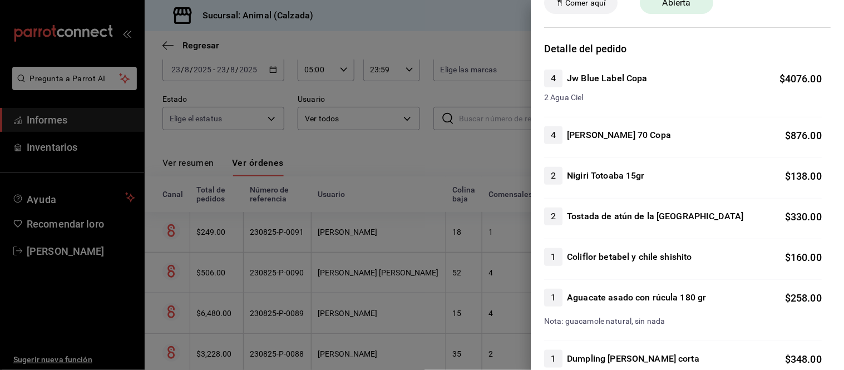
click at [437, 234] on div at bounding box center [422, 185] width 844 height 370
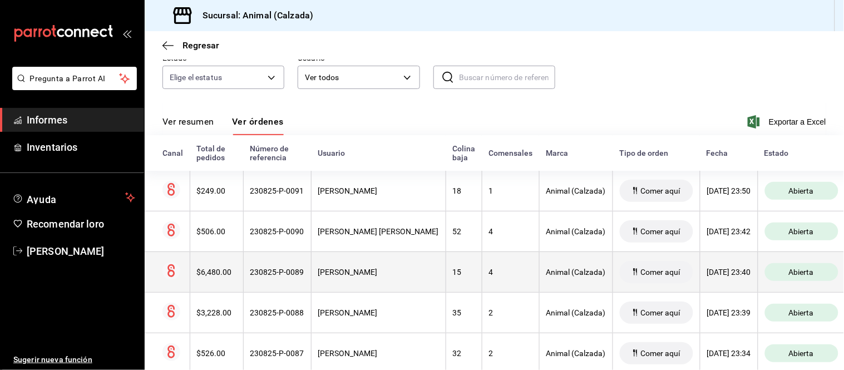
scroll to position [124, 0]
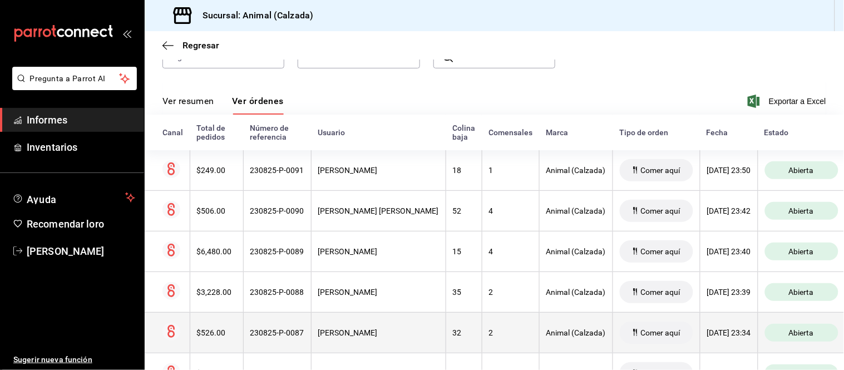
click at [489, 334] on div "2" at bounding box center [510, 332] width 43 height 9
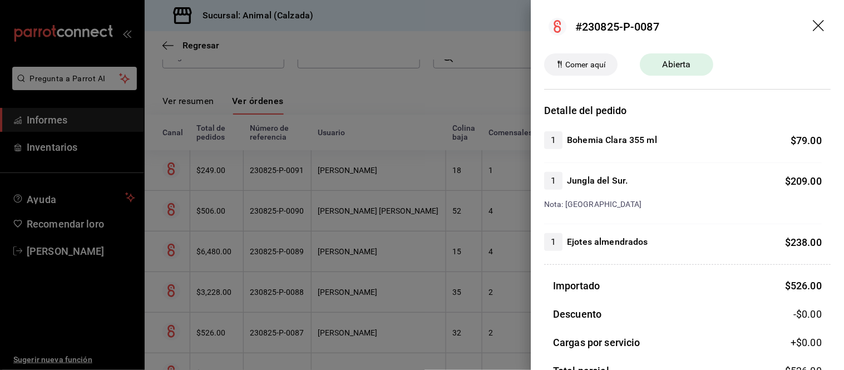
scroll to position [62, 0]
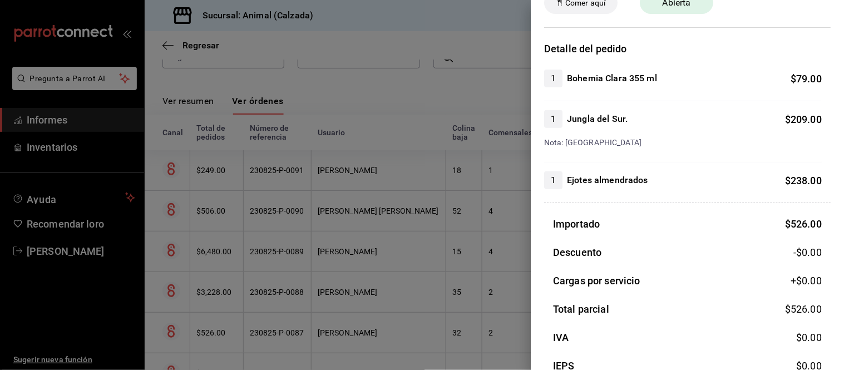
click at [501, 291] on div at bounding box center [422, 185] width 844 height 370
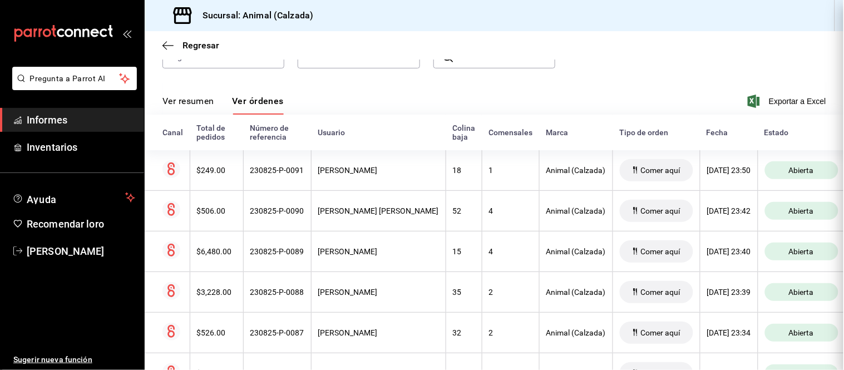
scroll to position [0, 0]
click at [501, 291] on th "2" at bounding box center [510, 292] width 57 height 41
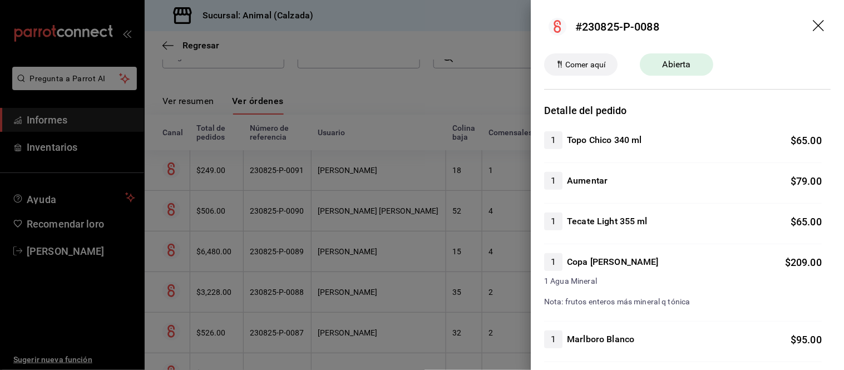
click at [501, 291] on div at bounding box center [422, 185] width 844 height 370
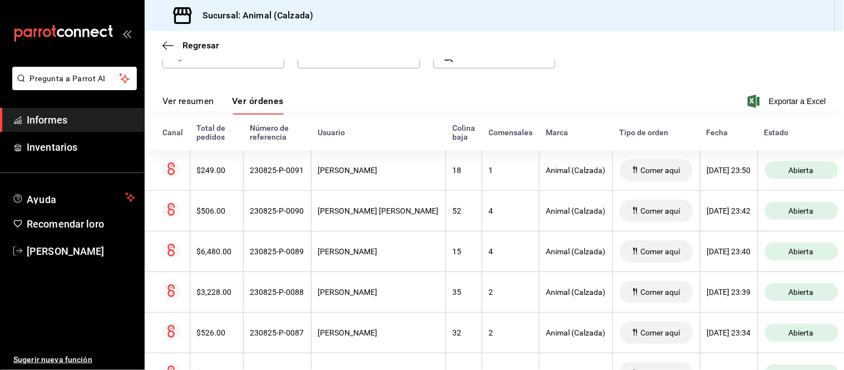
click at [205, 104] on font "Ver resumen" at bounding box center [188, 101] width 52 height 11
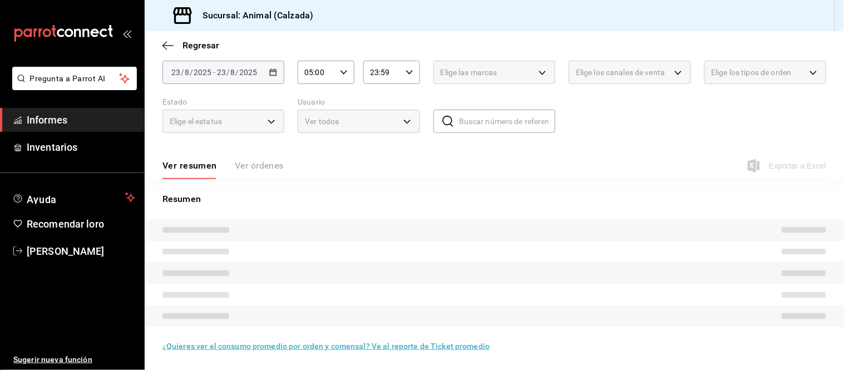
scroll to position [67, 0]
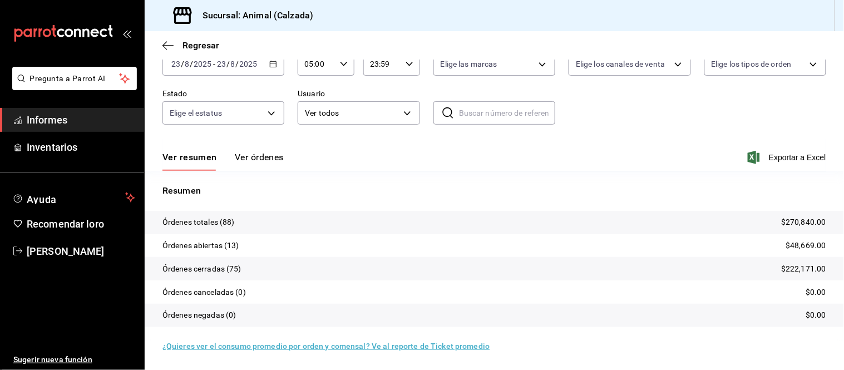
click at [256, 156] on font "Ver órdenes" at bounding box center [259, 157] width 49 height 11
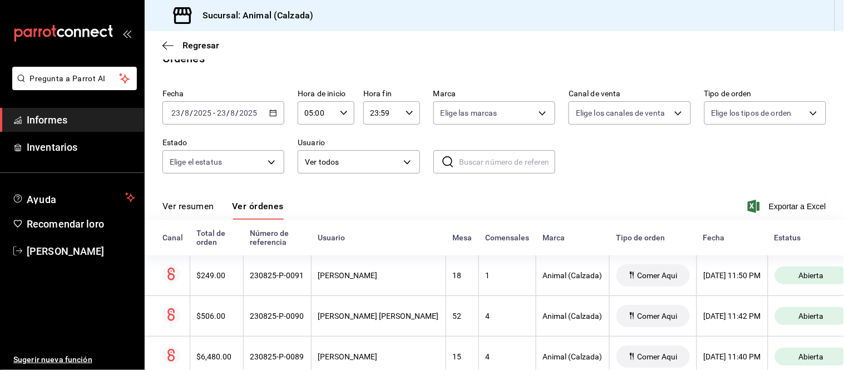
scroll to position [67, 0]
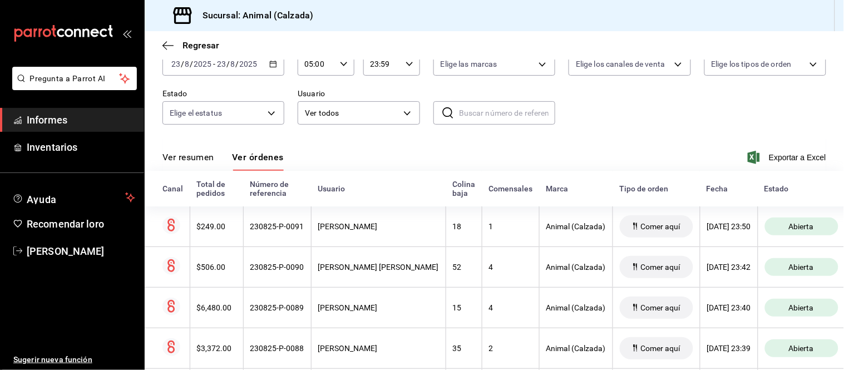
click at [204, 162] on font "Ver resumen" at bounding box center [188, 157] width 52 height 11
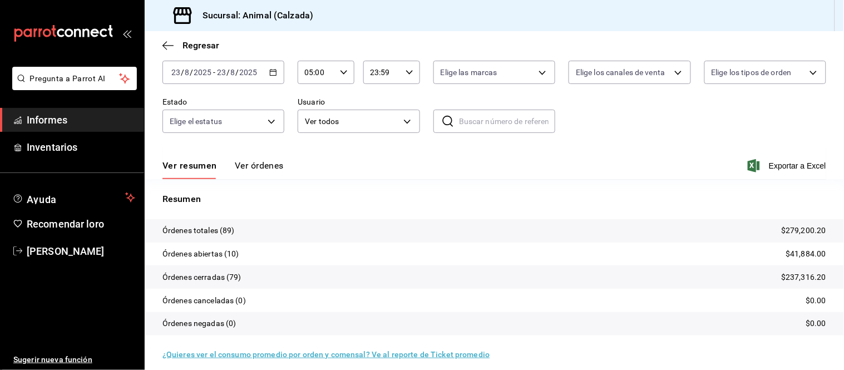
scroll to position [67, 0]
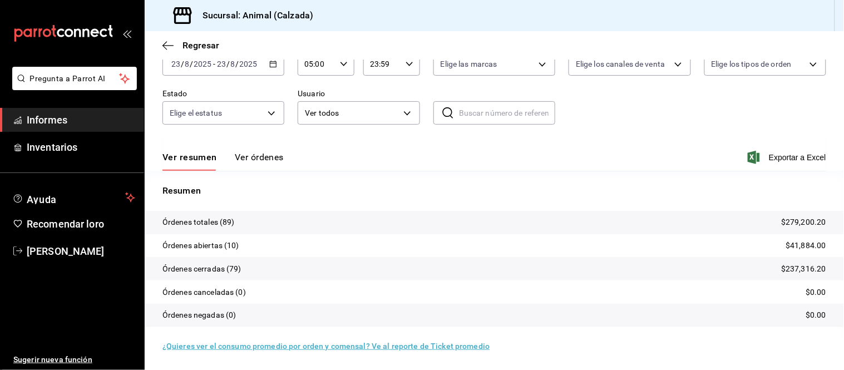
click at [248, 170] on button "Ver órdenes" at bounding box center [259, 160] width 49 height 19
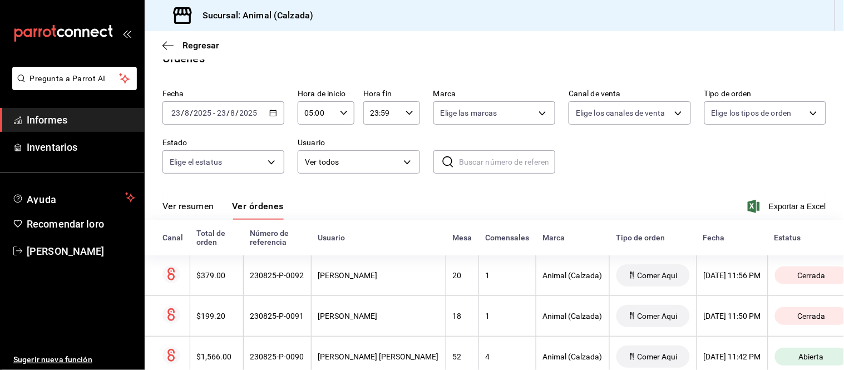
scroll to position [67, 0]
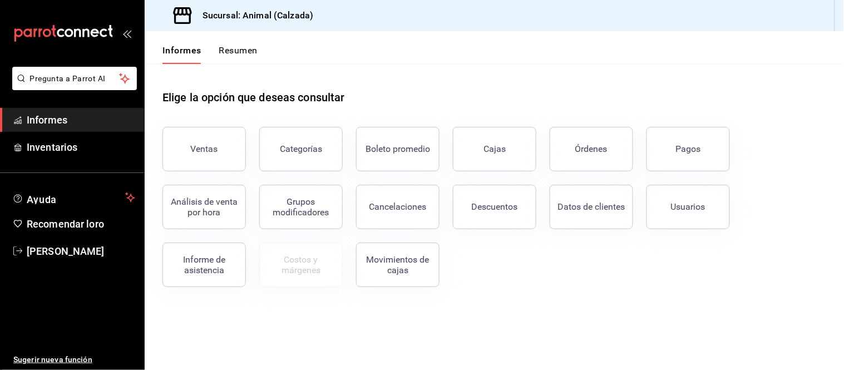
click at [711, 164] on button "Pagos" at bounding box center [688, 149] width 83 height 45
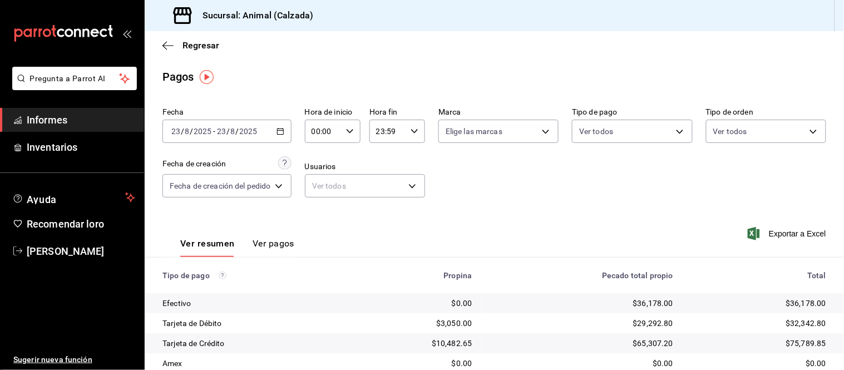
click at [346, 124] on div "00:00 Hora de inicio" at bounding box center [333, 131] width 56 height 23
click at [316, 167] on font "05" at bounding box center [320, 170] width 9 height 9
type input "05:00"
click at [438, 209] on div at bounding box center [422, 185] width 844 height 370
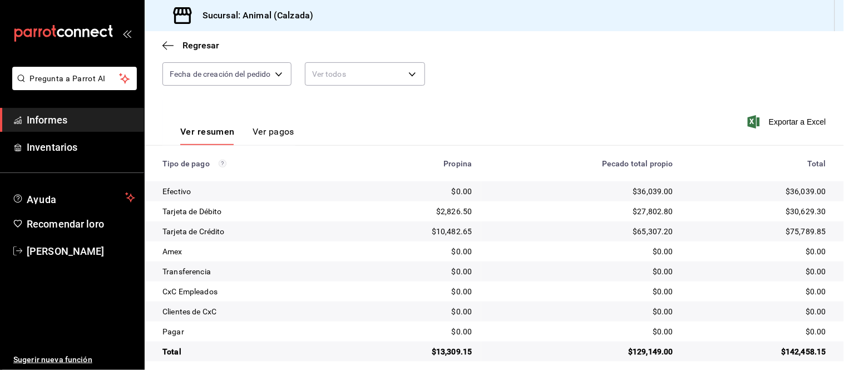
scroll to position [121, 0]
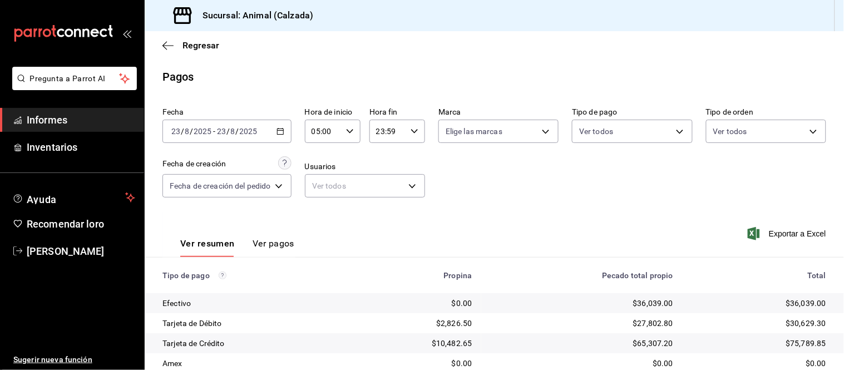
scroll to position [121, 0]
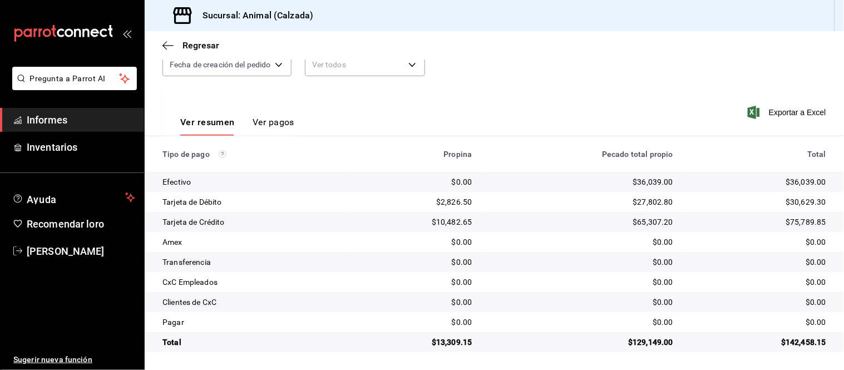
click at [279, 121] on font "Ver pagos" at bounding box center [274, 122] width 42 height 11
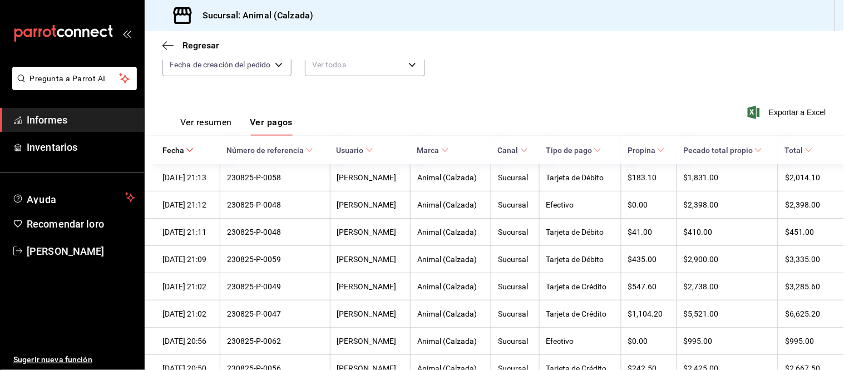
click at [201, 122] on font "Ver resumen" at bounding box center [206, 122] width 52 height 11
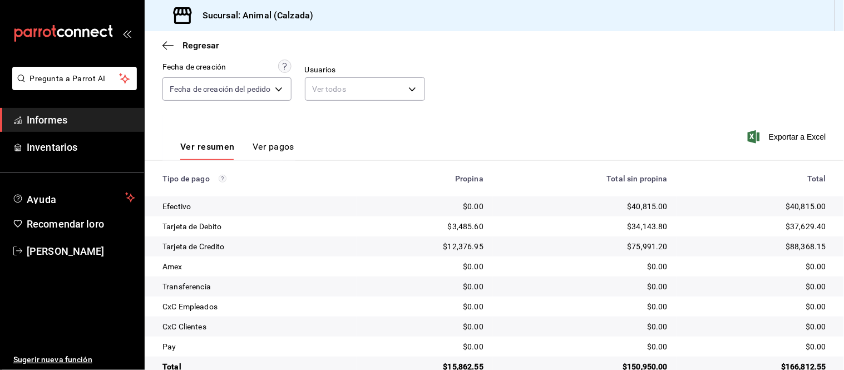
scroll to position [121, 0]
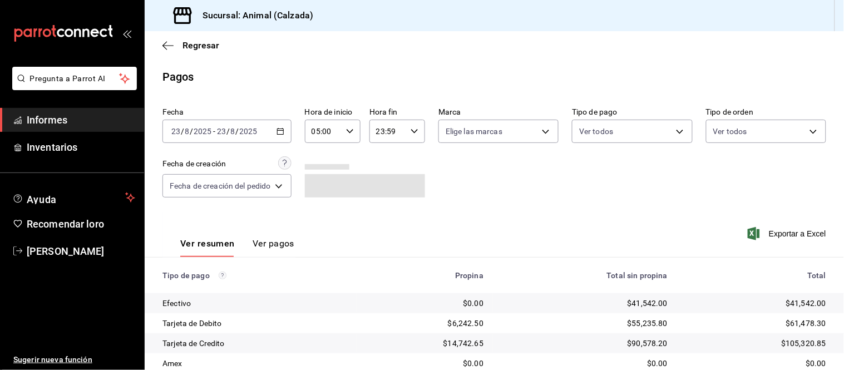
click at [256, 241] on font "Ver pagos" at bounding box center [274, 243] width 42 height 11
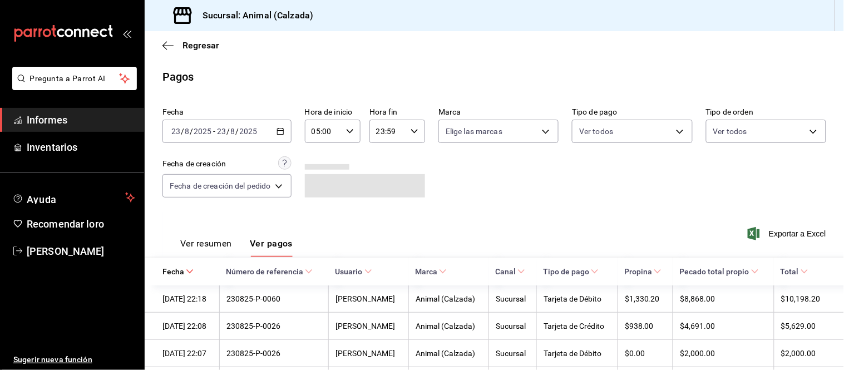
click at [232, 246] on font "Ver resumen" at bounding box center [206, 243] width 52 height 11
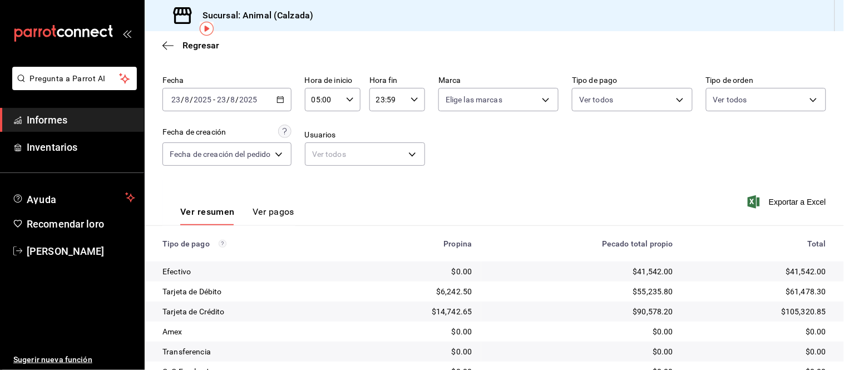
scroll to position [62, 0]
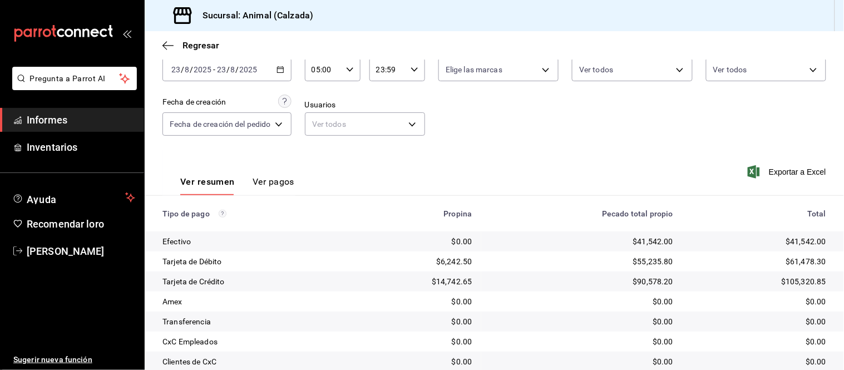
click at [262, 182] on font "Ver pagos" at bounding box center [274, 181] width 42 height 11
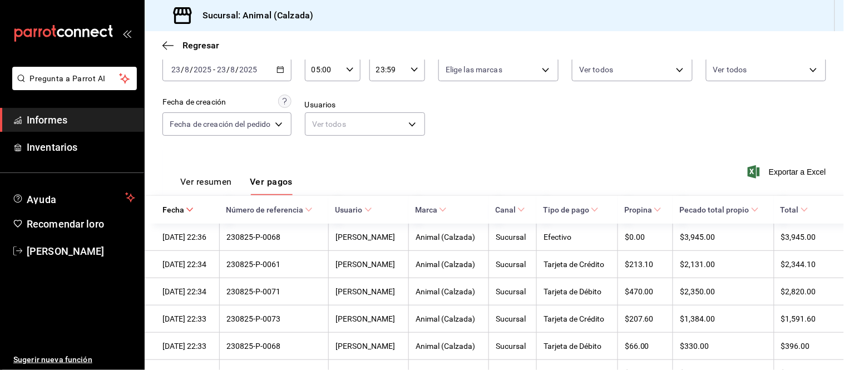
click at [218, 186] on font "Ver resumen" at bounding box center [206, 181] width 52 height 11
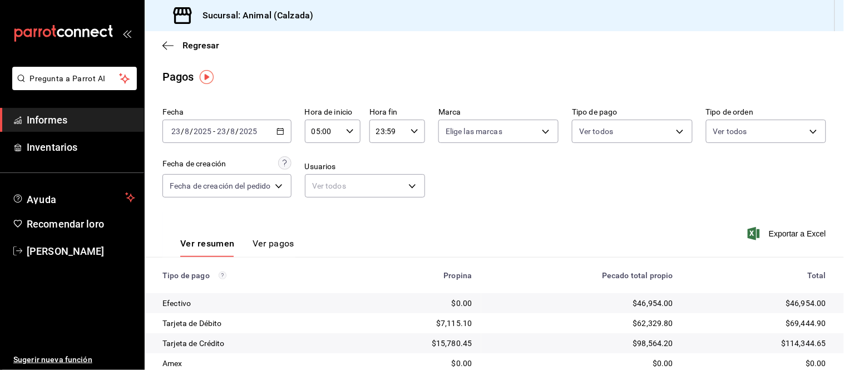
click at [280, 251] on button "Ver pagos" at bounding box center [274, 247] width 42 height 19
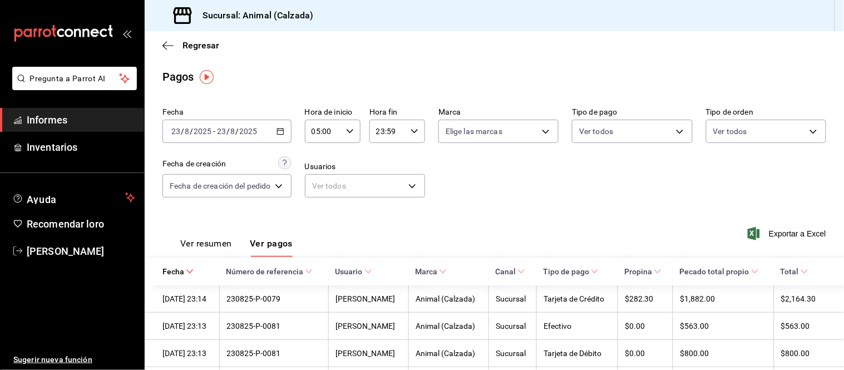
click at [208, 238] on font "Ver resumen" at bounding box center [206, 243] width 52 height 11
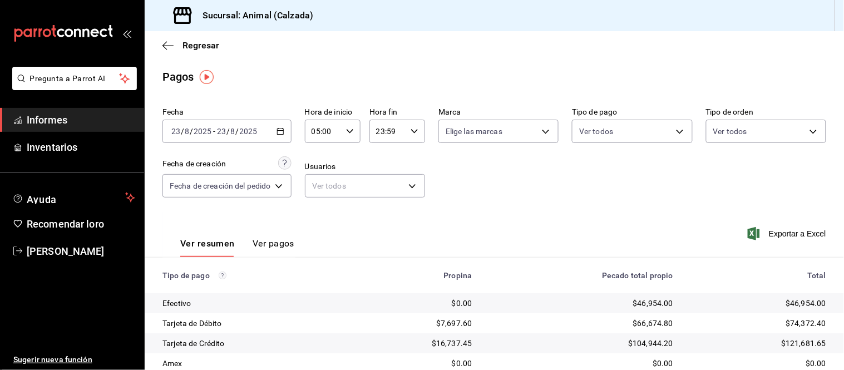
click at [268, 252] on button "Ver pagos" at bounding box center [274, 247] width 42 height 19
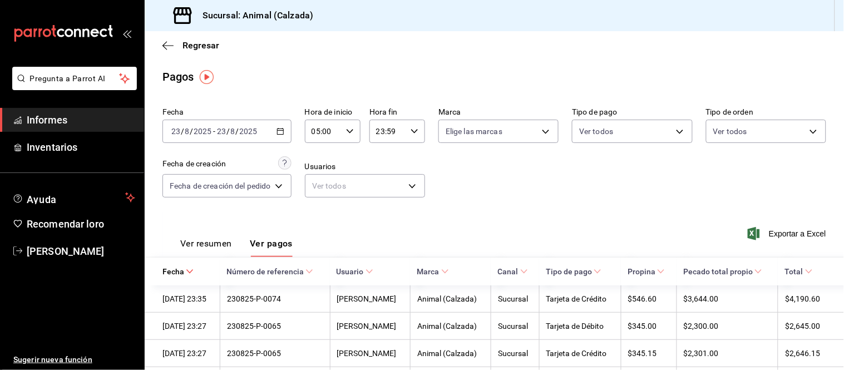
click at [221, 246] on font "Ver resumen" at bounding box center [206, 243] width 52 height 11
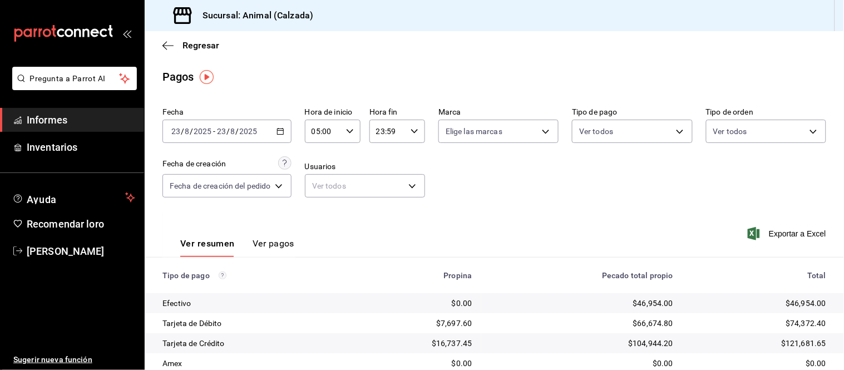
click at [270, 240] on font "Ver pagos" at bounding box center [274, 243] width 42 height 11
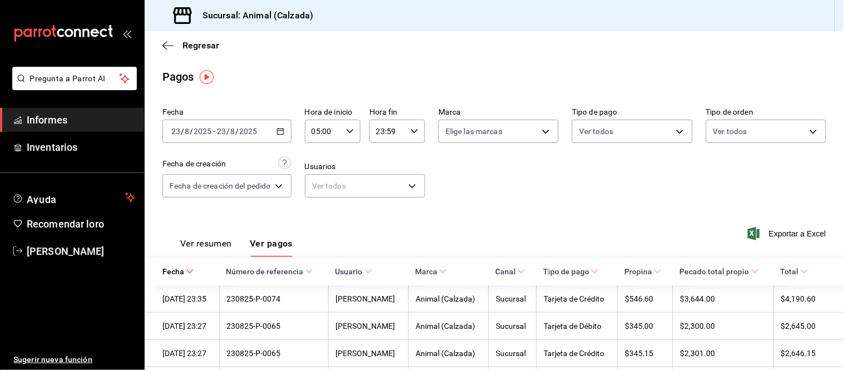
click at [208, 243] on font "Ver resumen" at bounding box center [206, 243] width 52 height 11
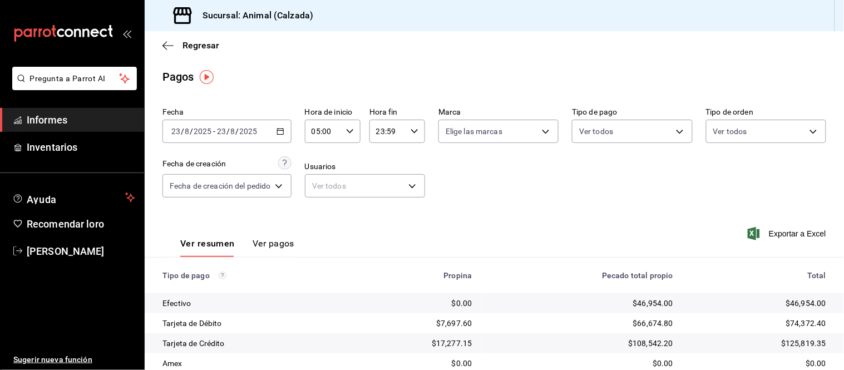
click at [262, 245] on font "Ver pagos" at bounding box center [274, 243] width 42 height 11
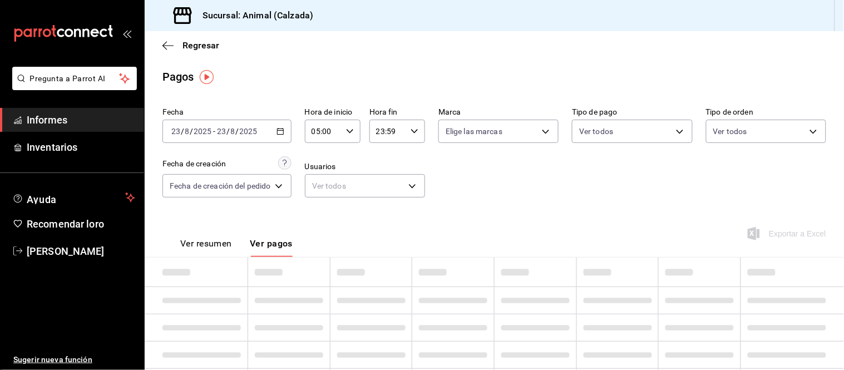
click at [221, 250] on button "Ver resumen" at bounding box center [206, 247] width 52 height 19
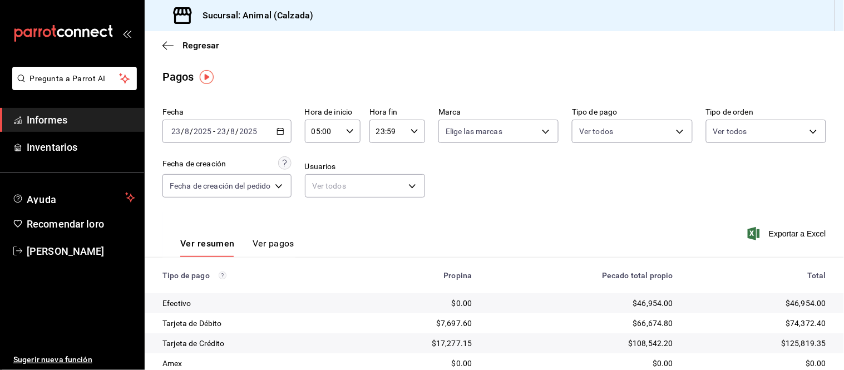
click at [274, 245] on font "Ver pagos" at bounding box center [274, 243] width 42 height 11
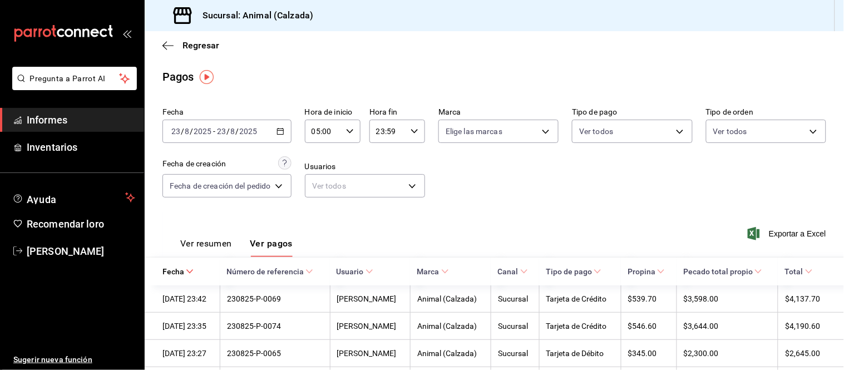
drag, startPoint x: 215, startPoint y: 248, endPoint x: 243, endPoint y: 236, distance: 30.7
click at [215, 248] on font "Ver resumen" at bounding box center [206, 243] width 52 height 11
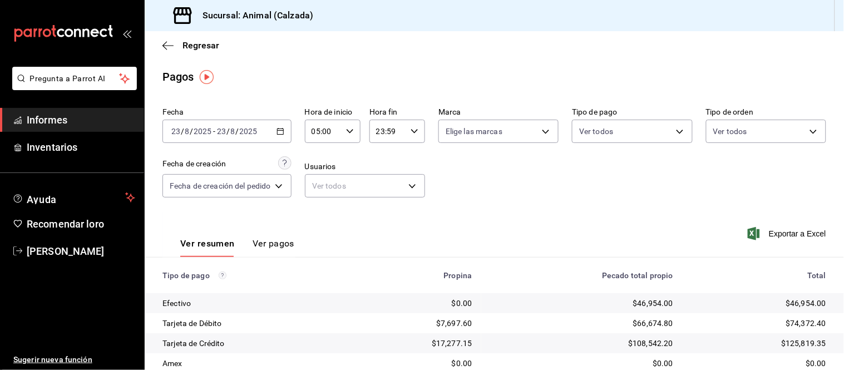
click at [272, 243] on font "Ver pagos" at bounding box center [274, 243] width 42 height 11
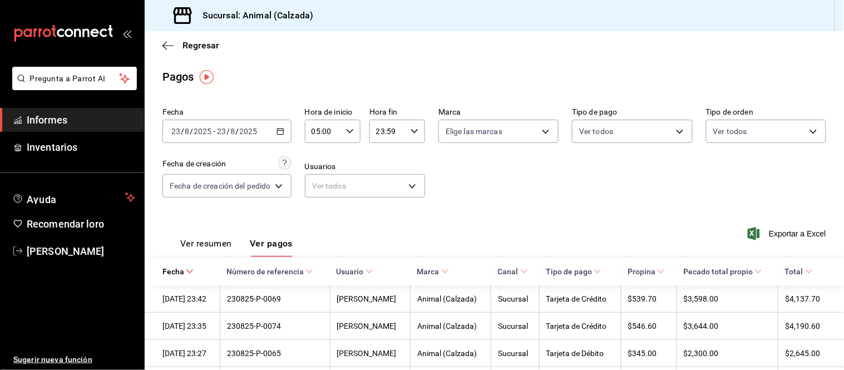
click at [223, 248] on font "Ver resumen" at bounding box center [206, 243] width 52 height 11
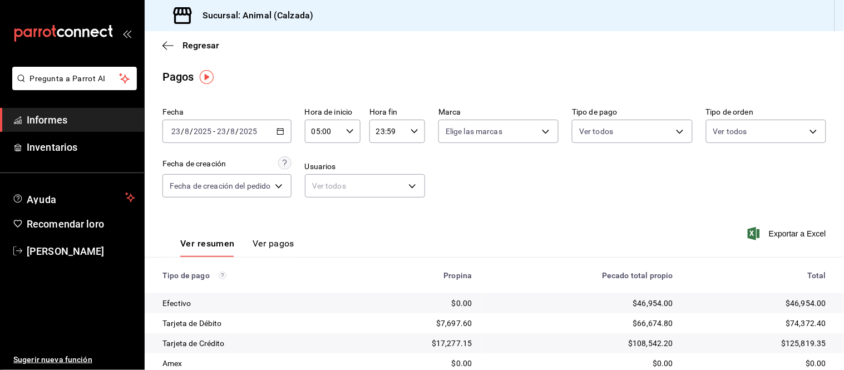
click at [274, 135] on div "2025-08-23 23 / 8 / 2025 - 2025-08-23 23 / 8 / 2025" at bounding box center [226, 131] width 129 height 23
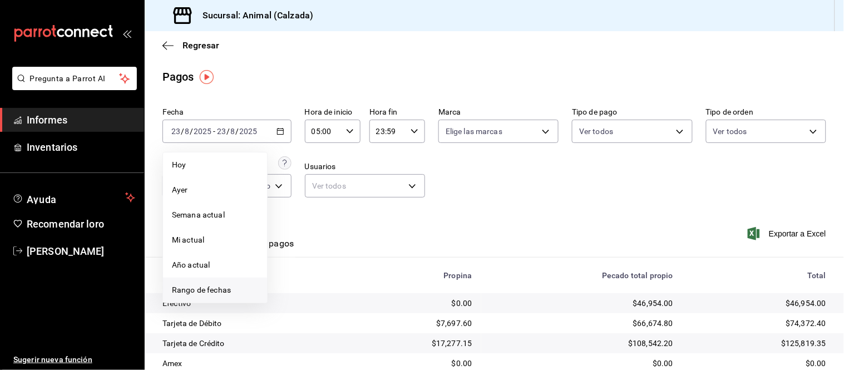
click at [213, 288] on font "Rango de fechas" at bounding box center [201, 289] width 59 height 9
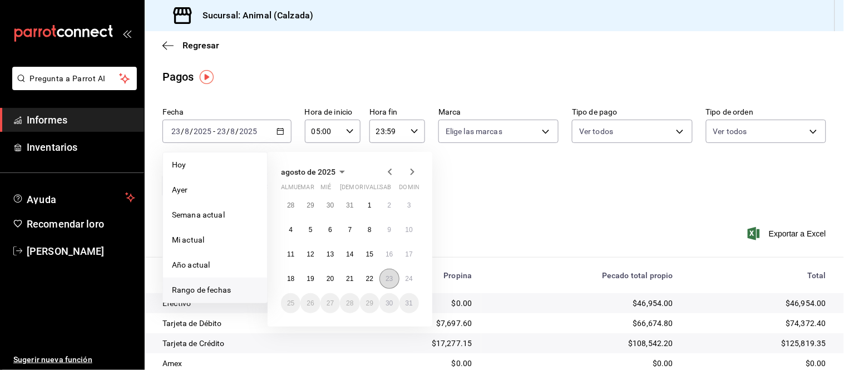
click at [389, 282] on font "23" at bounding box center [389, 279] width 7 height 8
click at [407, 282] on font "24" at bounding box center [409, 279] width 7 height 8
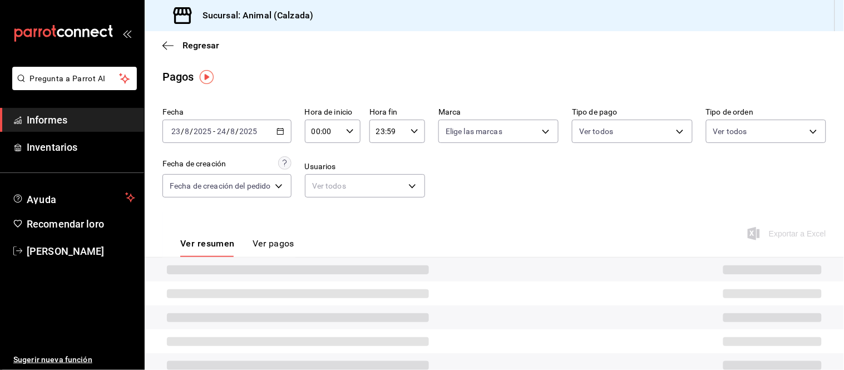
click at [358, 131] on div "00:00 Hora de inicio" at bounding box center [333, 131] width 56 height 23
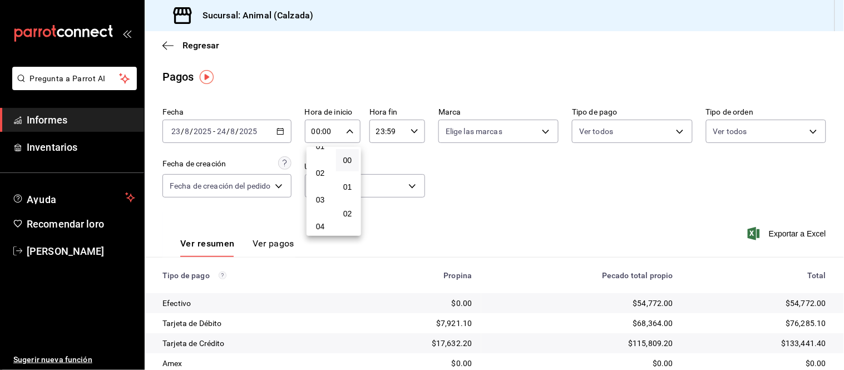
scroll to position [62, 0]
click at [320, 223] on button "05" at bounding box center [320, 232] width 23 height 22
type input "05:00"
click at [474, 203] on div at bounding box center [422, 185] width 844 height 370
click at [270, 248] on font "Ver pagos" at bounding box center [274, 243] width 42 height 11
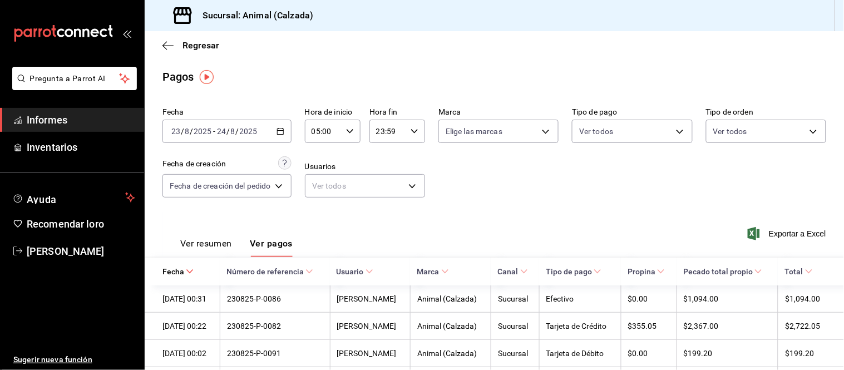
drag, startPoint x: 219, startPoint y: 247, endPoint x: 224, endPoint y: 226, distance: 21.2
click at [219, 247] on font "Ver resumen" at bounding box center [206, 243] width 52 height 11
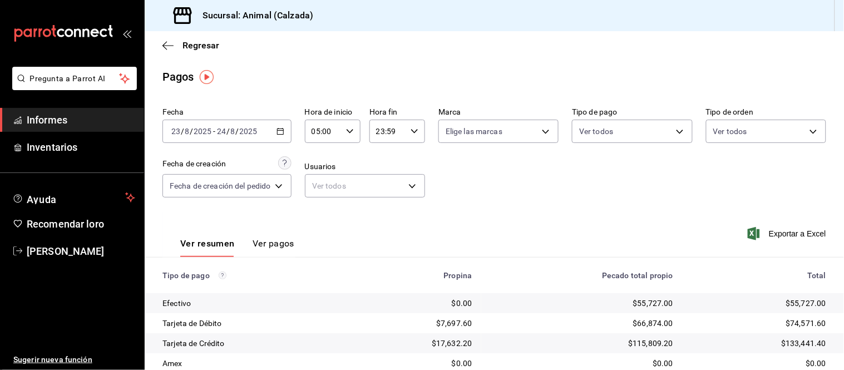
click at [286, 241] on font "Ver pagos" at bounding box center [274, 243] width 42 height 11
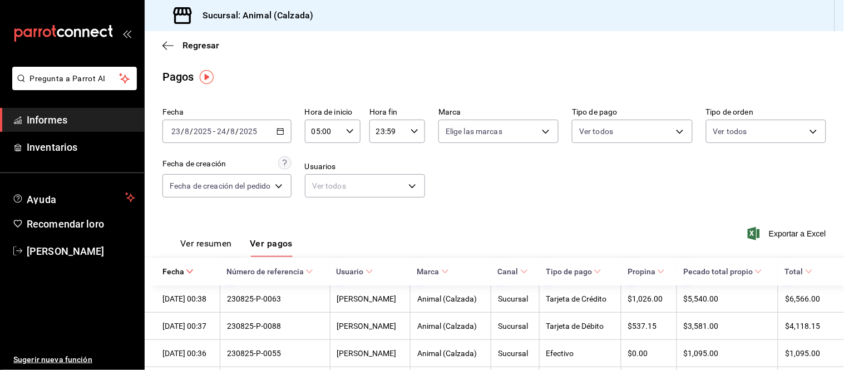
click at [227, 247] on font "Ver resumen" at bounding box center [206, 243] width 52 height 11
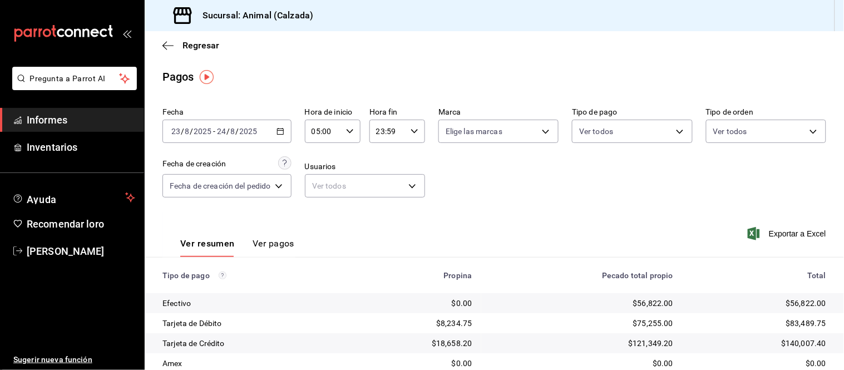
click at [269, 237] on div "Ver resumen Ver pagos" at bounding box center [228, 240] width 132 height 33
click at [267, 240] on font "Ver pagos" at bounding box center [274, 243] width 42 height 11
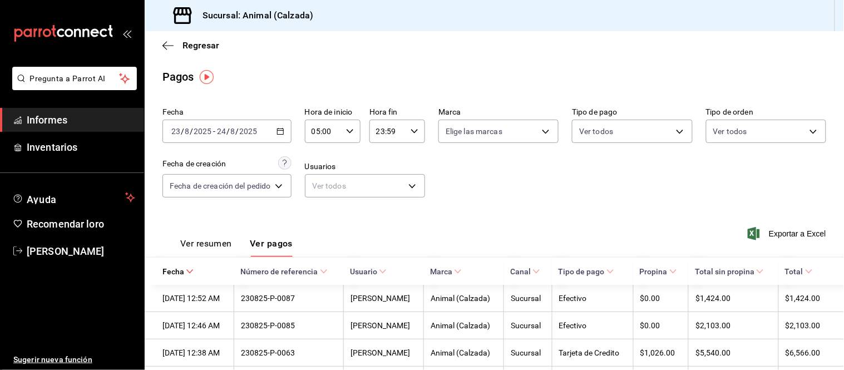
click at [226, 248] on font "Ver resumen" at bounding box center [206, 243] width 52 height 11
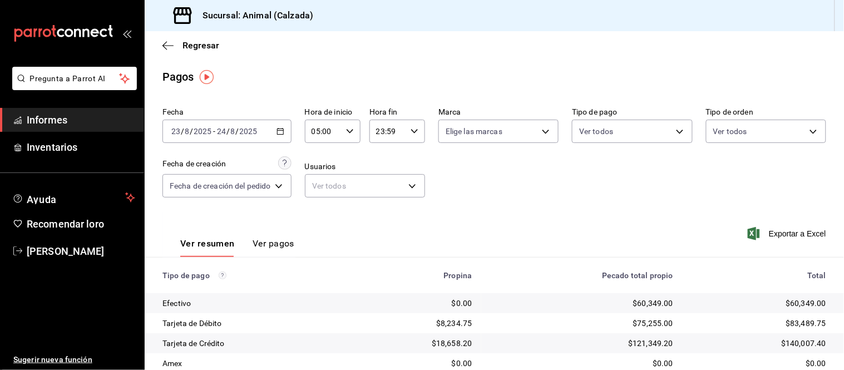
click at [265, 248] on font "Ver pagos" at bounding box center [274, 243] width 42 height 11
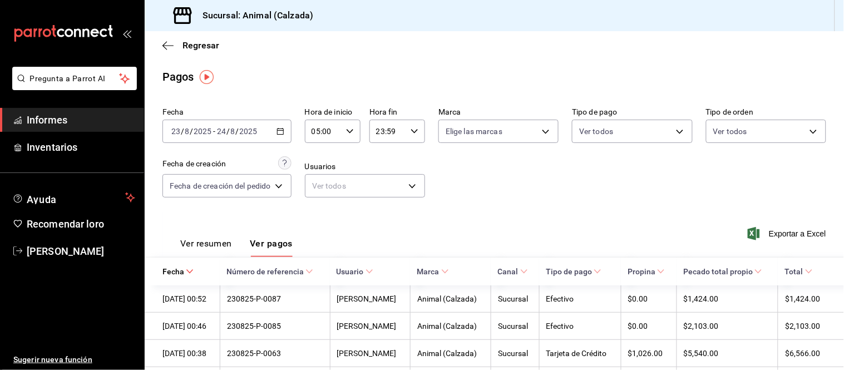
click at [218, 246] on font "Ver resumen" at bounding box center [206, 243] width 52 height 11
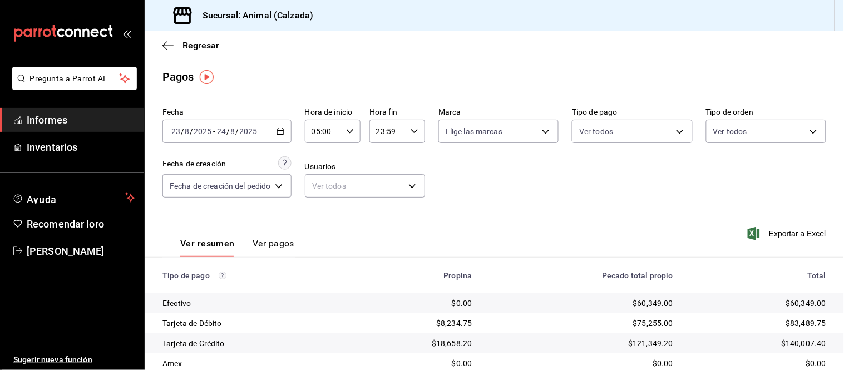
click at [275, 249] on font "Ver pagos" at bounding box center [274, 243] width 42 height 11
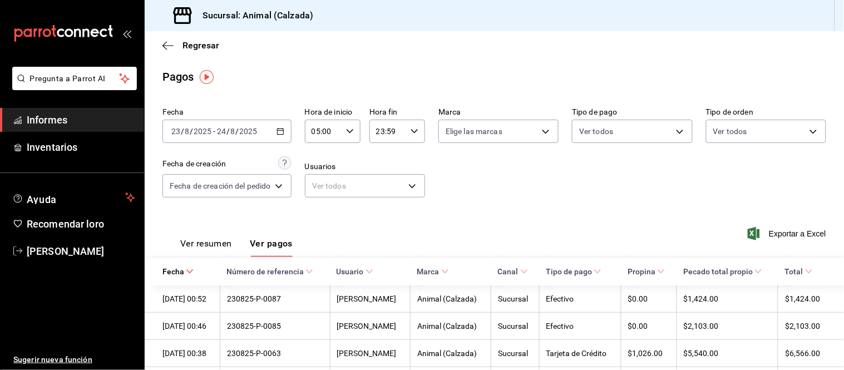
click at [236, 247] on div "Ver resumen Ver pagos" at bounding box center [236, 247] width 112 height 19
click at [220, 246] on font "Ver resumen" at bounding box center [206, 243] width 52 height 11
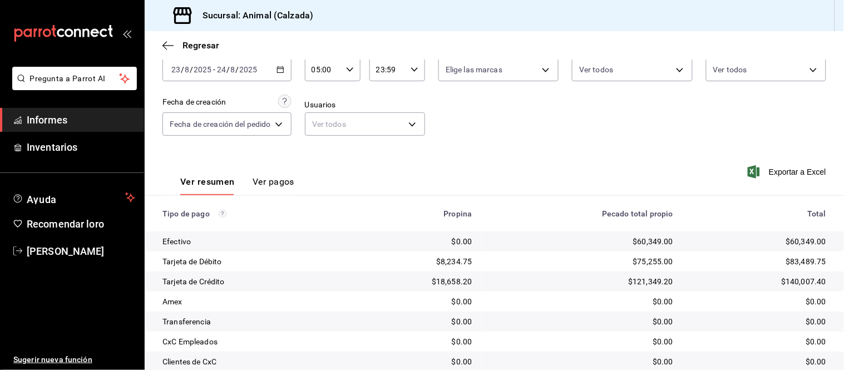
scroll to position [121, 0]
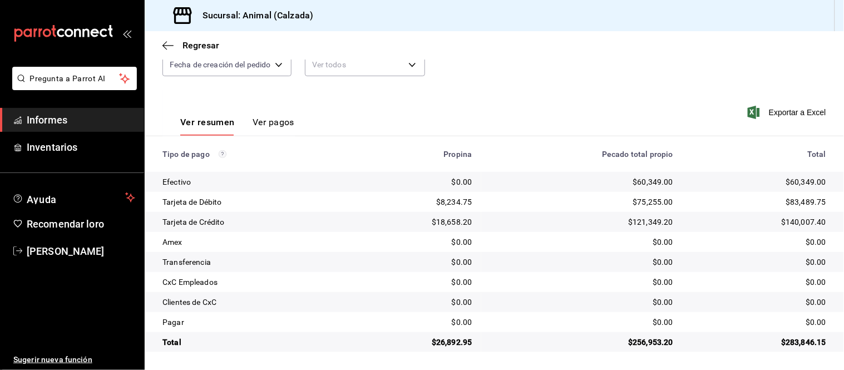
click at [270, 119] on font "Ver pagos" at bounding box center [274, 122] width 42 height 11
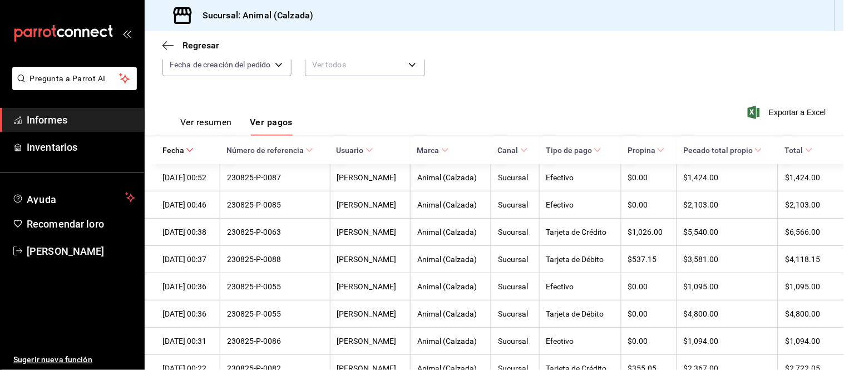
click at [219, 120] on font "Ver resumen" at bounding box center [206, 122] width 52 height 11
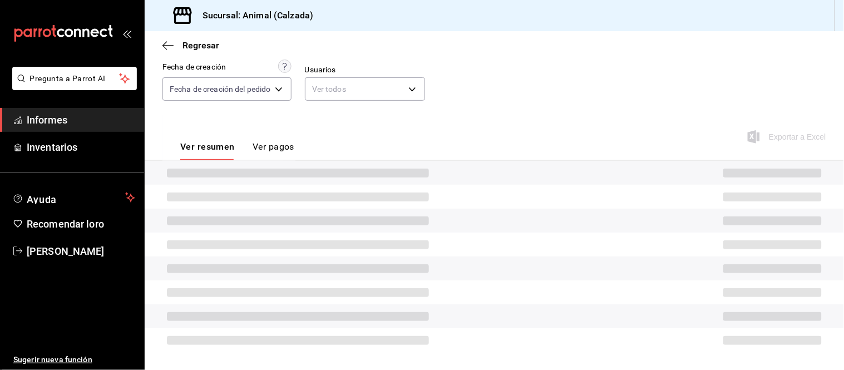
scroll to position [121, 0]
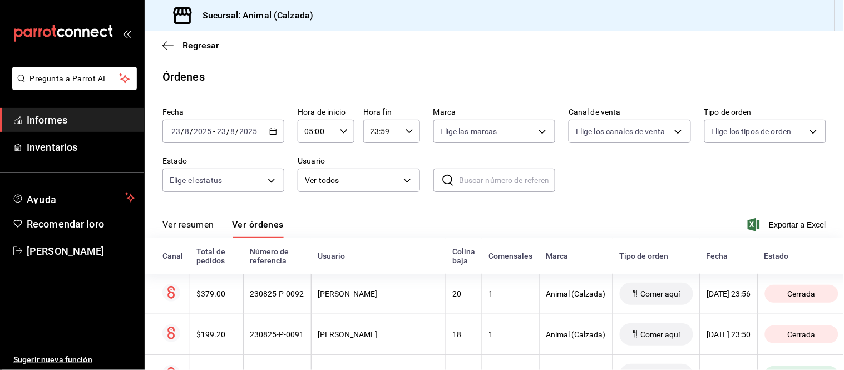
scroll to position [67, 0]
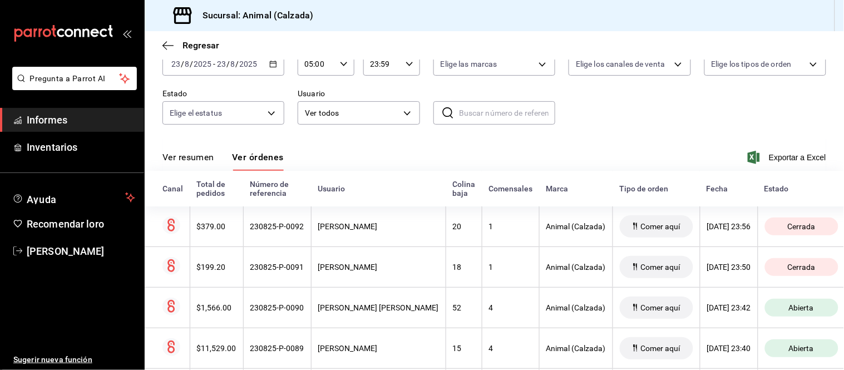
click at [273, 68] on icon "button" at bounding box center [273, 64] width 8 height 8
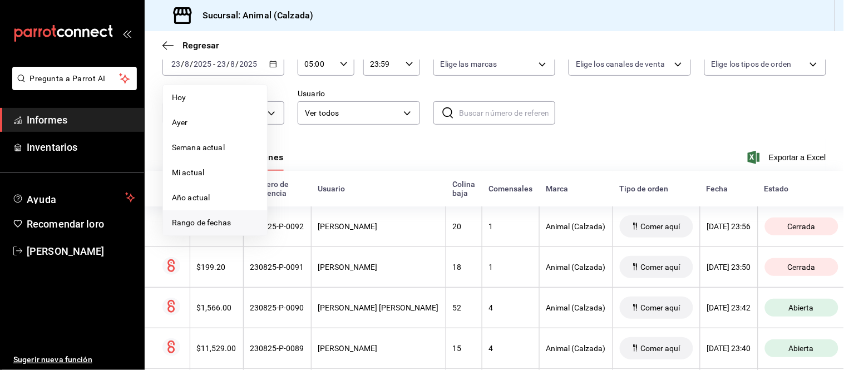
click at [225, 219] on font "Rango de fechas" at bounding box center [201, 222] width 59 height 9
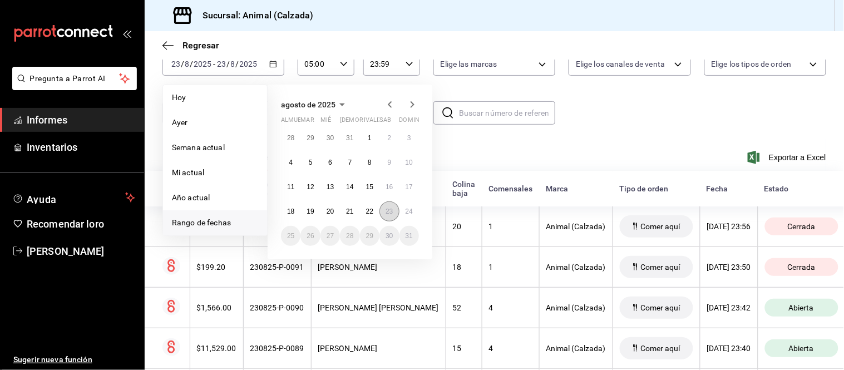
click at [386, 211] on font "23" at bounding box center [389, 212] width 7 height 8
drag, startPoint x: 402, startPoint y: 209, endPoint x: 362, endPoint y: 131, distance: 87.8
click at [403, 209] on button "24" at bounding box center [409, 211] width 19 height 20
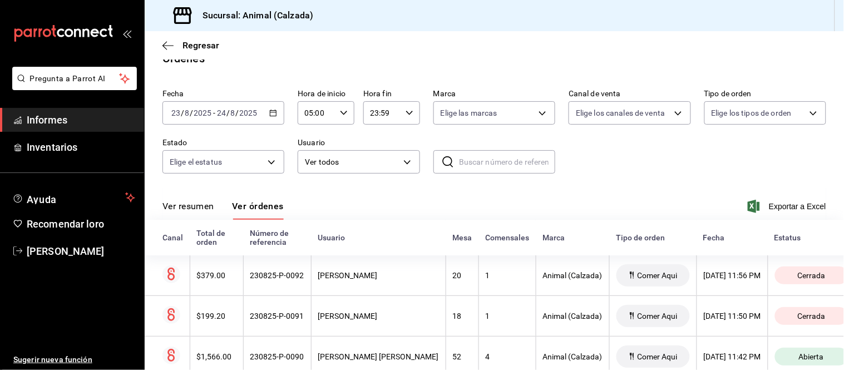
scroll to position [67, 0]
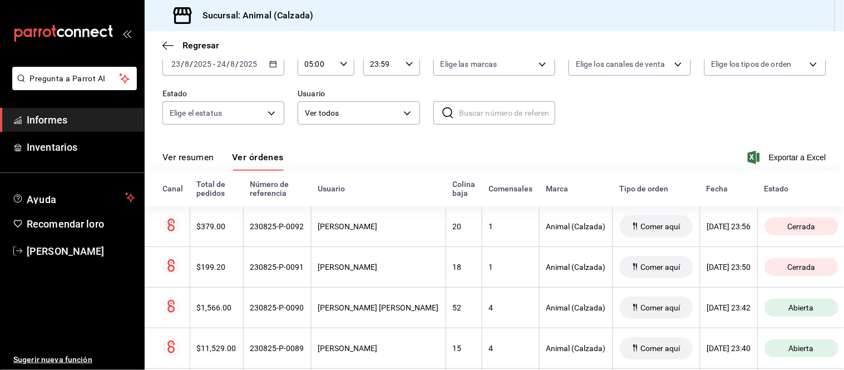
click at [204, 159] on font "Ver resumen" at bounding box center [188, 157] width 52 height 11
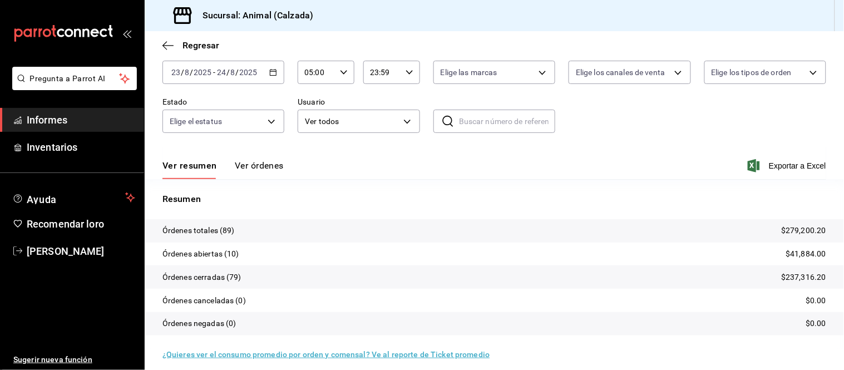
scroll to position [67, 0]
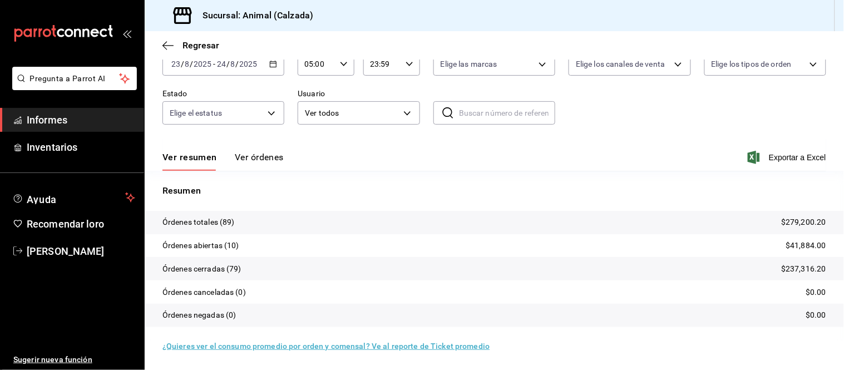
click at [264, 160] on font "Ver órdenes" at bounding box center [259, 157] width 49 height 11
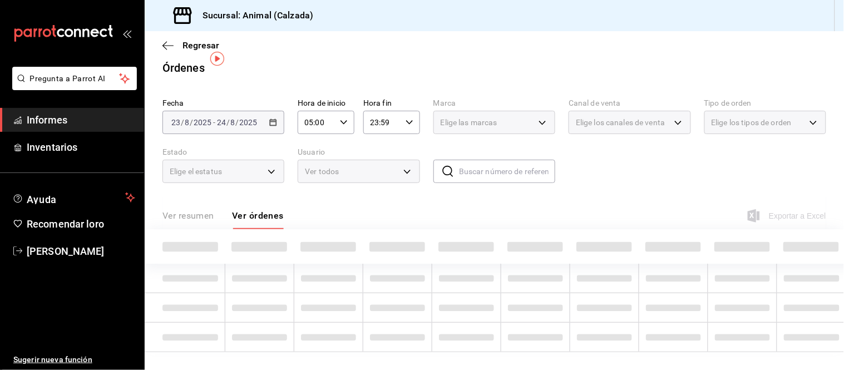
scroll to position [18, 0]
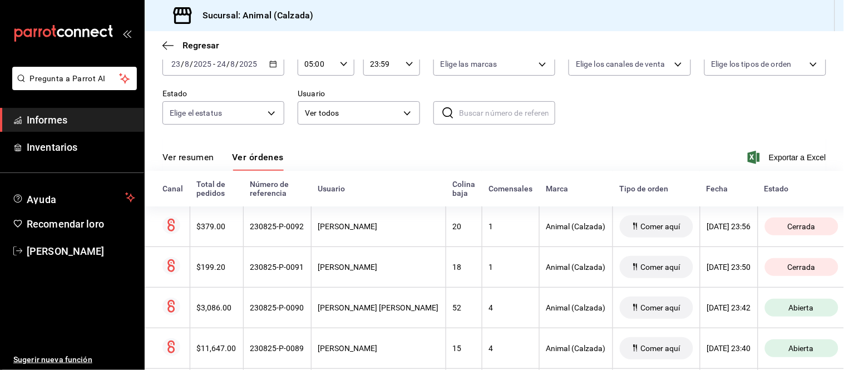
click at [207, 166] on button "Ver resumen" at bounding box center [188, 160] width 52 height 19
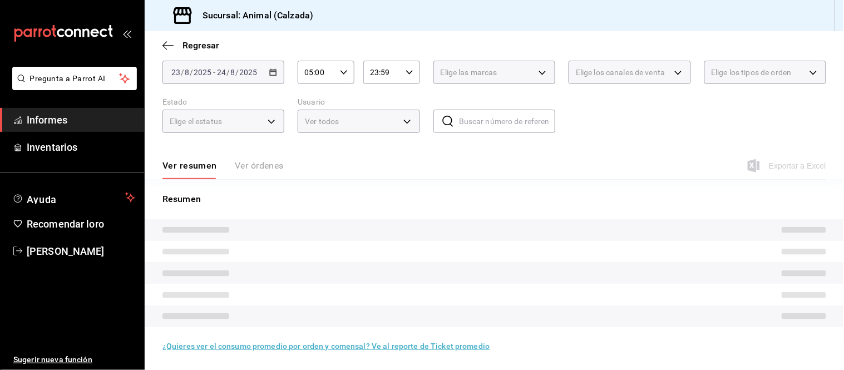
scroll to position [67, 0]
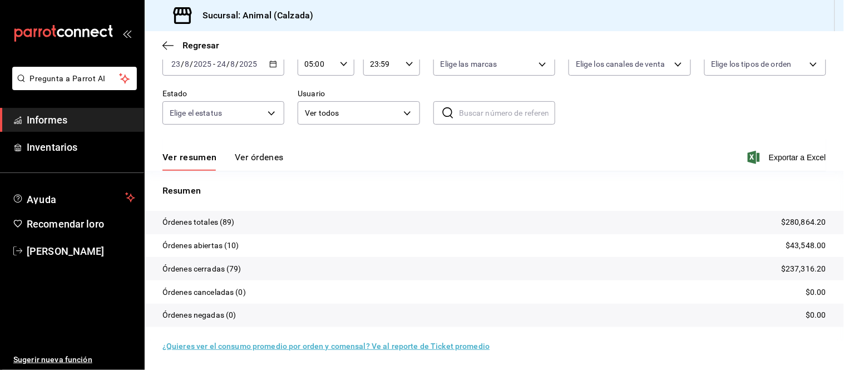
click at [275, 159] on font "Ver órdenes" at bounding box center [259, 157] width 49 height 11
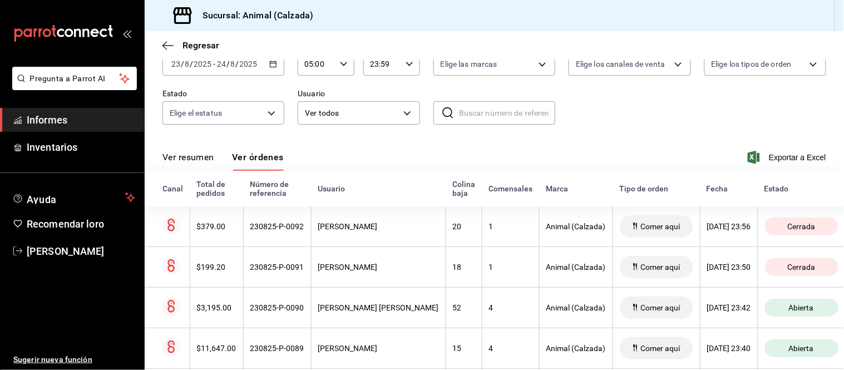
click at [201, 162] on font "Ver resumen" at bounding box center [188, 157] width 52 height 11
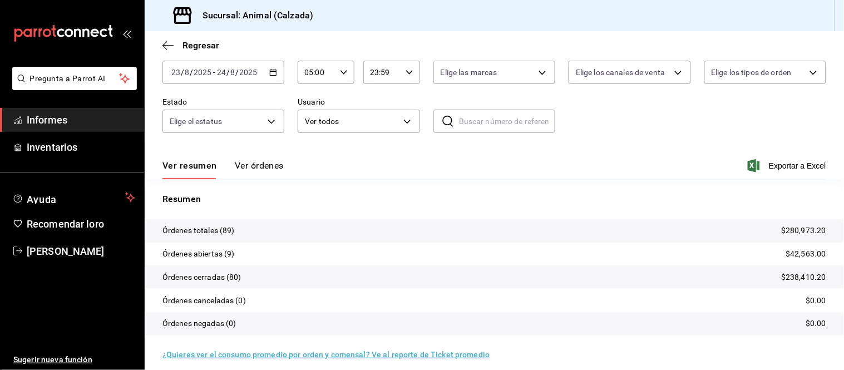
scroll to position [67, 0]
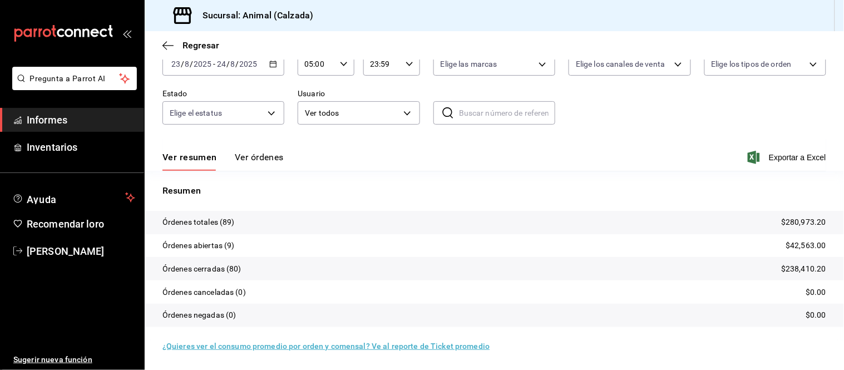
click at [267, 154] on font "Ver órdenes" at bounding box center [259, 157] width 49 height 11
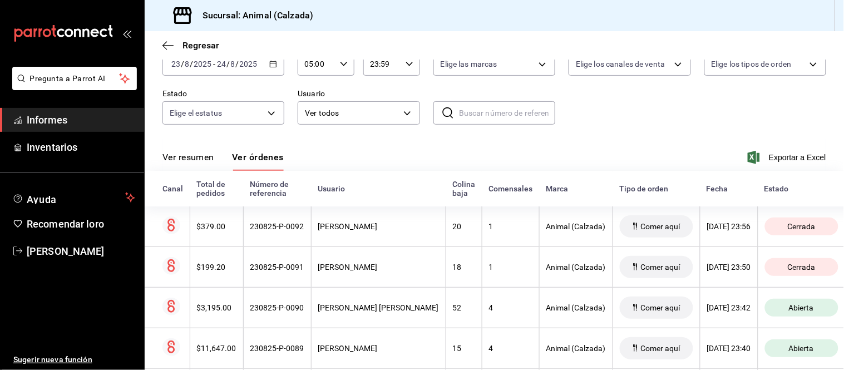
click at [211, 165] on button "Ver resumen" at bounding box center [188, 160] width 52 height 19
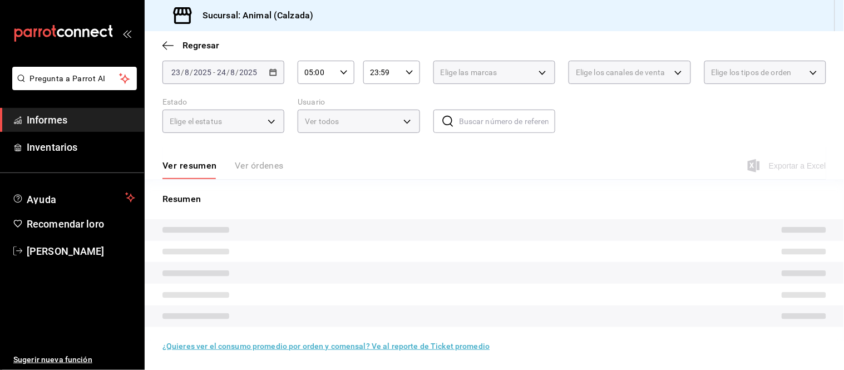
scroll to position [67, 0]
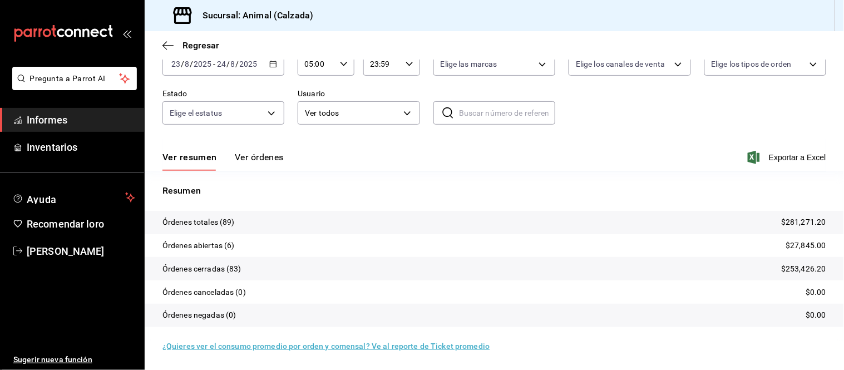
click at [264, 157] on font "Ver órdenes" at bounding box center [259, 157] width 49 height 11
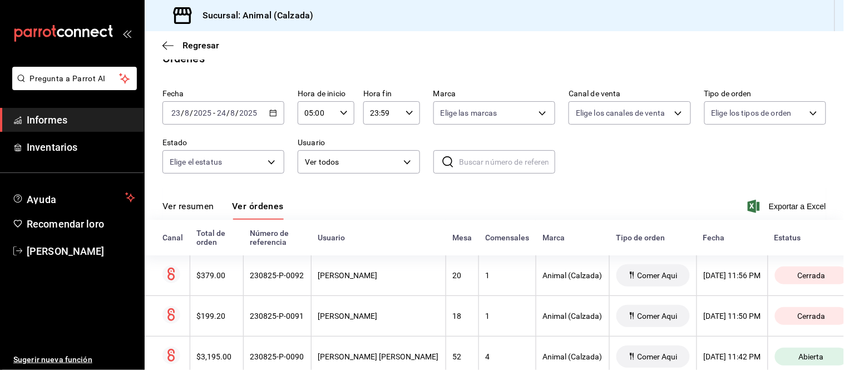
scroll to position [67, 0]
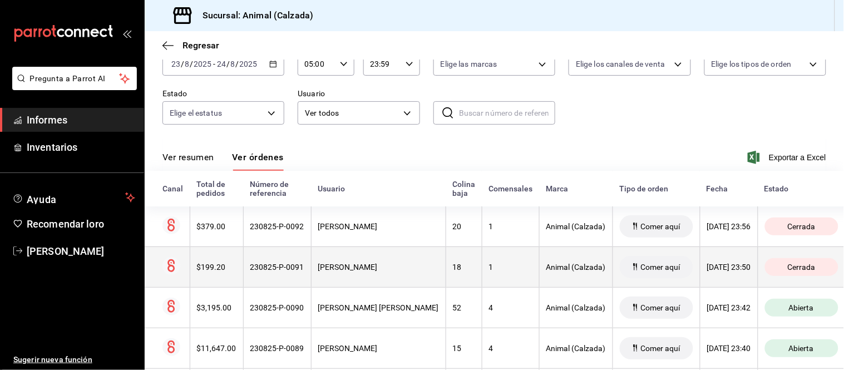
click at [566, 267] on font "Animal (Calzada)" at bounding box center [576, 267] width 60 height 9
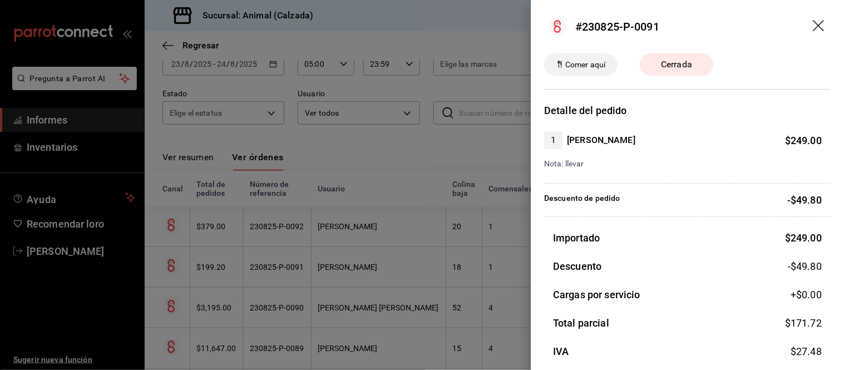
click at [340, 177] on div at bounding box center [422, 185] width 844 height 370
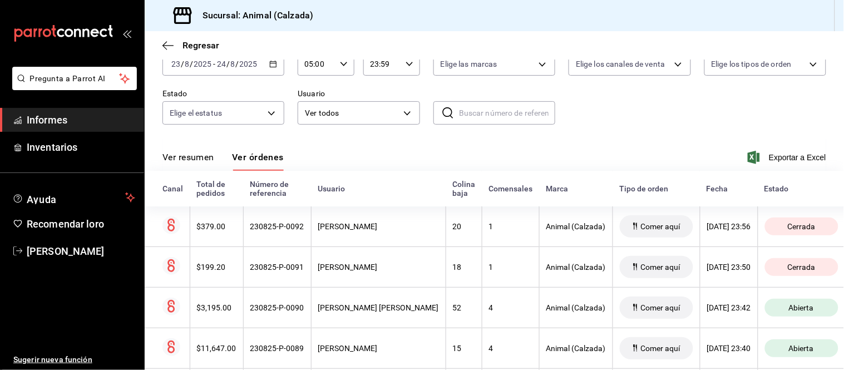
click at [204, 162] on font "Ver resumen" at bounding box center [188, 157] width 52 height 11
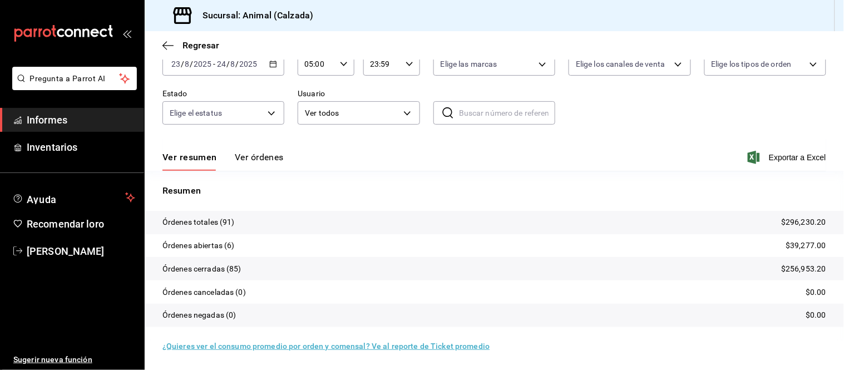
click at [245, 166] on button "Ver órdenes" at bounding box center [259, 160] width 49 height 19
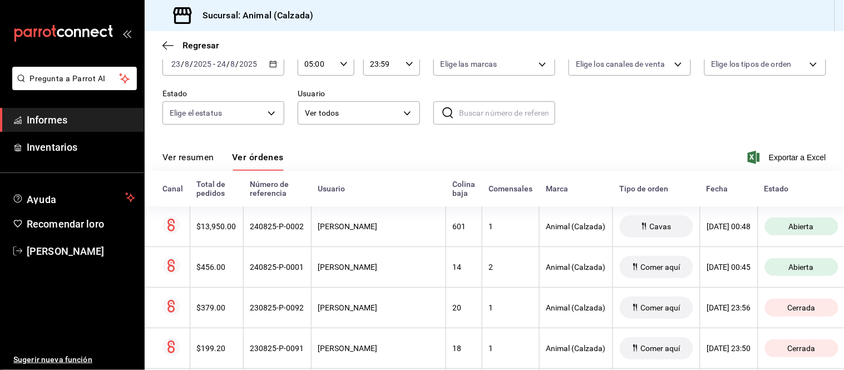
click at [195, 156] on font "Ver resumen" at bounding box center [188, 157] width 52 height 11
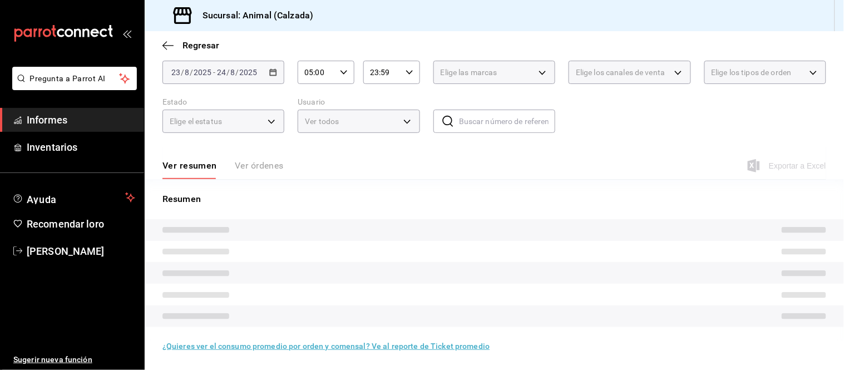
scroll to position [67, 0]
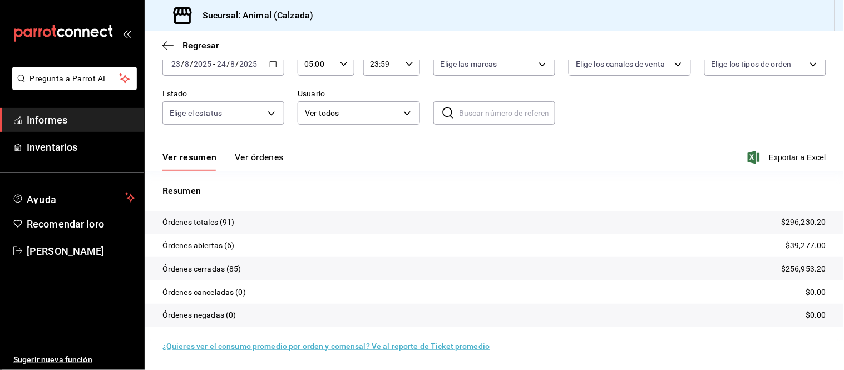
click at [266, 159] on font "Ver órdenes" at bounding box center [259, 157] width 49 height 11
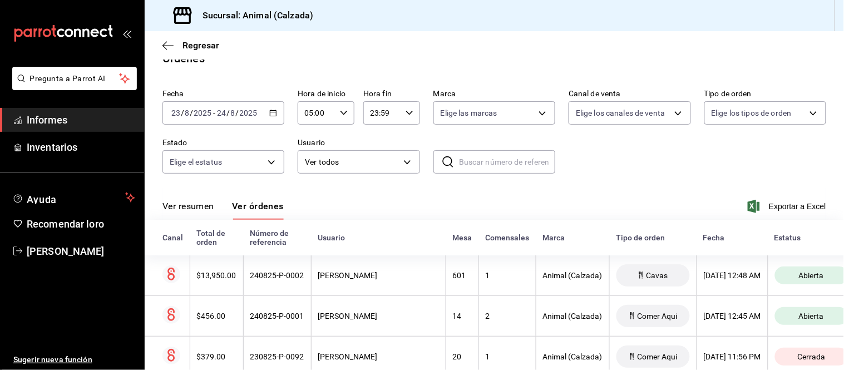
scroll to position [67, 0]
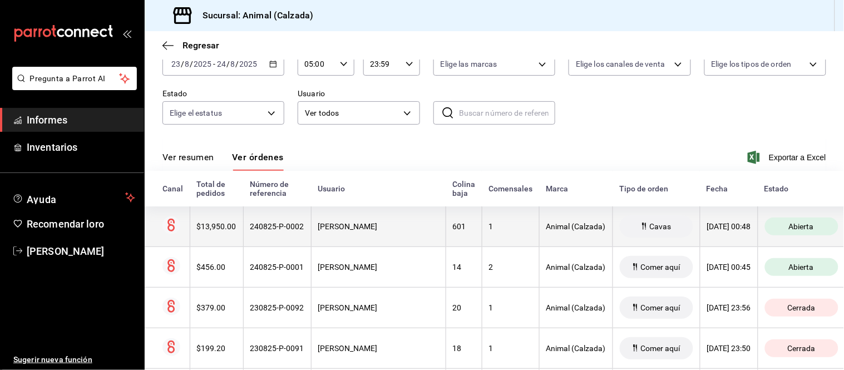
click at [352, 226] on font "Daniel Orzúa" at bounding box center [348, 226] width 60 height 9
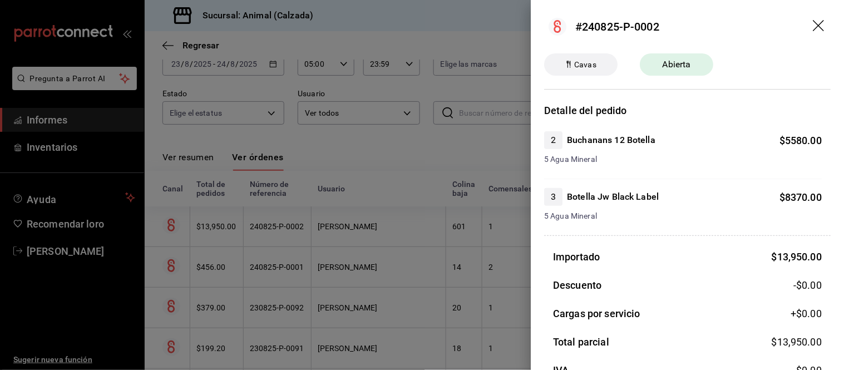
click at [359, 248] on div at bounding box center [422, 185] width 844 height 370
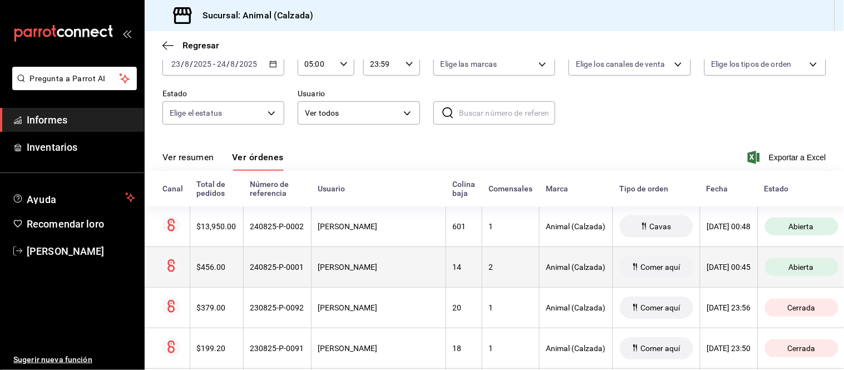
click at [408, 268] on th "BAYRON VILLEGAS" at bounding box center [378, 266] width 135 height 41
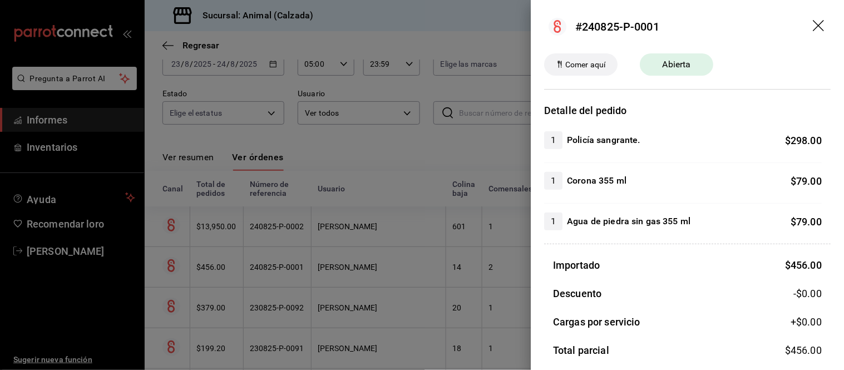
click at [398, 241] on div at bounding box center [422, 185] width 844 height 370
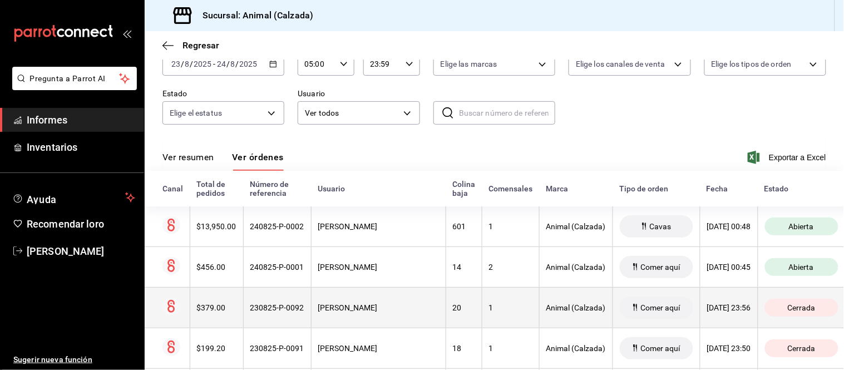
click at [412, 304] on th "Francisco Zapata" at bounding box center [378, 307] width 135 height 41
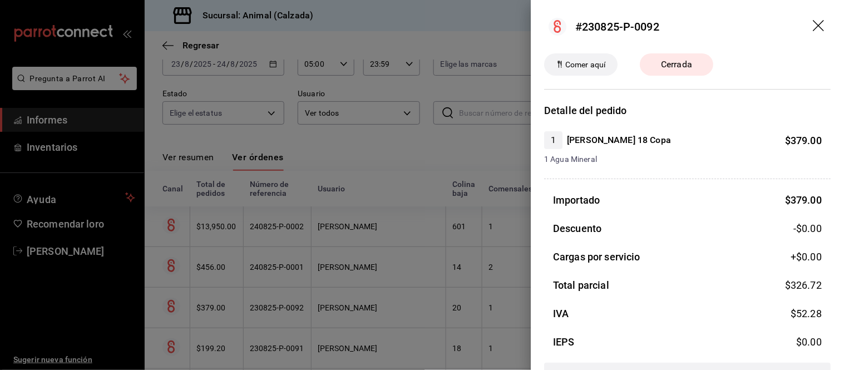
click at [412, 304] on div at bounding box center [422, 185] width 844 height 370
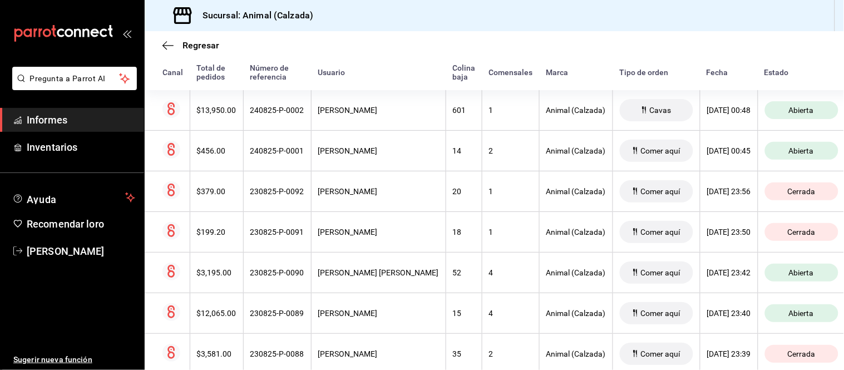
scroll to position [191, 0]
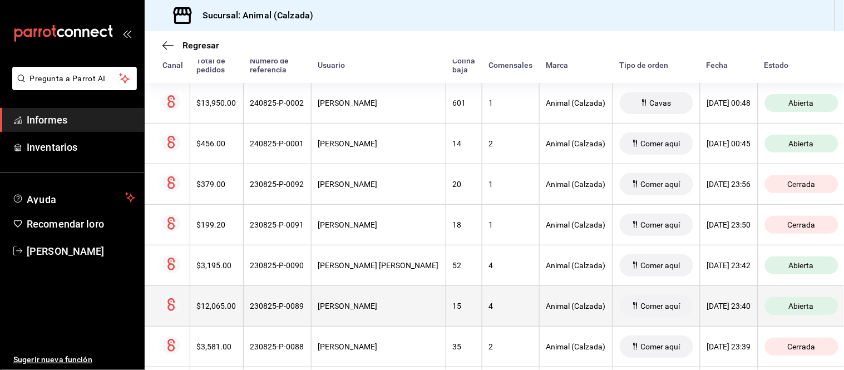
click at [413, 304] on th "BAYRON VILLEGAS" at bounding box center [378, 305] width 135 height 41
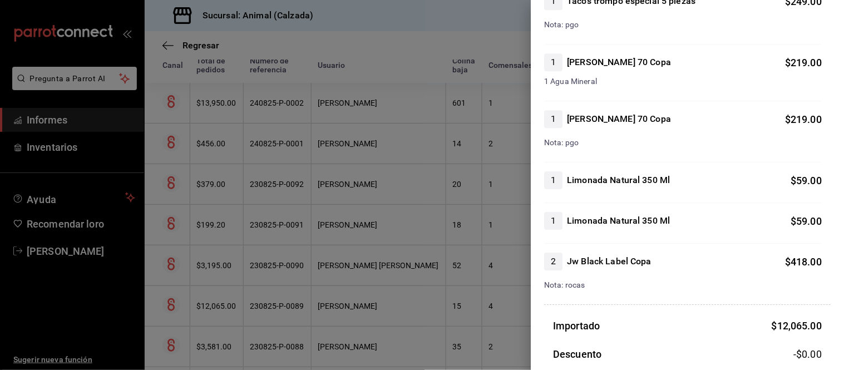
scroll to position [803, 0]
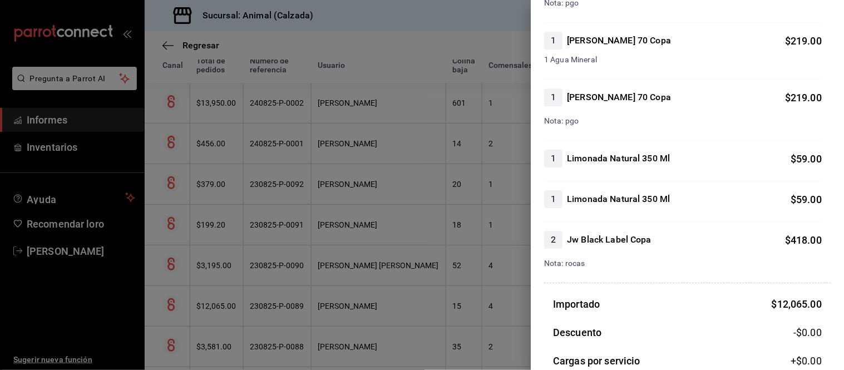
click at [425, 259] on div at bounding box center [422, 185] width 844 height 370
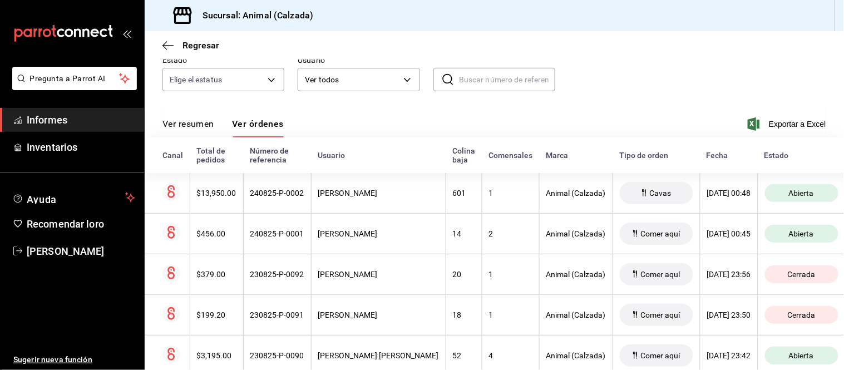
scroll to position [6, 0]
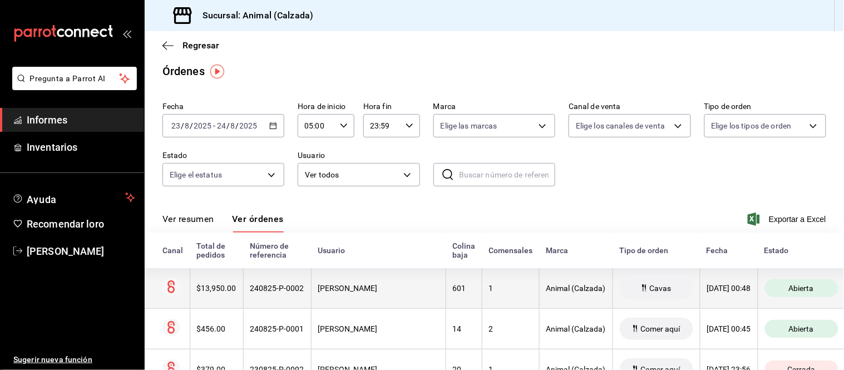
click at [382, 293] on div "Daniel Orzúa" at bounding box center [378, 288] width 121 height 9
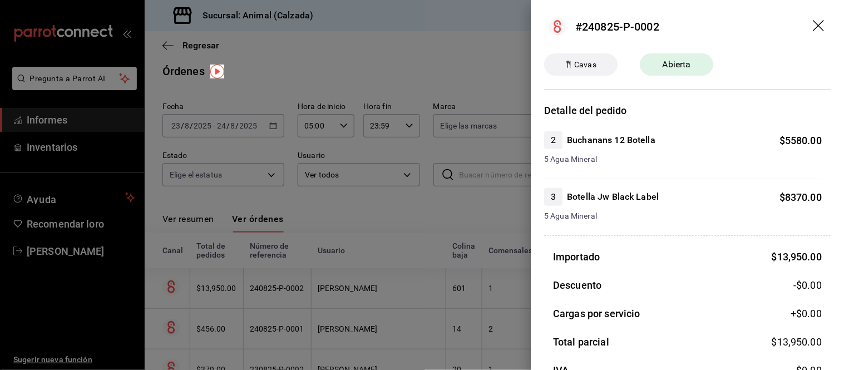
click at [408, 254] on div at bounding box center [422, 185] width 844 height 370
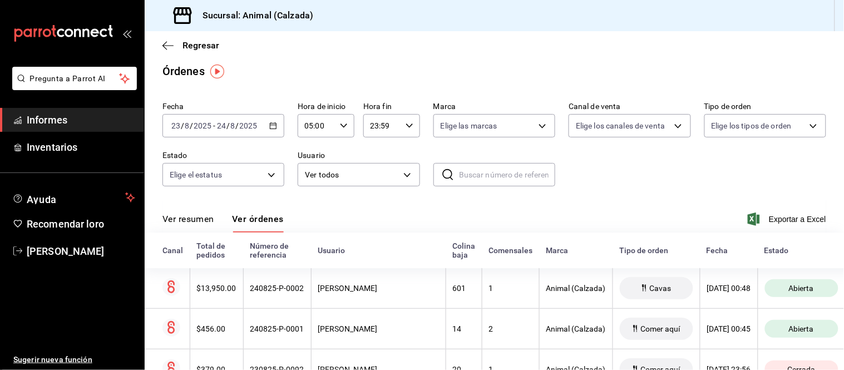
click at [186, 221] on font "Ver resumen" at bounding box center [188, 219] width 52 height 11
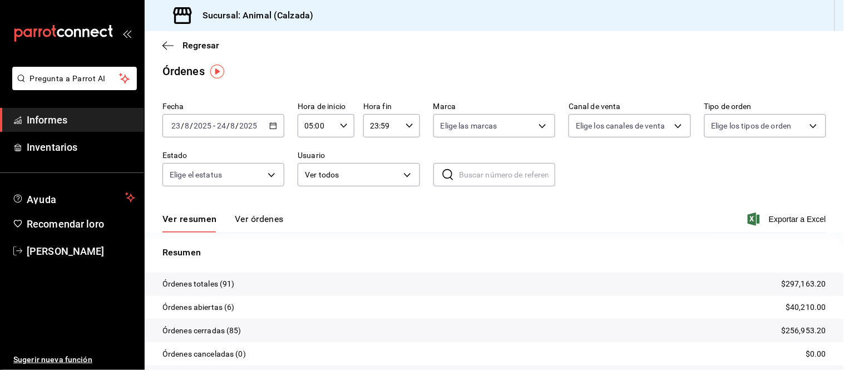
click at [267, 217] on font "Ver órdenes" at bounding box center [259, 219] width 49 height 11
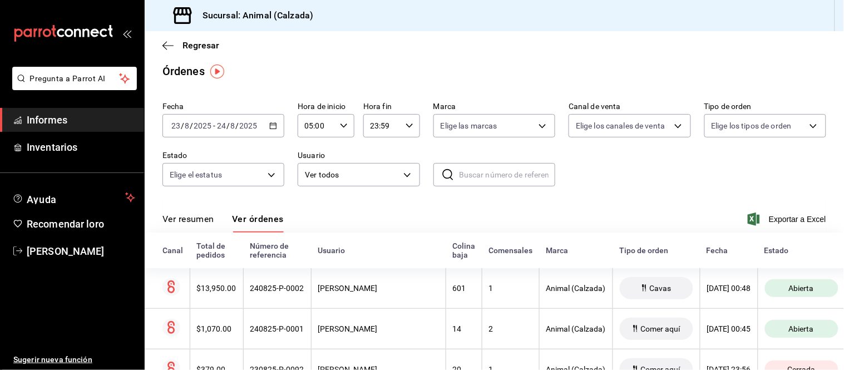
click at [213, 220] on font "Ver resumen" at bounding box center [188, 219] width 52 height 11
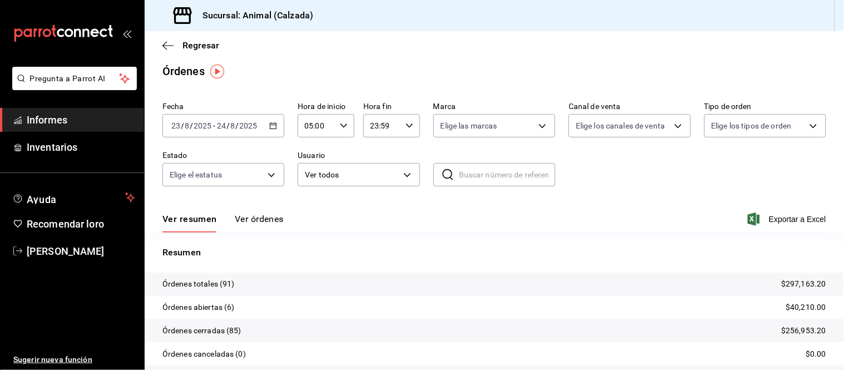
click at [248, 218] on font "Ver órdenes" at bounding box center [259, 219] width 49 height 11
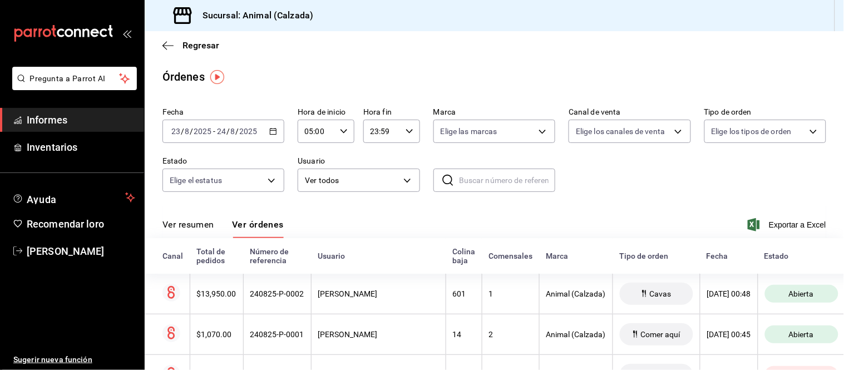
click at [199, 219] on font "Ver resumen" at bounding box center [188, 225] width 52 height 12
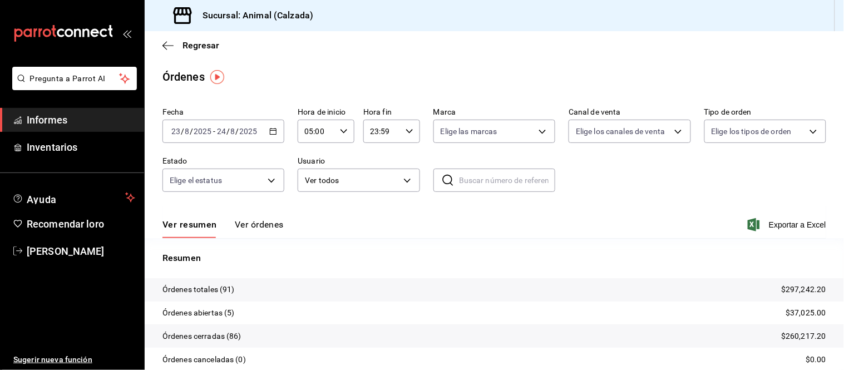
click at [251, 223] on font "Ver órdenes" at bounding box center [259, 224] width 49 height 11
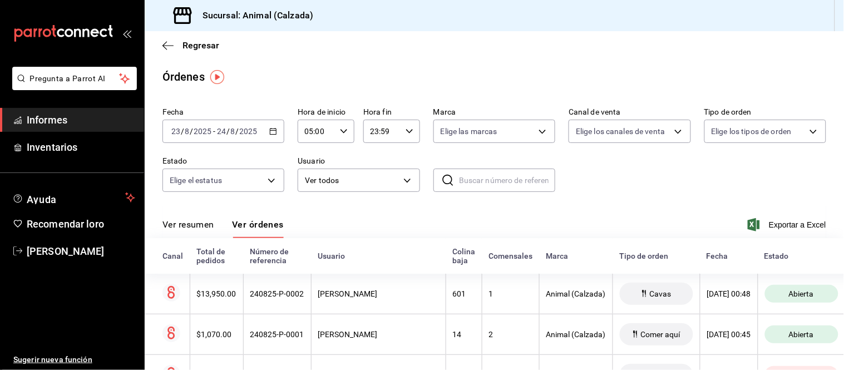
click at [190, 228] on font "Ver resumen" at bounding box center [188, 224] width 52 height 11
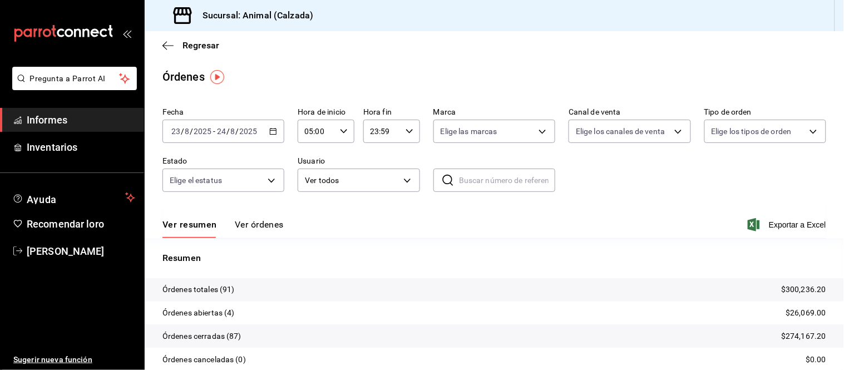
click at [249, 219] on font "Ver órdenes" at bounding box center [259, 224] width 49 height 11
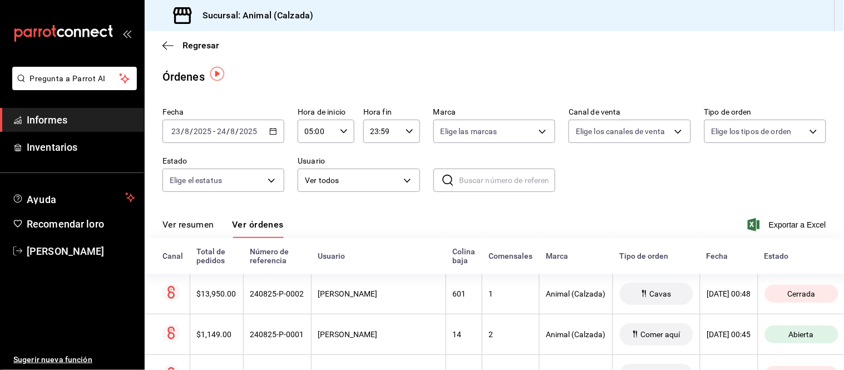
scroll to position [62, 0]
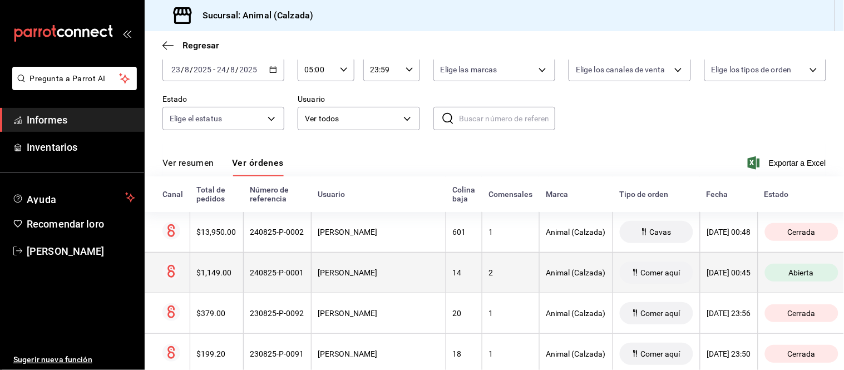
click at [357, 263] on th "BAYRON VILLEGAS" at bounding box center [378, 272] width 135 height 41
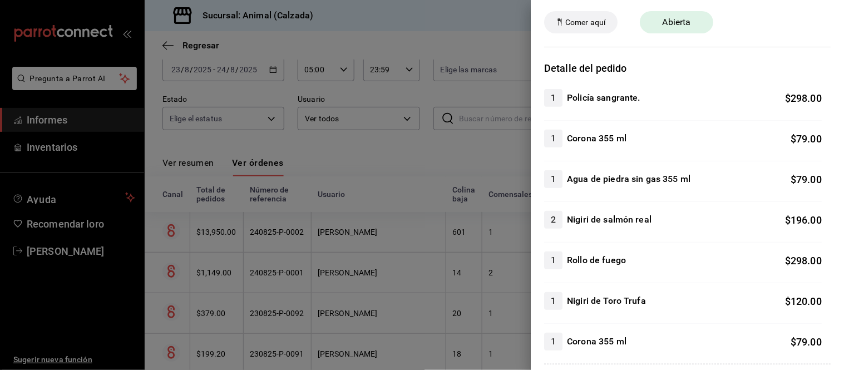
scroll to position [124, 0]
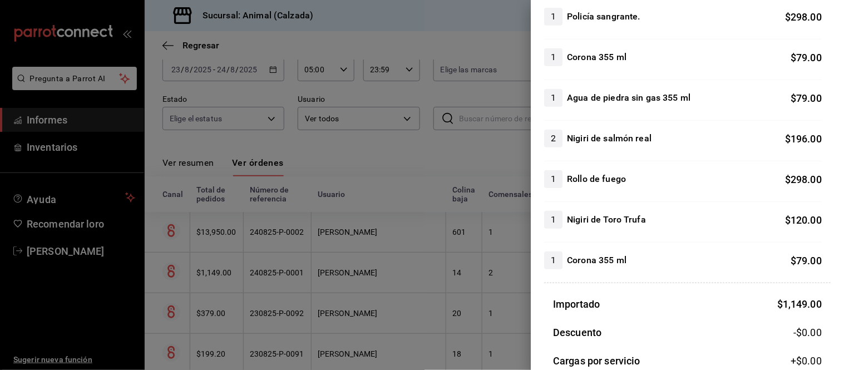
click at [486, 287] on div at bounding box center [422, 185] width 844 height 370
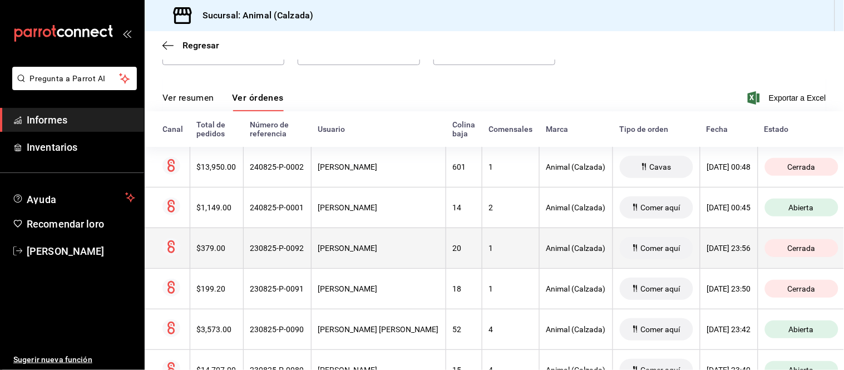
scroll to position [185, 0]
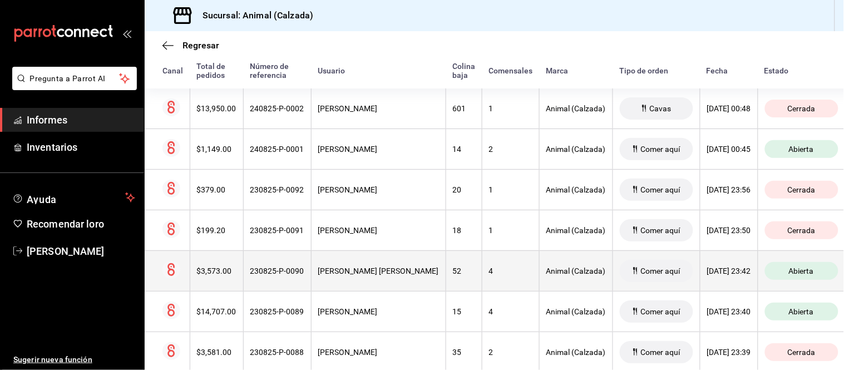
click at [498, 281] on th "4" at bounding box center [510, 270] width 57 height 41
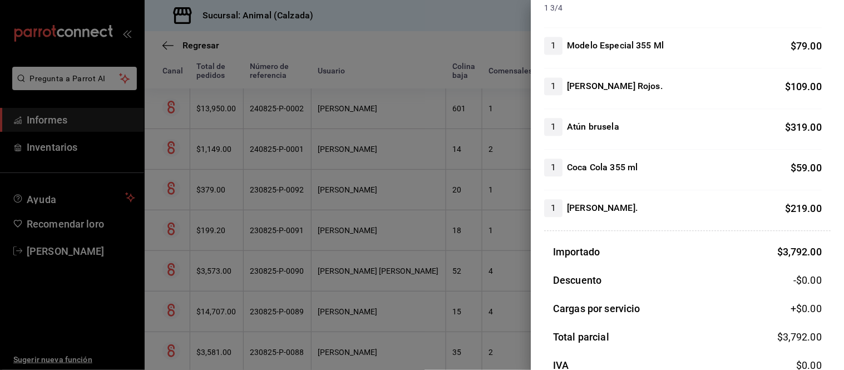
scroll to position [618, 0]
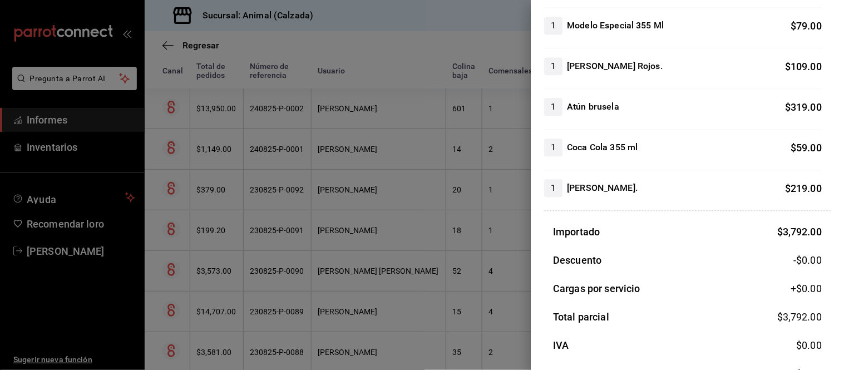
click at [434, 262] on div at bounding box center [422, 185] width 844 height 370
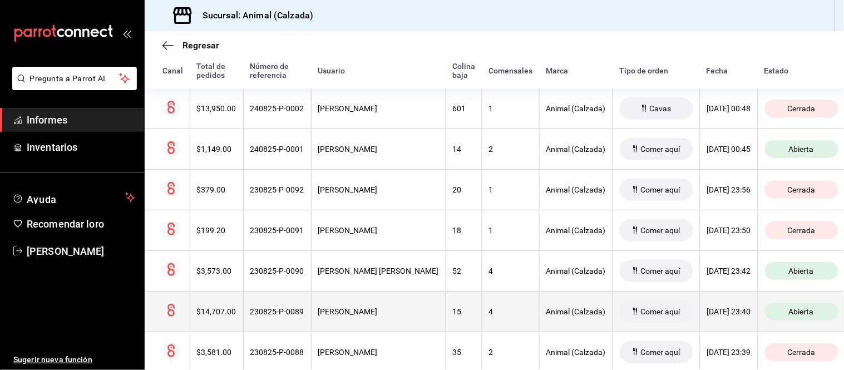
click at [446, 302] on th "15" at bounding box center [464, 311] width 36 height 41
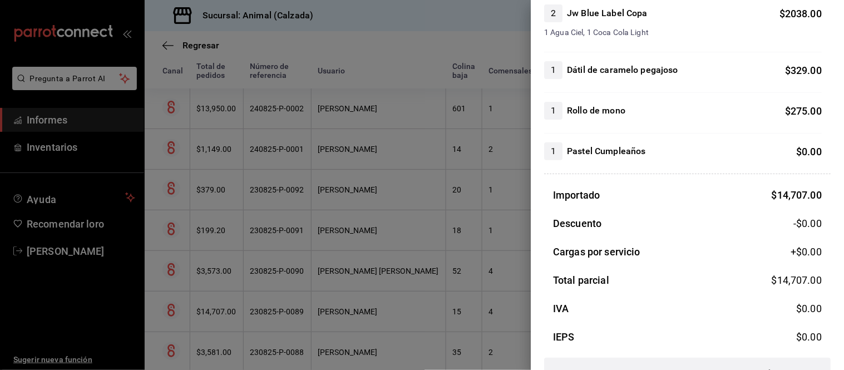
scroll to position [1113, 0]
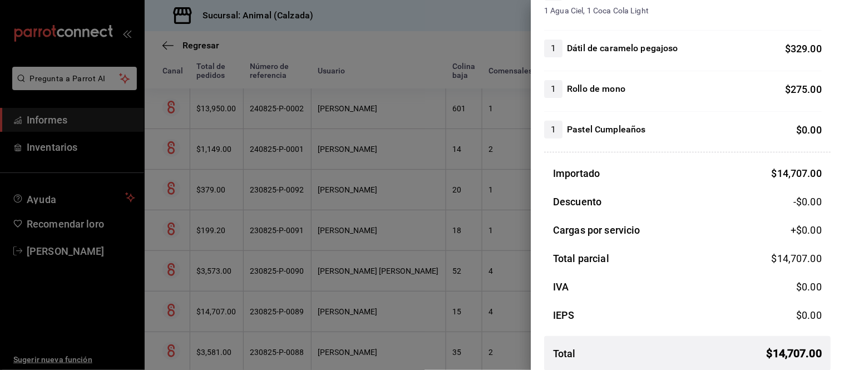
click at [440, 246] on div at bounding box center [422, 185] width 844 height 370
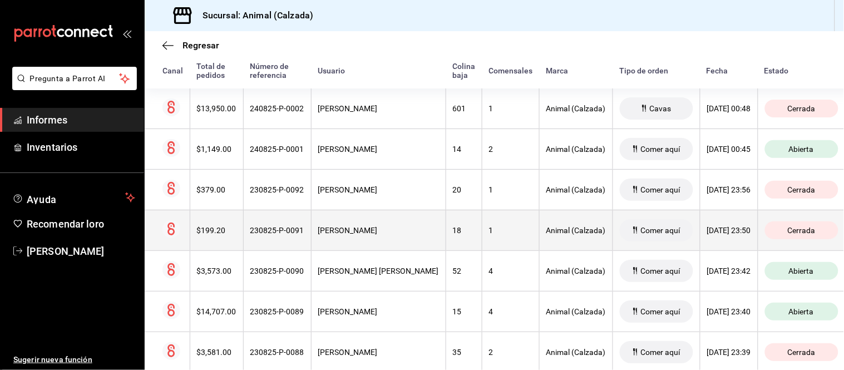
scroll to position [268, 0]
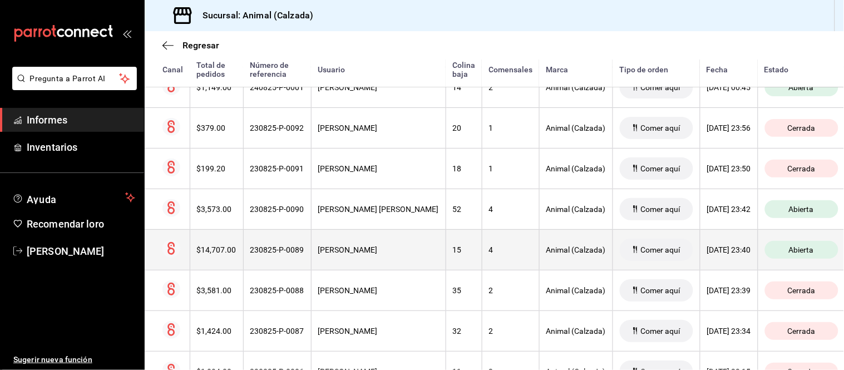
click at [446, 256] on th "15" at bounding box center [464, 249] width 36 height 41
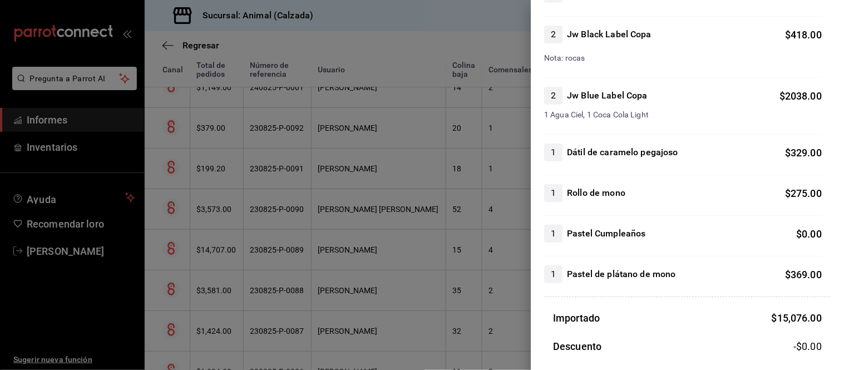
scroll to position [989, 0]
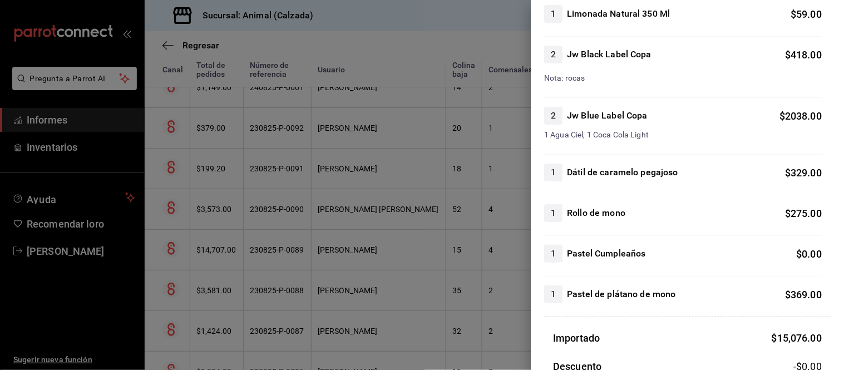
click at [361, 285] on div at bounding box center [422, 185] width 844 height 370
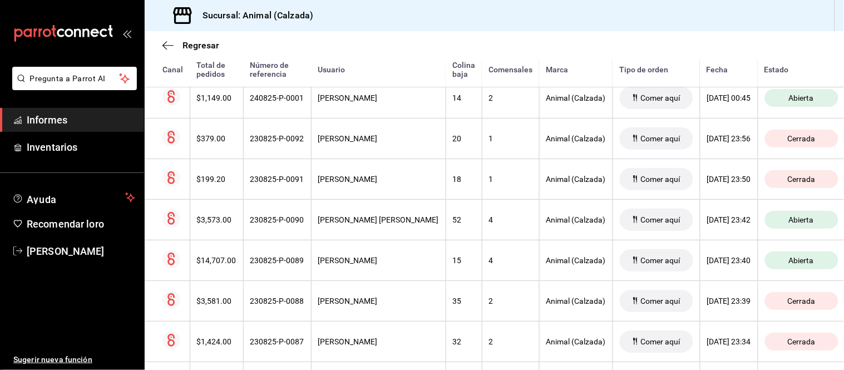
scroll to position [71, 0]
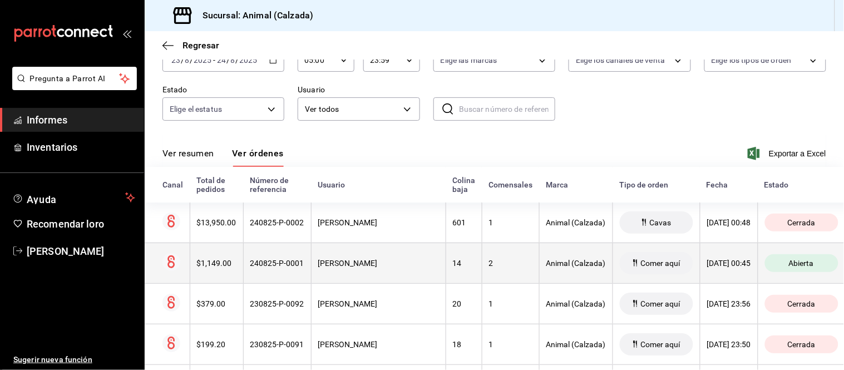
click at [386, 272] on th "BAYRON VILLEGAS" at bounding box center [378, 263] width 135 height 41
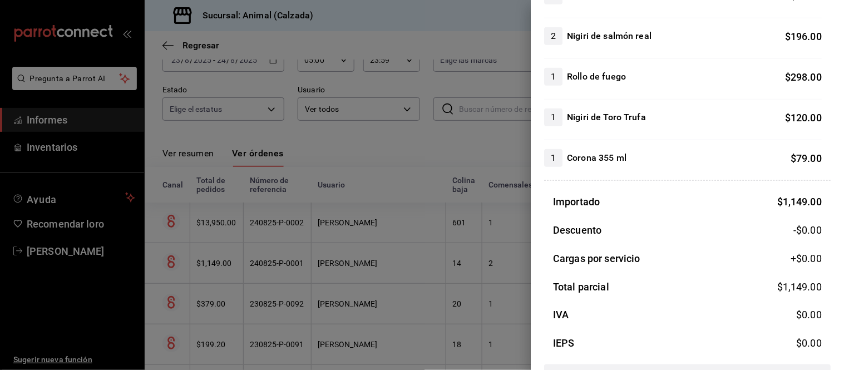
scroll to position [247, 0]
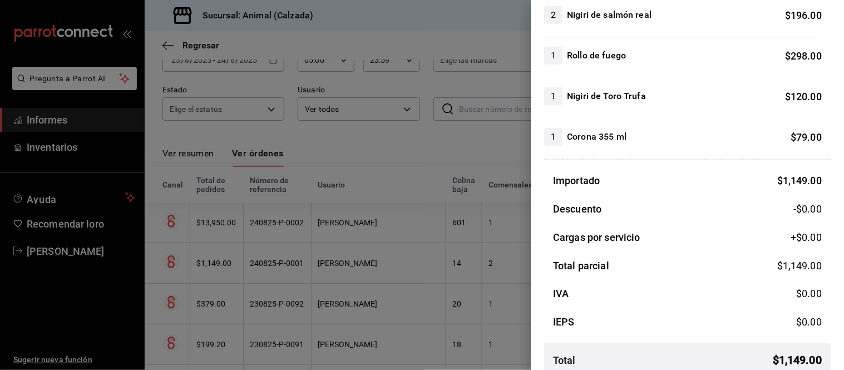
click at [465, 246] on div at bounding box center [422, 185] width 844 height 370
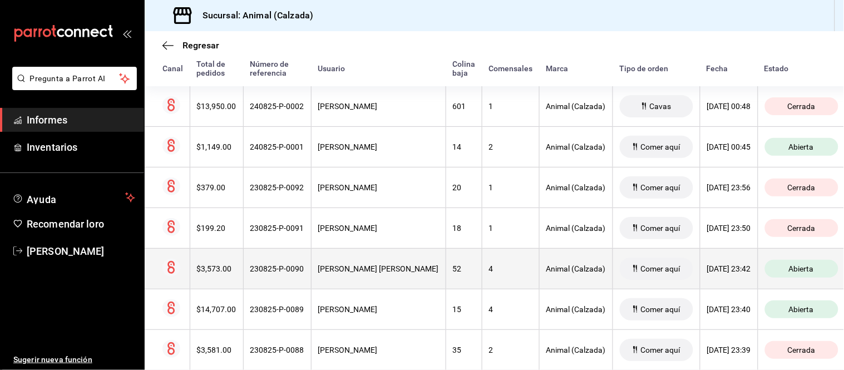
scroll to position [195, 0]
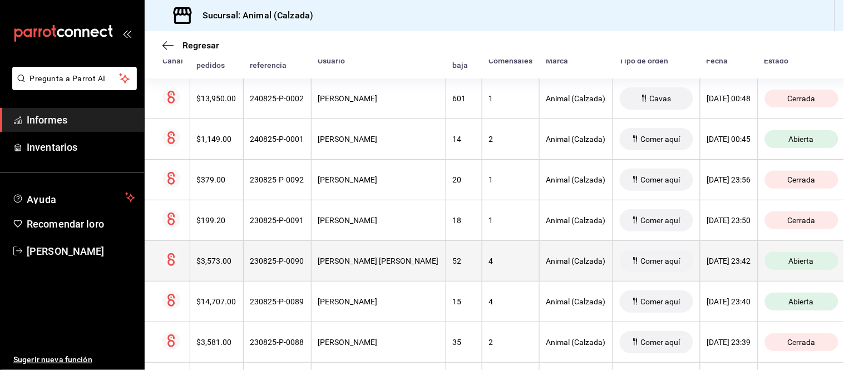
click at [482, 259] on th "4" at bounding box center [510, 260] width 57 height 41
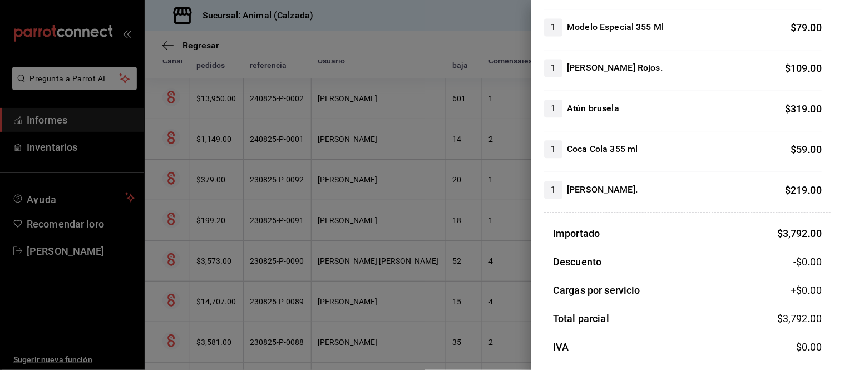
scroll to position [618, 0]
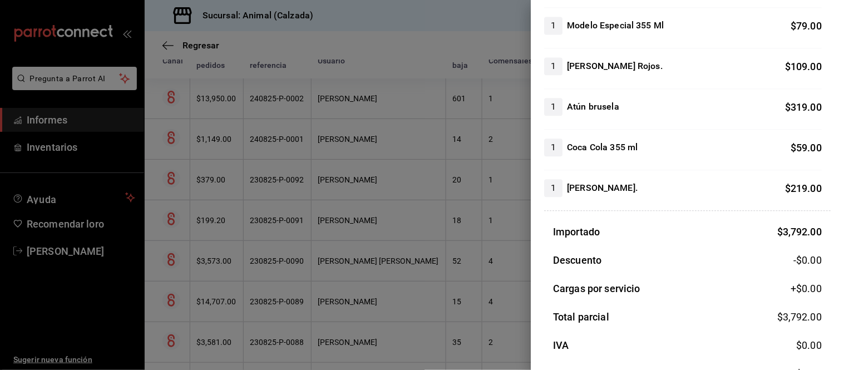
click at [426, 254] on div at bounding box center [422, 185] width 844 height 370
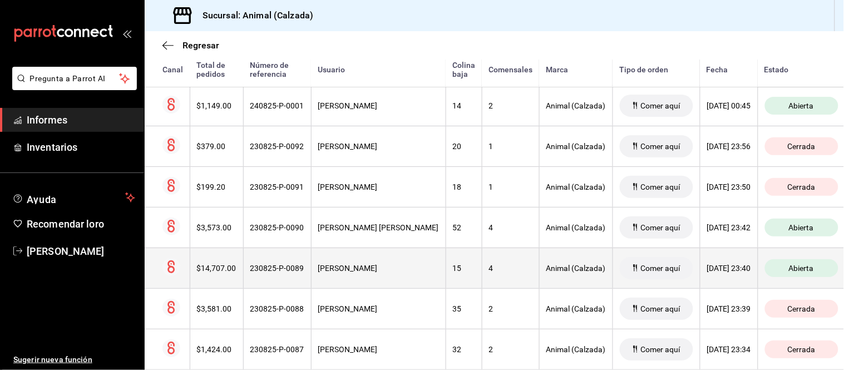
scroll to position [257, 0]
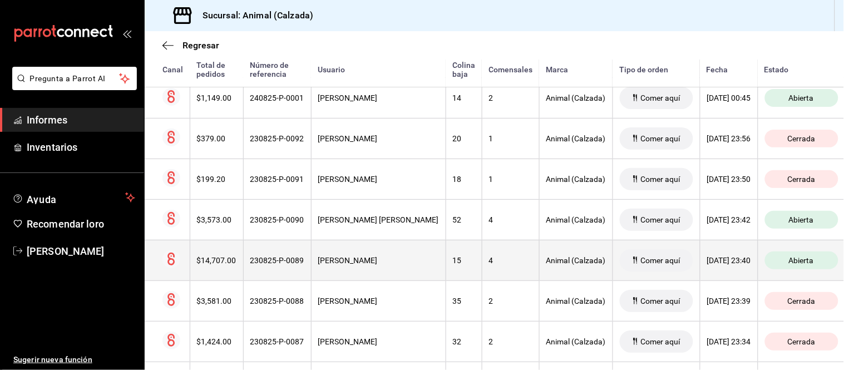
click at [446, 250] on th "15" at bounding box center [464, 260] width 36 height 41
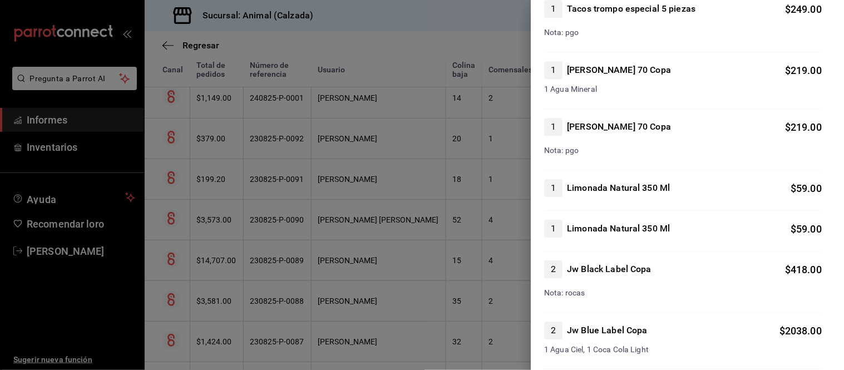
scroll to position [865, 0]
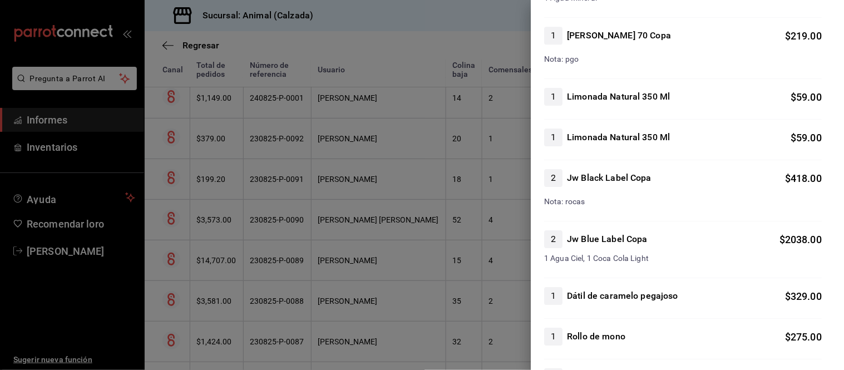
click at [480, 269] on div at bounding box center [422, 185] width 844 height 370
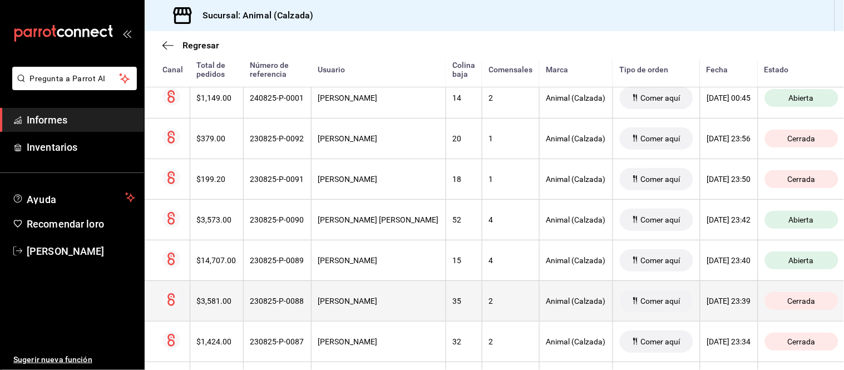
scroll to position [319, 0]
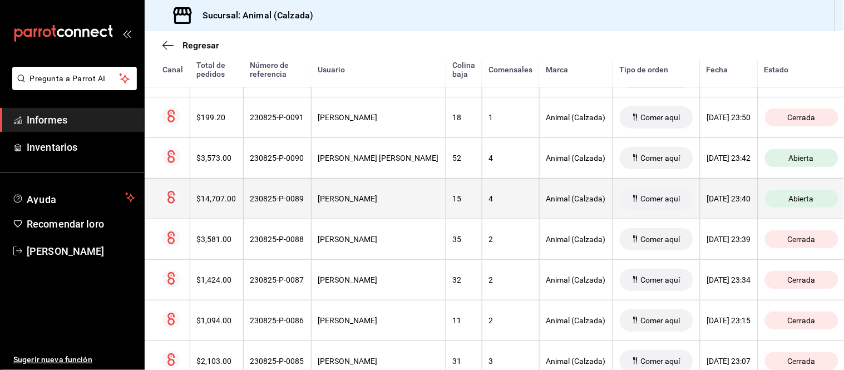
click at [362, 206] on th "BAYRON VILLEGAS" at bounding box center [378, 198] width 135 height 41
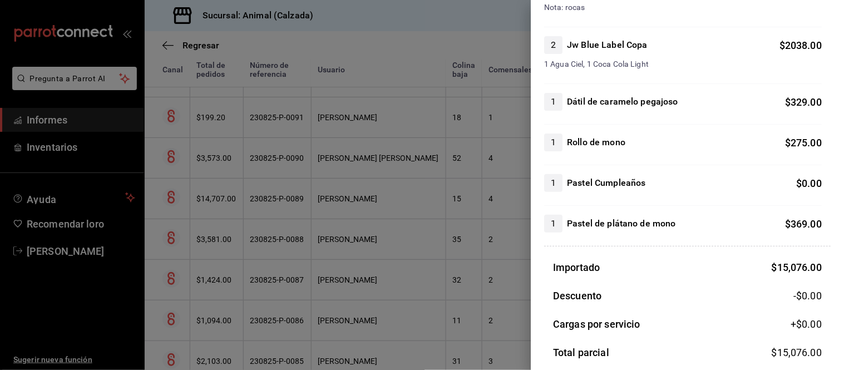
scroll to position [1039, 0]
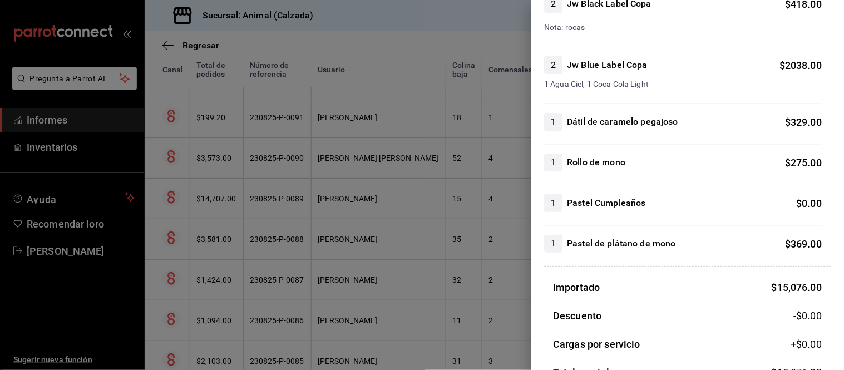
click at [481, 277] on div at bounding box center [422, 185] width 844 height 370
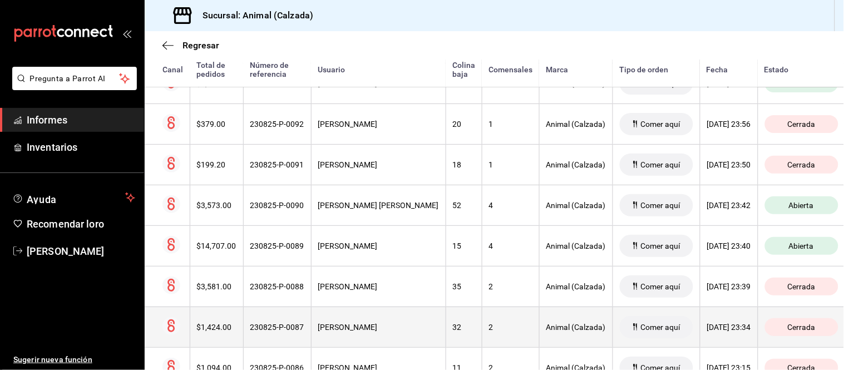
scroll to position [134, 0]
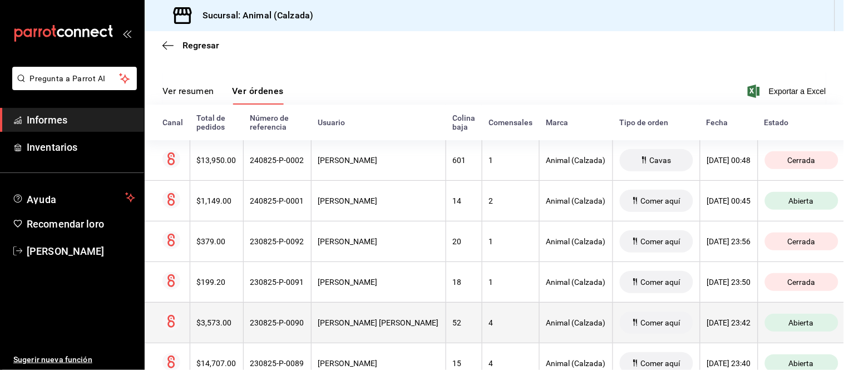
click at [489, 324] on div "4" at bounding box center [510, 322] width 43 height 9
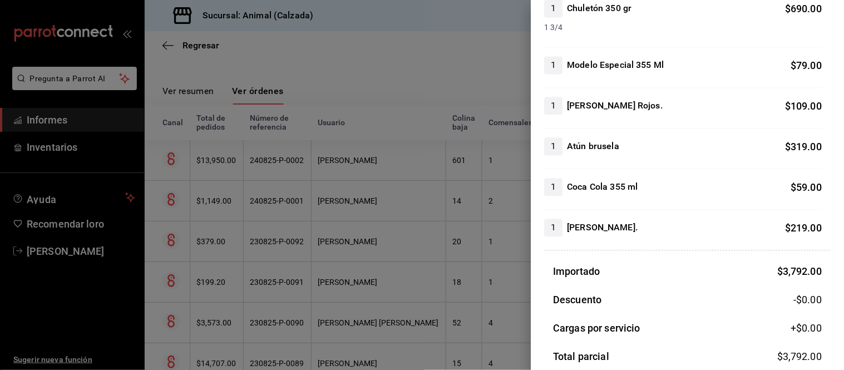
scroll to position [618, 0]
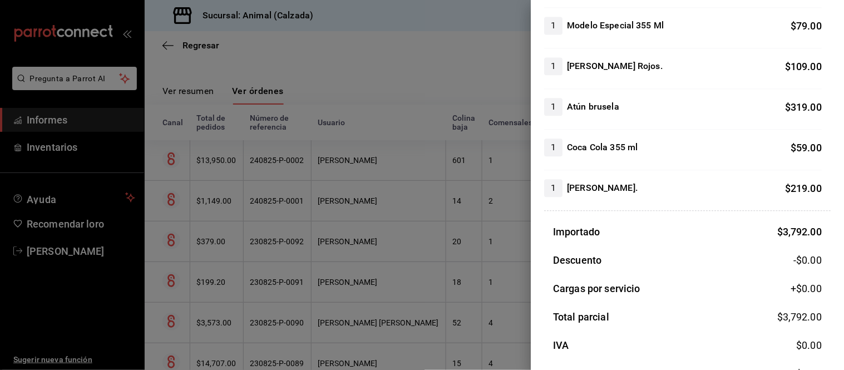
click at [476, 298] on div at bounding box center [422, 185] width 844 height 370
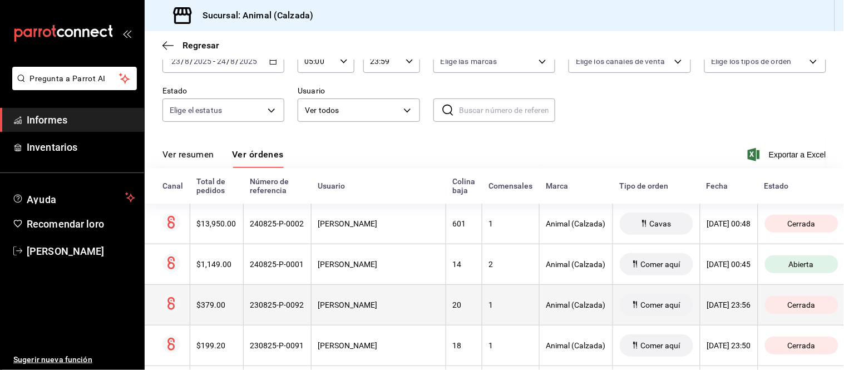
scroll to position [71, 0]
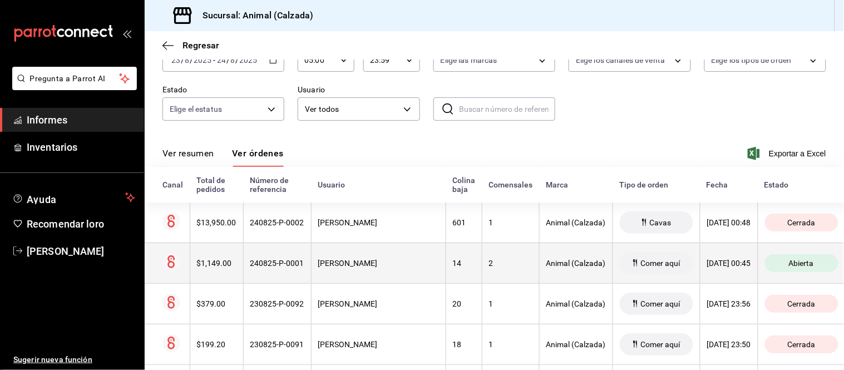
click at [391, 258] on th "BAYRON VILLEGAS" at bounding box center [378, 263] width 135 height 41
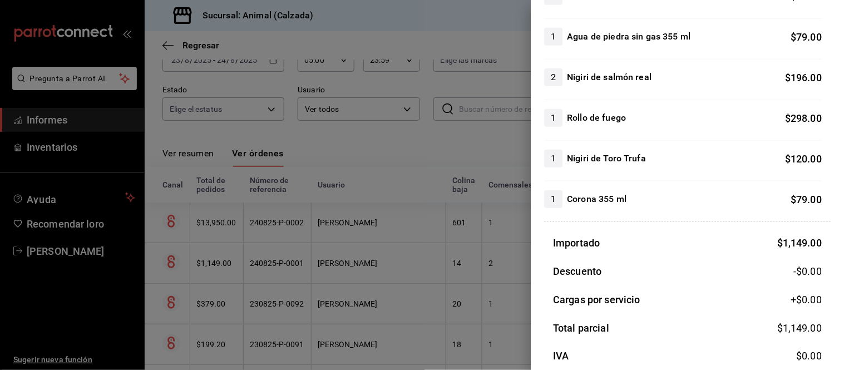
scroll to position [185, 0]
click at [460, 277] on div at bounding box center [422, 185] width 844 height 370
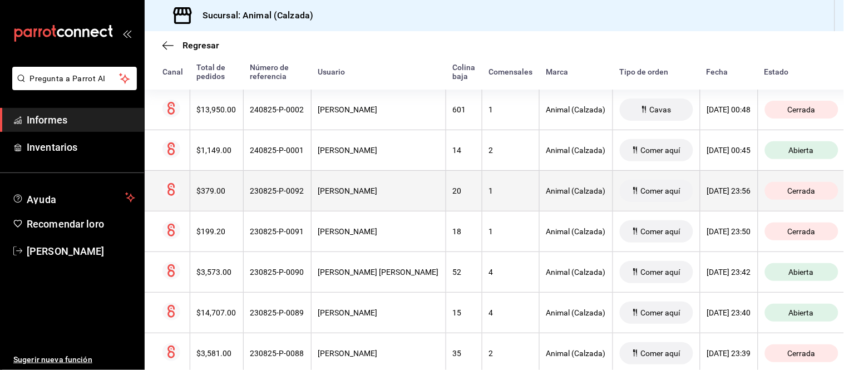
scroll to position [195, 0]
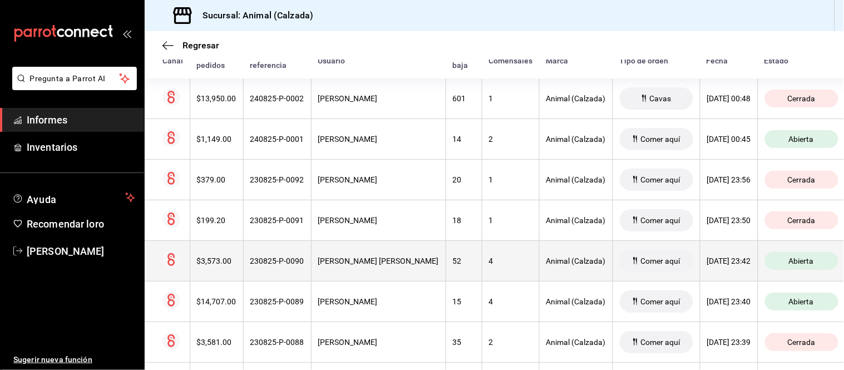
click at [483, 271] on th "4" at bounding box center [510, 260] width 57 height 41
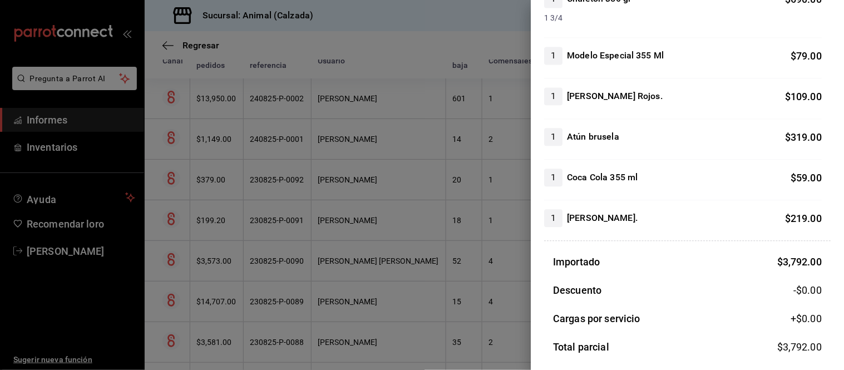
scroll to position [618, 0]
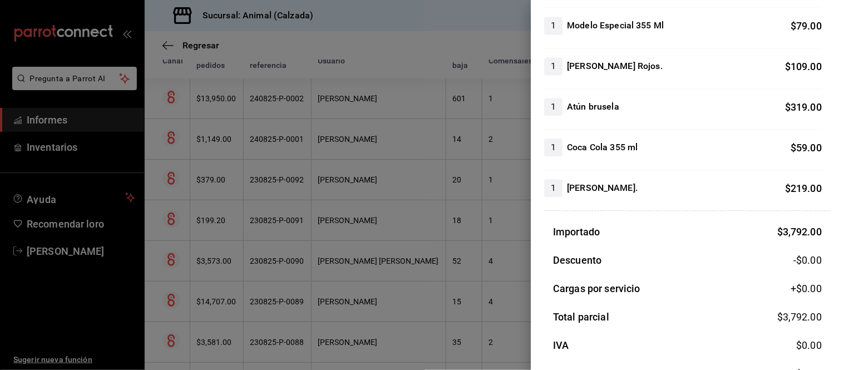
click at [475, 295] on div at bounding box center [422, 185] width 844 height 370
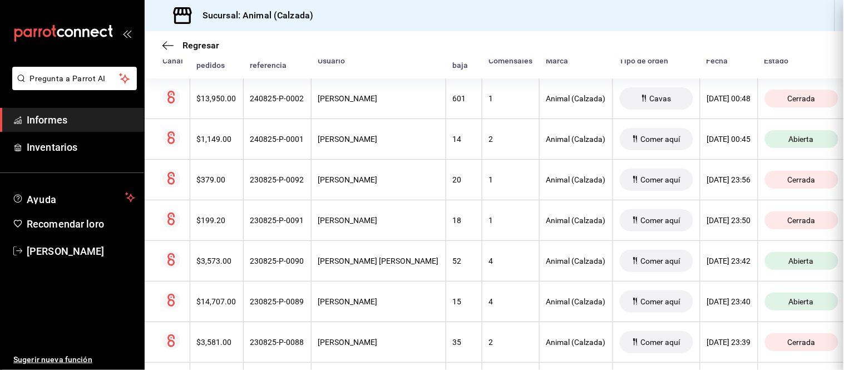
scroll to position [0, 0]
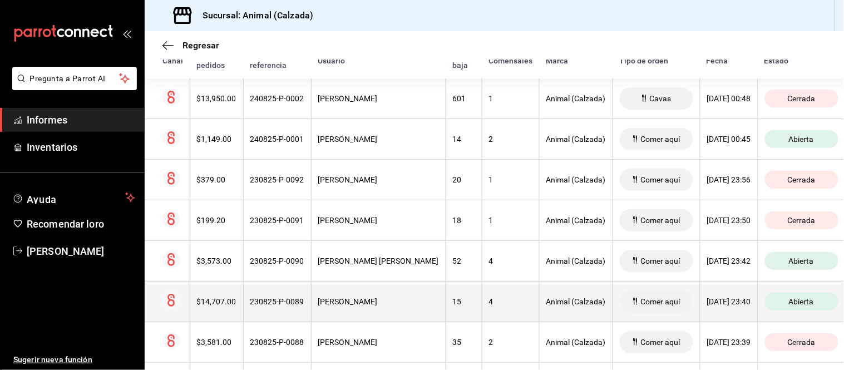
click at [497, 299] on div "4" at bounding box center [510, 301] width 43 height 9
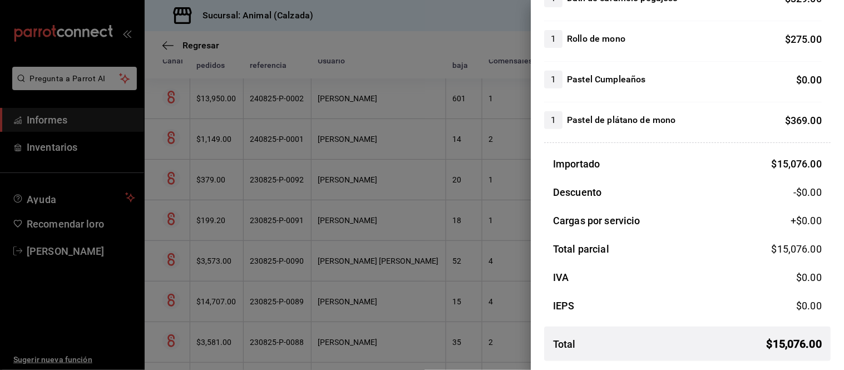
scroll to position [1163, 0]
drag, startPoint x: 388, startPoint y: 277, endPoint x: 420, endPoint y: 270, distance: 33.0
click at [387, 277] on div at bounding box center [422, 185] width 844 height 370
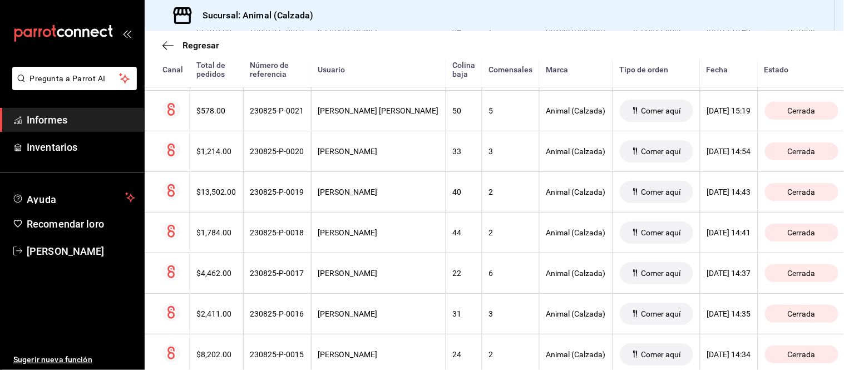
scroll to position [3562, 0]
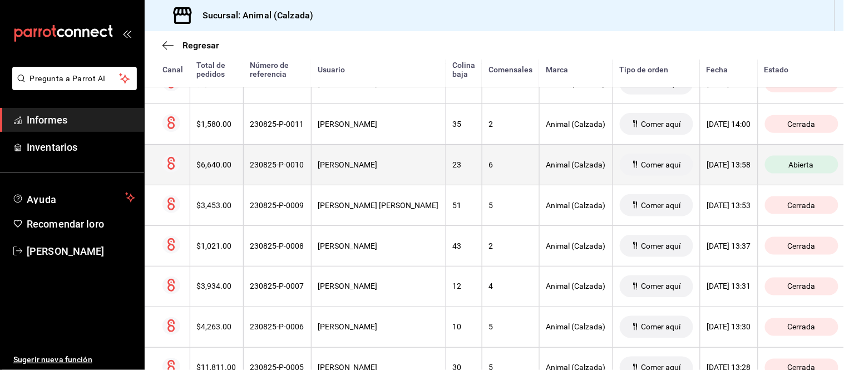
click at [702, 176] on th "23/08/2025 13:58" at bounding box center [729, 164] width 58 height 41
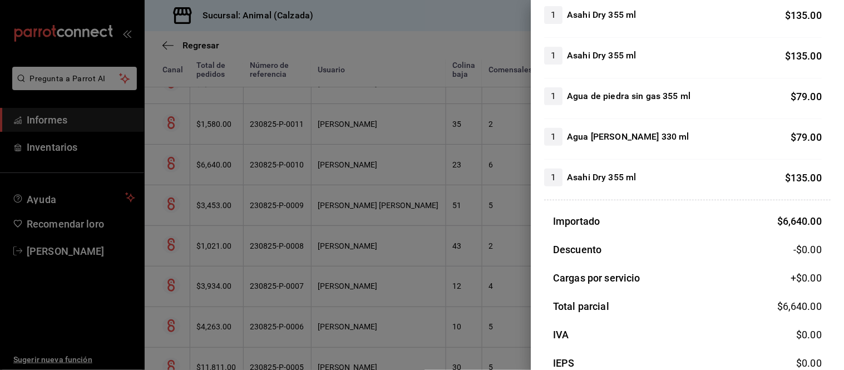
scroll to position [2263, 0]
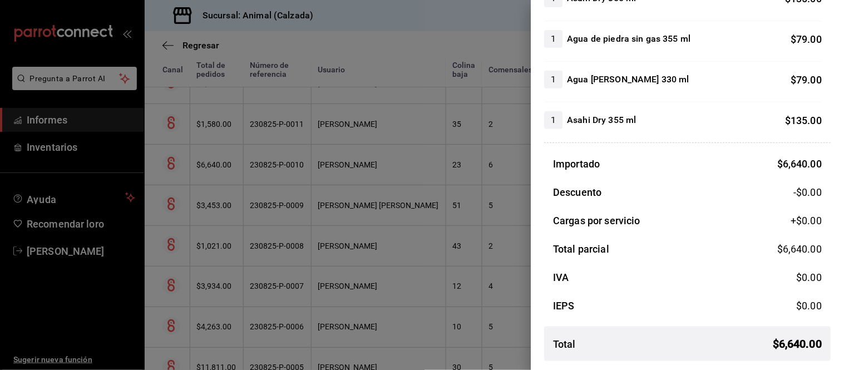
click at [332, 226] on div at bounding box center [422, 185] width 844 height 370
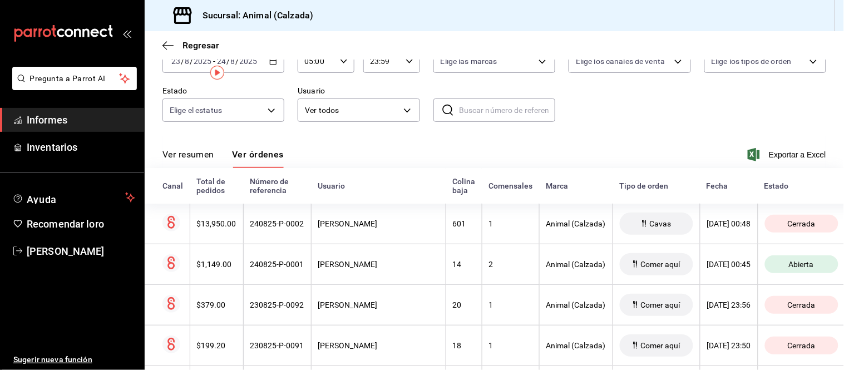
scroll to position [0, 0]
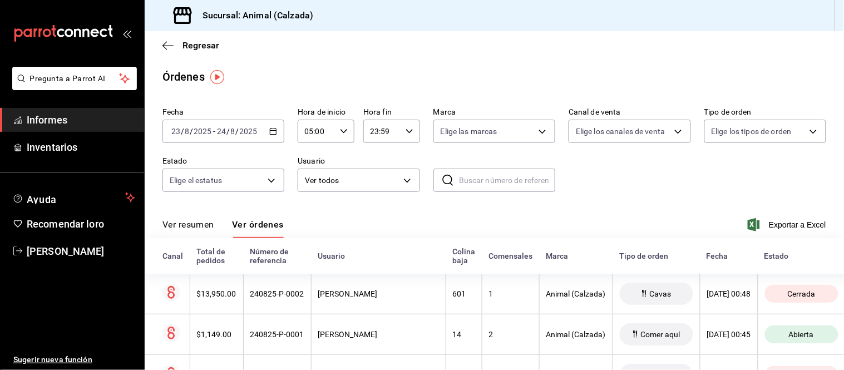
click at [189, 226] on font "Ver resumen" at bounding box center [188, 224] width 52 height 11
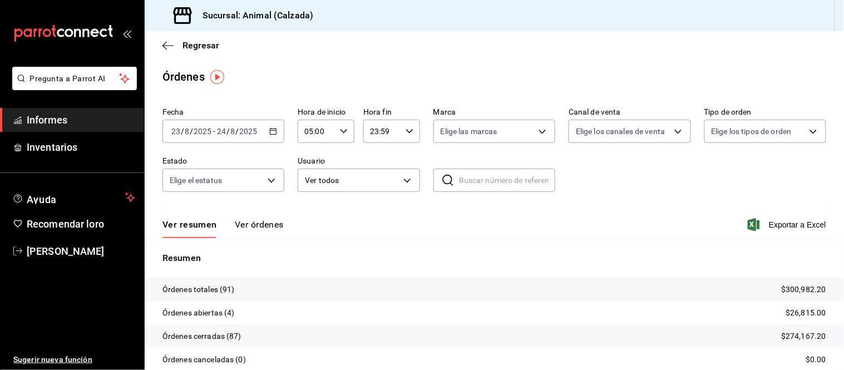
click at [248, 223] on font "Ver órdenes" at bounding box center [259, 224] width 49 height 11
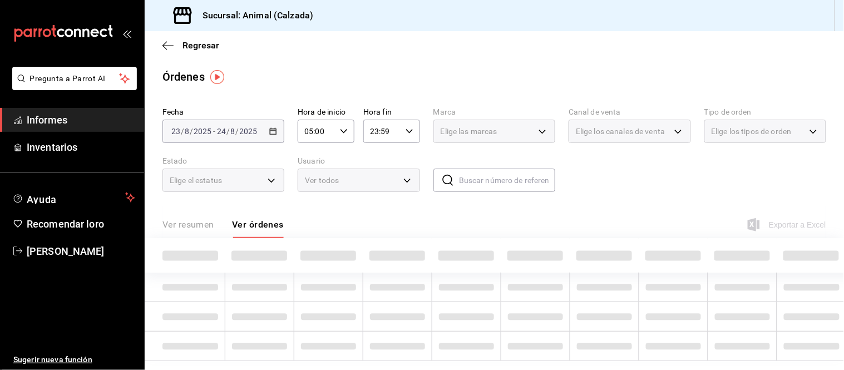
click at [190, 228] on font "Ver resumen" at bounding box center [188, 224] width 52 height 11
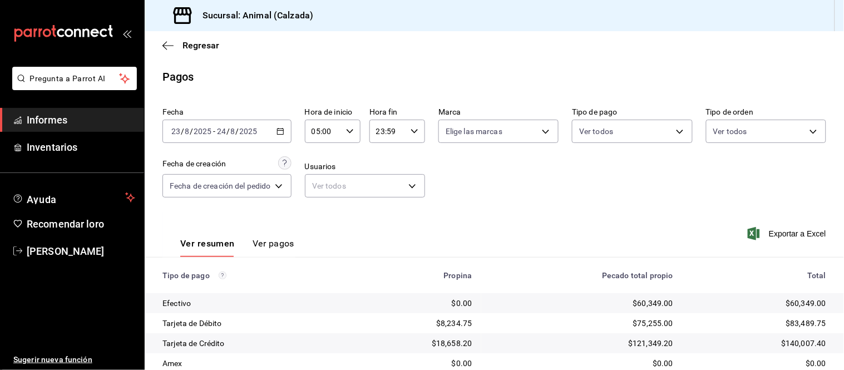
scroll to position [121, 0]
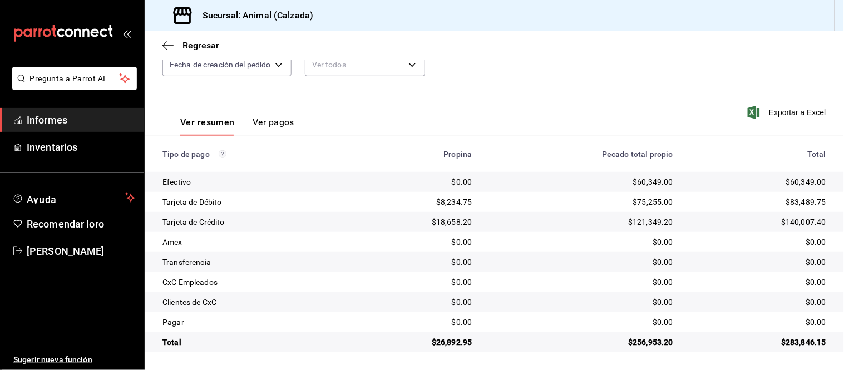
click at [264, 125] on font "Ver pagos" at bounding box center [274, 122] width 42 height 11
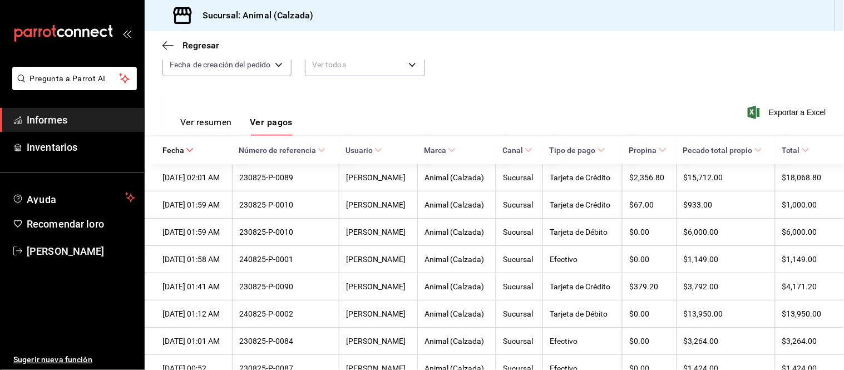
click at [221, 124] on font "Ver resumen" at bounding box center [206, 122] width 52 height 11
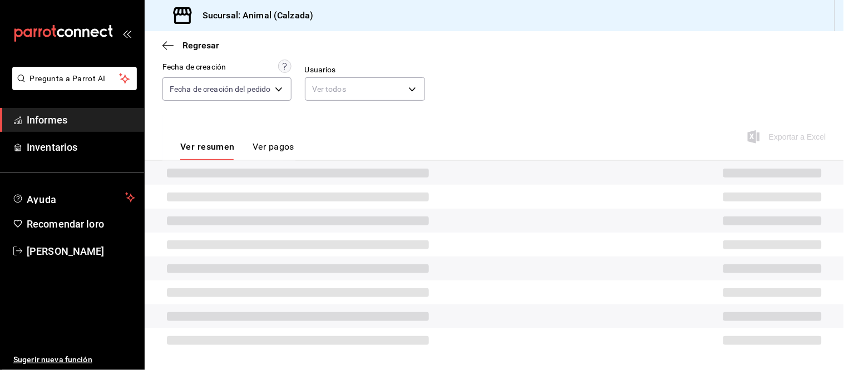
scroll to position [121, 0]
